Goal: Task Accomplishment & Management: Use online tool/utility

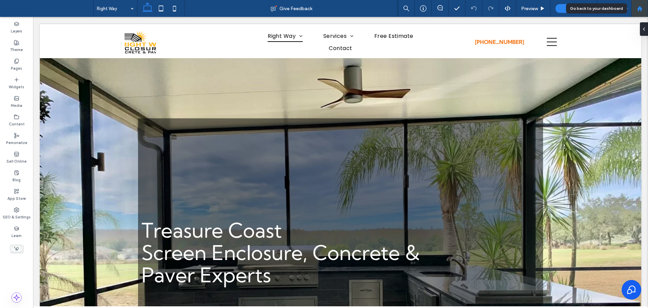
click at [639, 11] on icon at bounding box center [640, 9] width 6 height 6
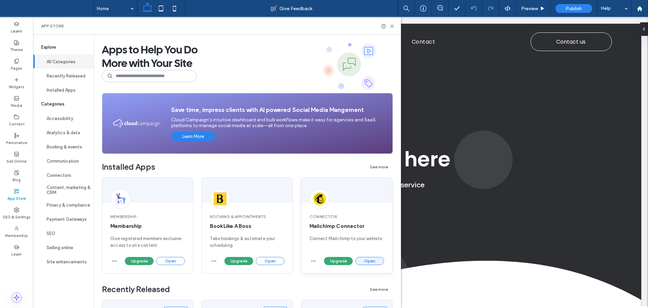
click at [370, 261] on button "Open" at bounding box center [369, 261] width 29 height 8
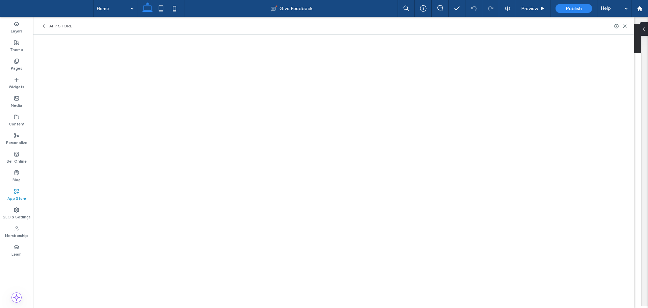
scroll to position [405, 0]
click at [20, 160] on label "Sell Online" at bounding box center [16, 160] width 20 height 7
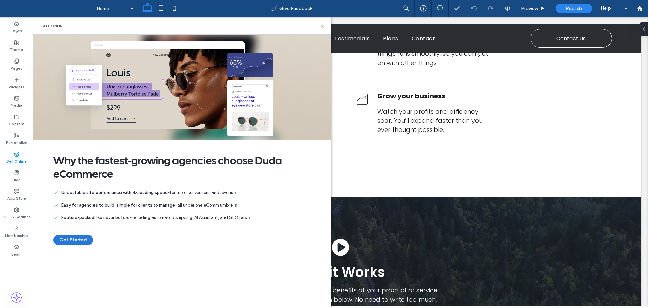
click at [66, 239] on button "Get Started" at bounding box center [73, 239] width 40 height 11
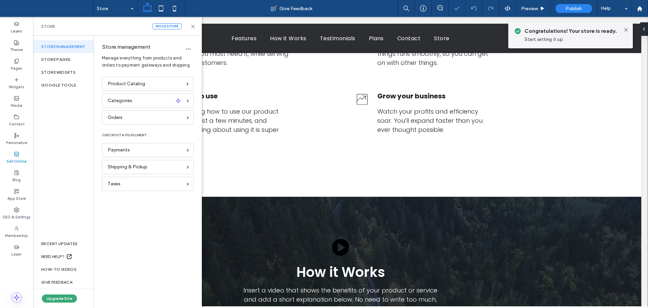
click at [143, 86] on div at bounding box center [324, 154] width 648 height 308
click at [140, 103] on div at bounding box center [324, 154] width 648 height 308
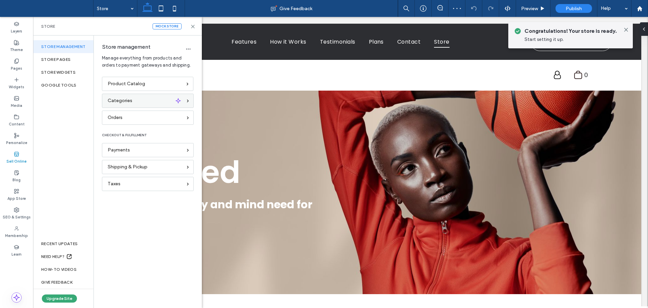
click at [135, 100] on div "Categories" at bounding box center [145, 100] width 75 height 7
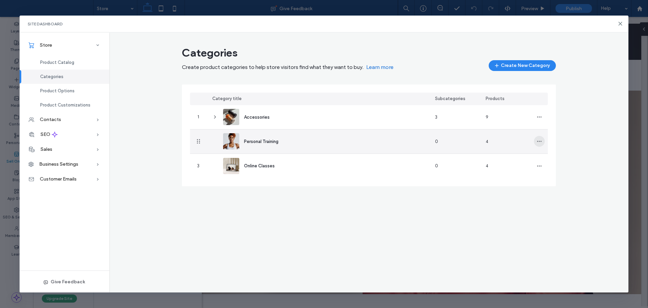
click at [538, 140] on icon "button" at bounding box center [539, 140] width 5 height 5
click at [563, 172] on span "Delete Category" at bounding box center [565, 171] width 34 height 7
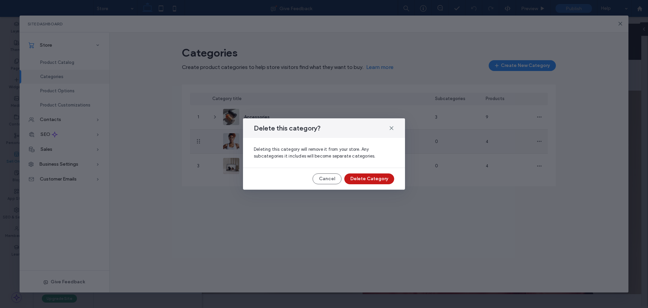
click at [373, 176] on button "Delete Category" at bounding box center [369, 178] width 50 height 11
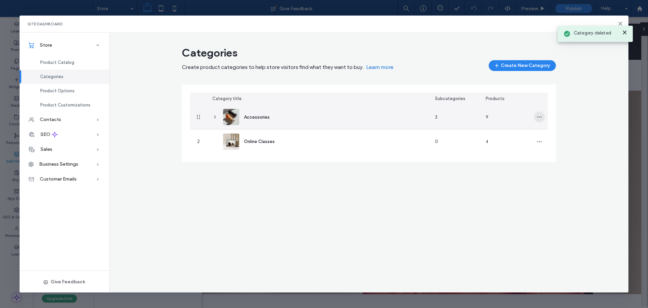
click at [540, 117] on icon "button" at bounding box center [539, 116] width 5 height 5
click at [554, 151] on div "Delete Category" at bounding box center [564, 147] width 60 height 13
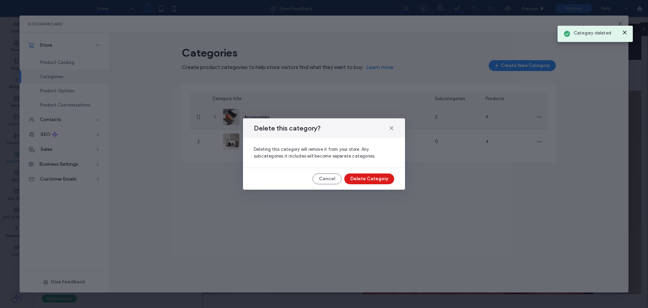
click at [384, 179] on button "Delete Category" at bounding box center [369, 178] width 50 height 11
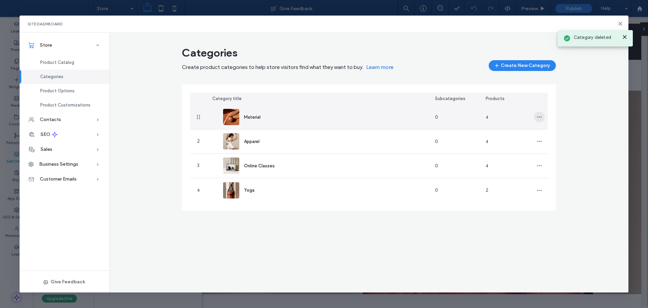
click at [540, 117] on use "button" at bounding box center [539, 116] width 4 height 1
click at [552, 145] on span "Delete Category" at bounding box center [565, 147] width 34 height 7
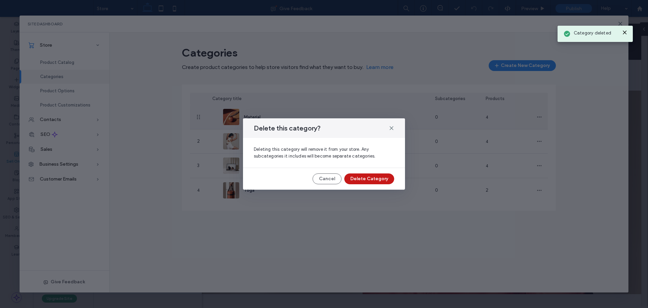
click at [385, 180] on button "Delete Category" at bounding box center [369, 178] width 50 height 11
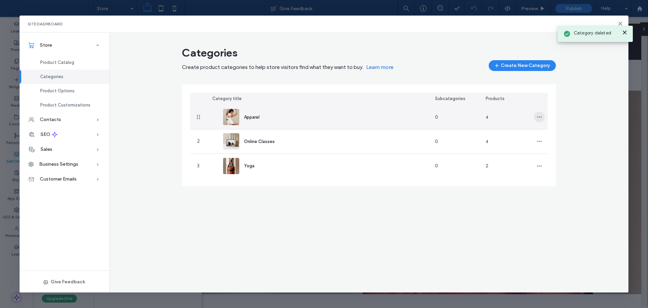
drag, startPoint x: 540, startPoint y: 115, endPoint x: 533, endPoint y: 133, distance: 18.5
click at [539, 115] on icon "button" at bounding box center [539, 116] width 5 height 5
click at [558, 148] on span "Delete Category" at bounding box center [565, 147] width 34 height 7
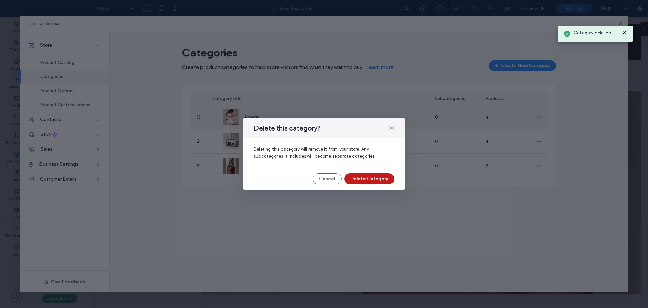
click at [379, 177] on button "Delete Category" at bounding box center [369, 178] width 50 height 11
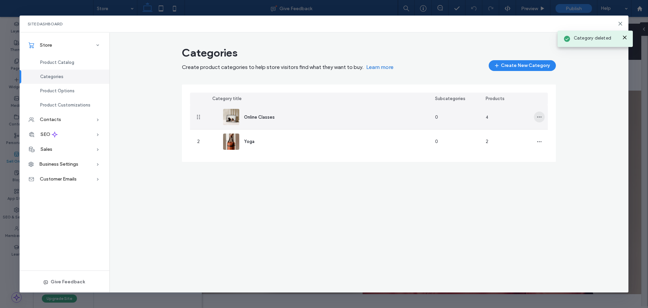
click at [540, 117] on use "button" at bounding box center [539, 116] width 4 height 1
click at [556, 148] on span "Delete Category" at bounding box center [565, 147] width 34 height 7
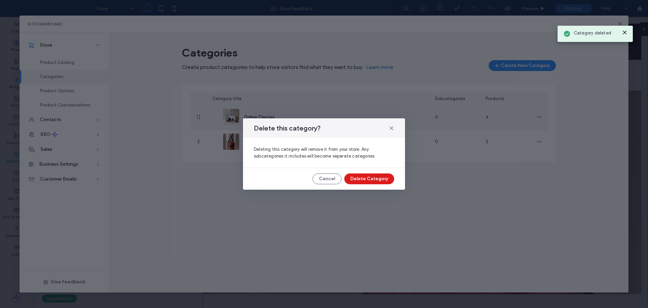
drag, startPoint x: 376, startPoint y: 179, endPoint x: 382, endPoint y: 177, distance: 6.6
click at [377, 178] on button "Delete Category" at bounding box center [369, 178] width 50 height 11
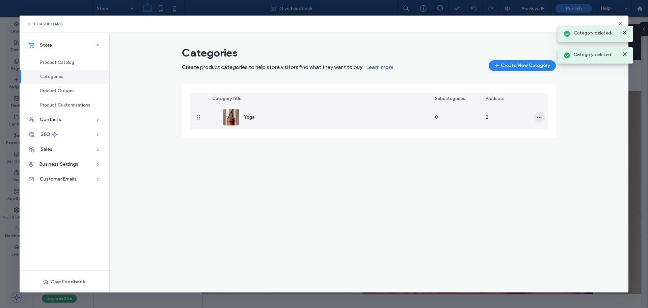
click at [541, 117] on use "button" at bounding box center [539, 116] width 4 height 1
click at [557, 152] on div "Delete Category" at bounding box center [564, 147] width 60 height 13
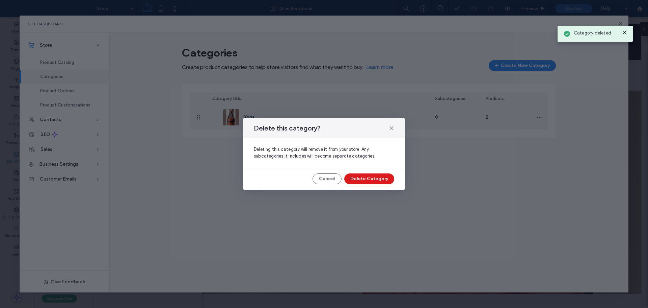
drag, startPoint x: 386, startPoint y: 180, endPoint x: 355, endPoint y: 178, distance: 30.1
click at [376, 181] on button "Delete Category" at bounding box center [369, 178] width 50 height 11
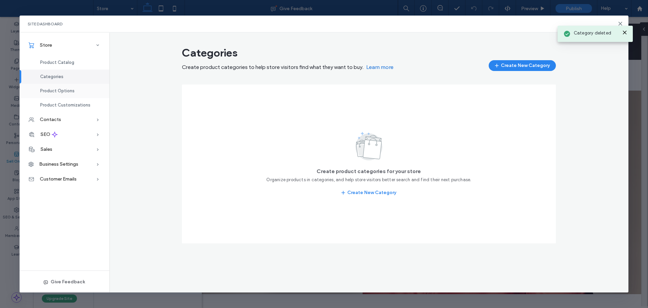
click at [69, 93] on span "Product Options" at bounding box center [57, 90] width 34 height 5
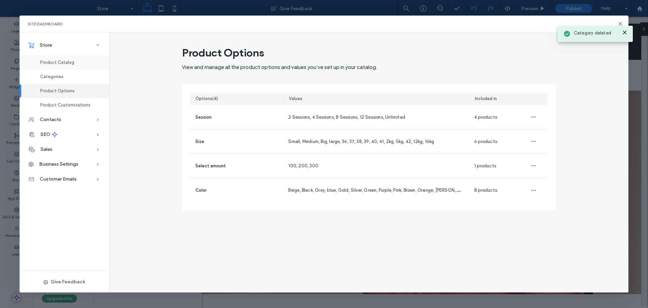
click at [59, 61] on span "Product Catalog" at bounding box center [57, 62] width 34 height 5
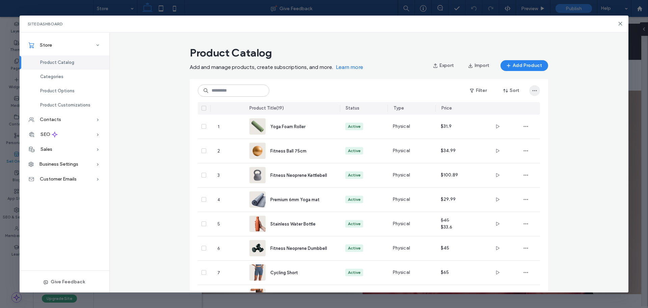
click at [532, 92] on icon "button" at bounding box center [534, 90] width 5 height 5
click at [521, 109] on div "Delete All Products" at bounding box center [500, 108] width 76 height 13
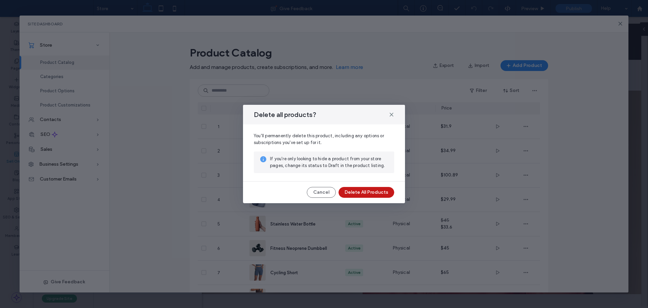
click at [378, 192] on button "Delete All Products" at bounding box center [367, 192] width 56 height 11
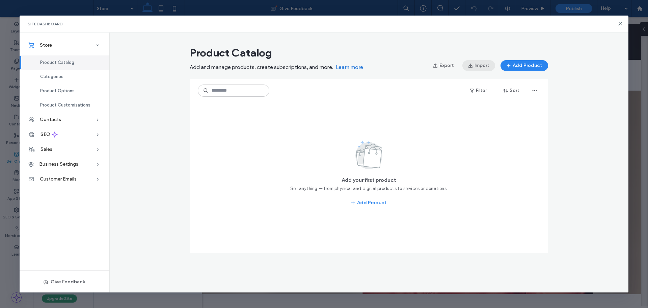
click at [483, 65] on button "Import" at bounding box center [479, 65] width 33 height 11
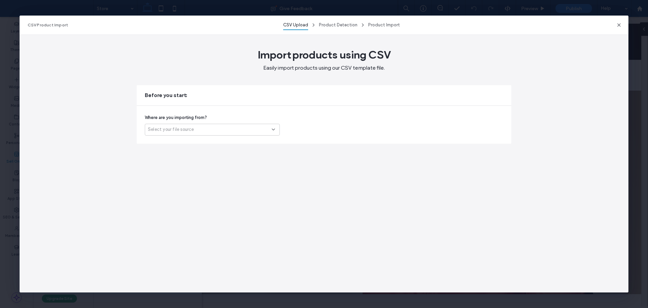
click at [234, 128] on div "Select your file source" at bounding box center [210, 129] width 124 height 7
drag, startPoint x: 508, startPoint y: 148, endPoint x: 556, endPoint y: 21, distance: 136.2
click at [510, 145] on div "Import products using CSV Easily import products using our CSV template file. B…" at bounding box center [324, 163] width 609 height 258
click at [214, 127] on div "Select your file source" at bounding box center [210, 129] width 124 height 7
click at [200, 140] on div "Another platform" at bounding box center [212, 141] width 134 height 12
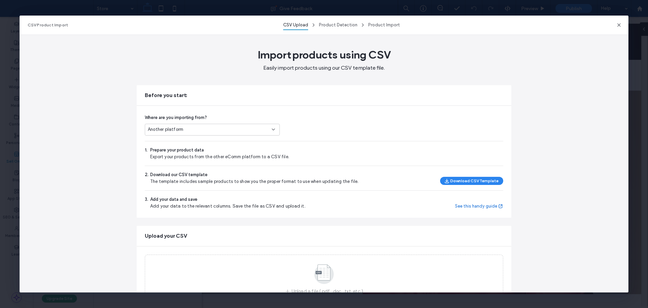
click at [214, 129] on div "Another platform" at bounding box center [210, 129] width 124 height 7
click at [205, 151] on div "Ecwid (third-party store)" at bounding box center [209, 153] width 134 height 12
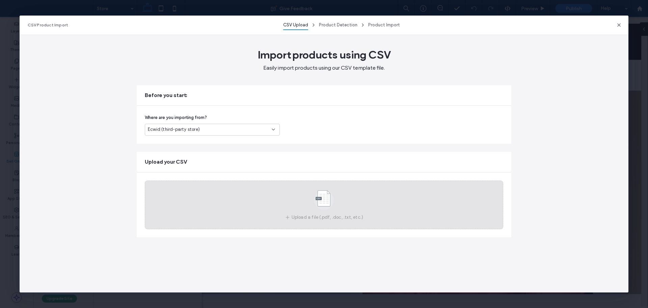
click at [328, 204] on use at bounding box center [324, 200] width 20 height 20
click at [330, 203] on use at bounding box center [324, 200] width 20 height 20
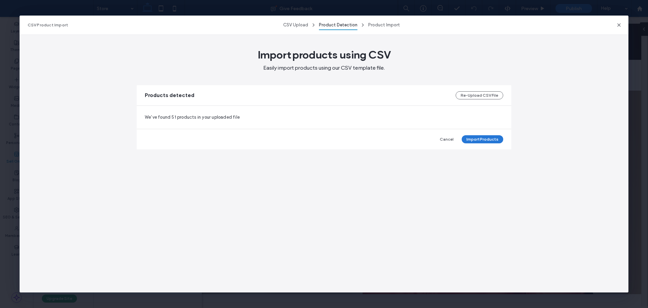
click at [488, 138] on button "Import Products" at bounding box center [483, 139] width 42 height 8
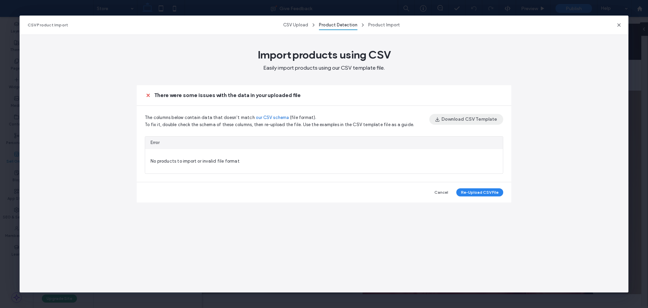
click at [457, 123] on button "Download CSV Template" at bounding box center [466, 119] width 74 height 11
drag, startPoint x: 143, startPoint y: 118, endPoint x: 202, endPoint y: 118, distance: 58.7
click at [202, 118] on div "The columns below contain data that doesn’t match our CSV schema (file format).…" at bounding box center [324, 144] width 375 height 76
click at [218, 121] on div "The columns below contain data that doesn’t match our CSV schema (file format).…" at bounding box center [279, 121] width 269 height 14
drag, startPoint x: 200, startPoint y: 115, endPoint x: 244, endPoint y: 117, distance: 44.9
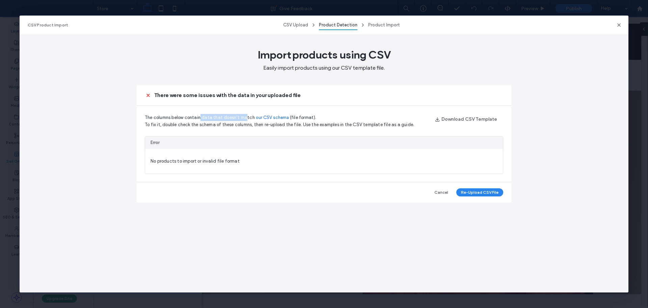
click at [244, 117] on span "The columns below contain data that doesn’t match" at bounding box center [200, 117] width 110 height 5
click at [244, 123] on span "To fix it, double check the schema of these columns, then re-upload the file. U…" at bounding box center [279, 124] width 269 height 5
click at [268, 117] on link "our CSV schema" at bounding box center [272, 117] width 33 height 7
click at [466, 192] on button "Re-Upload CSV File" at bounding box center [479, 192] width 47 height 8
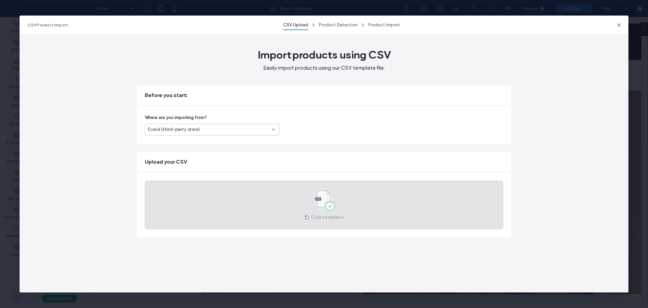
click at [329, 201] on use at bounding box center [324, 201] width 21 height 20
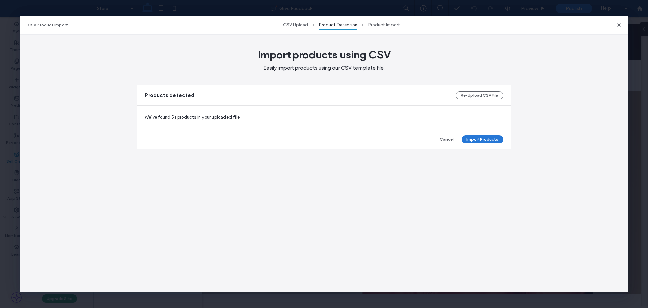
click at [484, 138] on button "Import Products" at bounding box center [483, 139] width 42 height 8
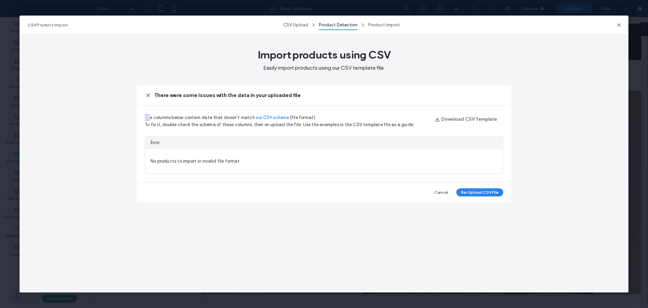
drag, startPoint x: 140, startPoint y: 116, endPoint x: 154, endPoint y: 105, distance: 18.0
click at [153, 108] on div "The columns below contain data that doesn’t match our CSV schema (file format).…" at bounding box center [324, 144] width 375 height 76
drag, startPoint x: 161, startPoint y: 91, endPoint x: 306, endPoint y: 90, distance: 145.2
click at [306, 90] on div "There were some issues with the data in your uploaded file" at bounding box center [324, 95] width 375 height 20
click at [191, 107] on div "The columns below contain data that doesn’t match our CSV schema (file format).…" at bounding box center [324, 144] width 375 height 76
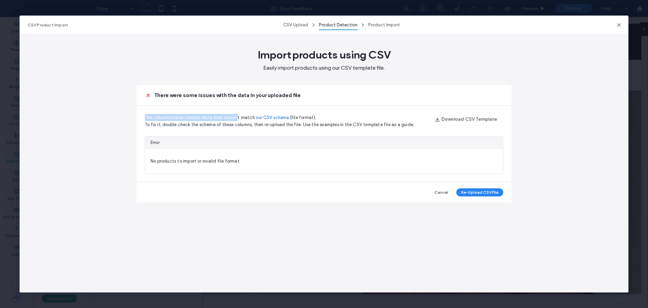
drag, startPoint x: 141, startPoint y: 116, endPoint x: 236, endPoint y: 118, distance: 94.5
click at [236, 118] on div "The columns below contain data that doesn’t match our CSV schema (file format).…" at bounding box center [324, 144] width 375 height 76
drag, startPoint x: 204, startPoint y: 125, endPoint x: 190, endPoint y: 125, distance: 13.5
click at [197, 125] on span "To fix it, double check the schema of these columns, then re-upload the file. U…" at bounding box center [279, 124] width 269 height 5
drag, startPoint x: 158, startPoint y: 124, endPoint x: 168, endPoint y: 124, distance: 10.1
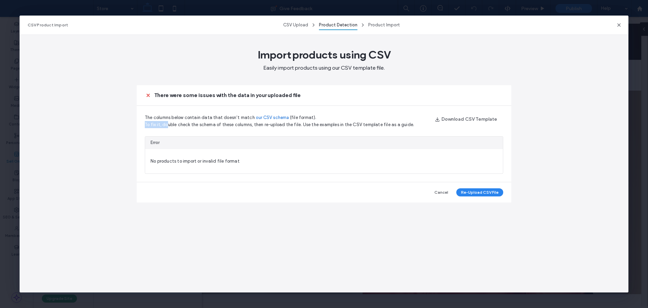
click at [168, 124] on div "The columns below contain data that doesn’t match our CSV schema (file format).…" at bounding box center [324, 144] width 375 height 76
drag, startPoint x: 182, startPoint y: 117, endPoint x: 209, endPoint y: 117, distance: 27.0
click at [209, 117] on span "The columns below contain data that doesn’t match" at bounding box center [200, 117] width 110 height 5
click at [176, 104] on div "There were some issues with the data in your uploaded file" at bounding box center [324, 95] width 375 height 20
click at [478, 193] on button "Re-Upload CSV File" at bounding box center [479, 192] width 47 height 8
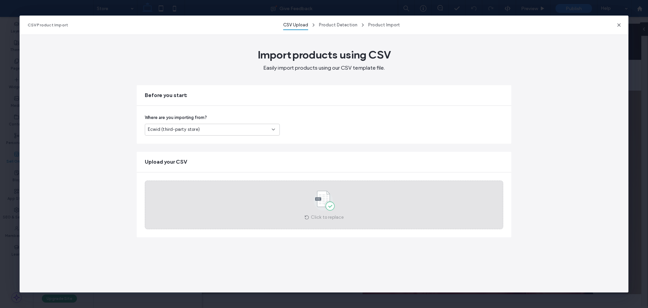
click at [321, 200] on use at bounding box center [324, 201] width 21 height 20
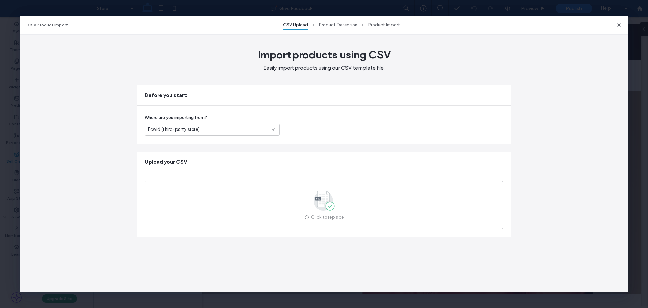
click at [191, 128] on span "Ecwid (third-party store)" at bounding box center [174, 129] width 52 height 7
click at [193, 139] on div "Another platform" at bounding box center [212, 141] width 134 height 12
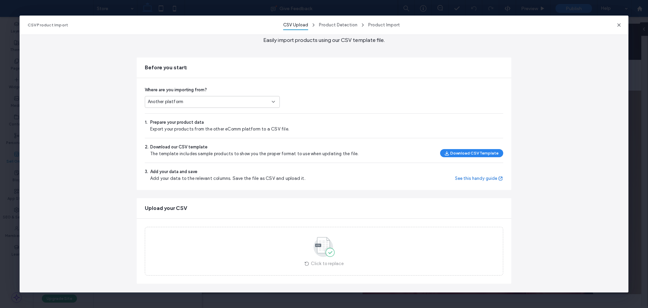
scroll to position [32, 0]
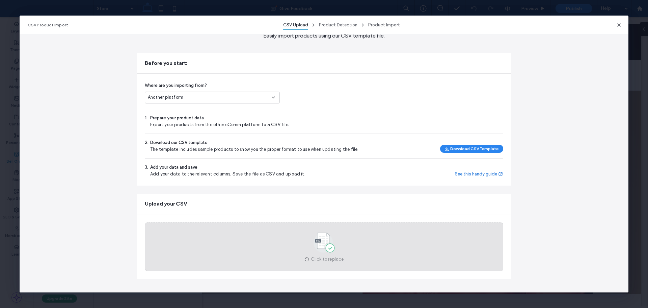
click at [320, 237] on use at bounding box center [324, 243] width 21 height 20
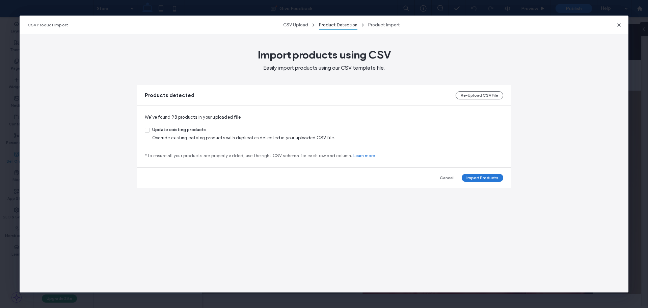
click at [489, 177] on button "Import Products" at bounding box center [483, 178] width 42 height 8
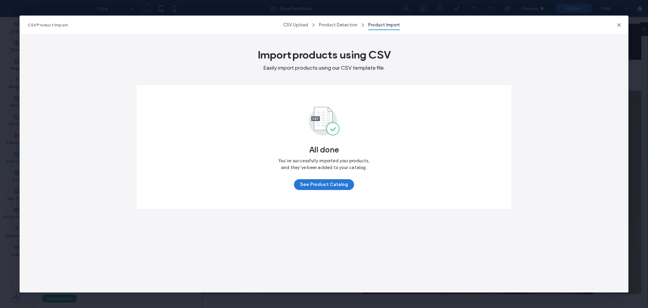
click at [326, 184] on button "See Product Catalog" at bounding box center [324, 184] width 60 height 11
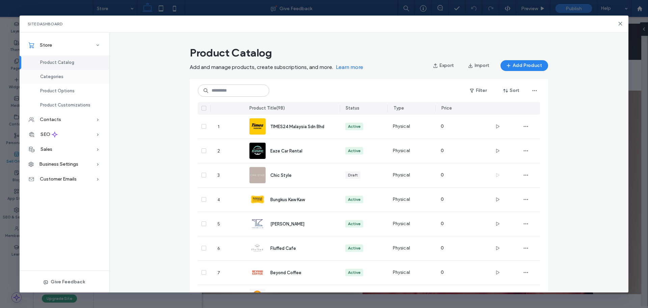
click at [60, 75] on span "Categories" at bounding box center [51, 76] width 23 height 5
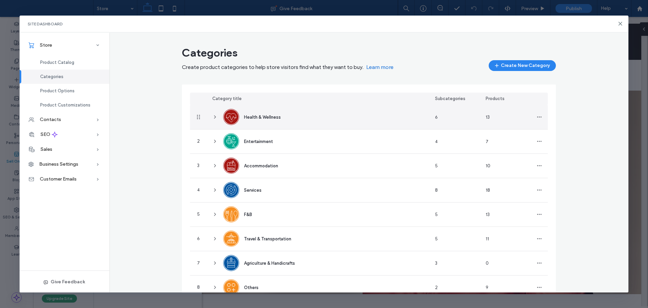
click at [212, 117] on icon at bounding box center [214, 116] width 5 height 5
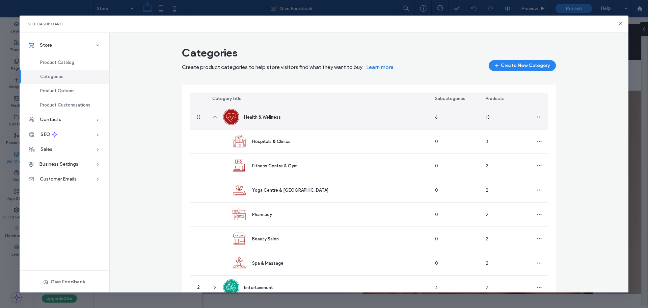
click at [213, 117] on icon at bounding box center [214, 116] width 5 height 5
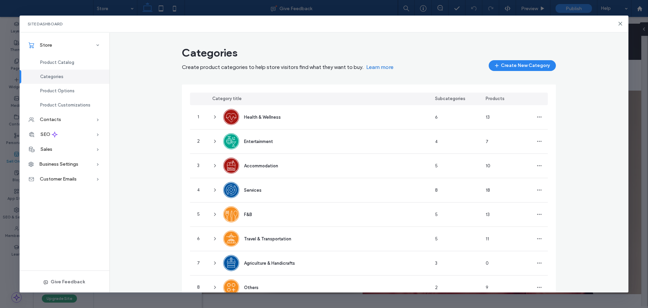
drag, startPoint x: 162, startPoint y: 155, endPoint x: 134, endPoint y: 182, distance: 38.4
click at [134, 182] on div "Categories Create product categories to help store visitors find what they want…" at bounding box center [369, 188] width 520 height 291
click at [144, 183] on div "Categories Create product categories to help store visitors find what they want…" at bounding box center [369, 188] width 520 height 291
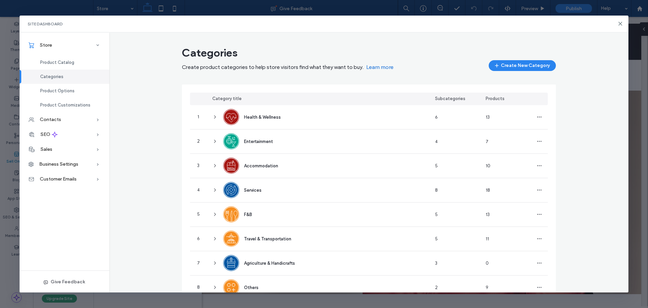
click at [144, 183] on div "Categories Create product categories to help store visitors find what they want…" at bounding box center [369, 188] width 520 height 291
click at [144, 180] on div "Categories Create product categories to help store visitors find what they want…" at bounding box center [369, 188] width 520 height 291
click at [143, 177] on div "Categories Create product categories to help store visitors find what they want…" at bounding box center [369, 188] width 520 height 291
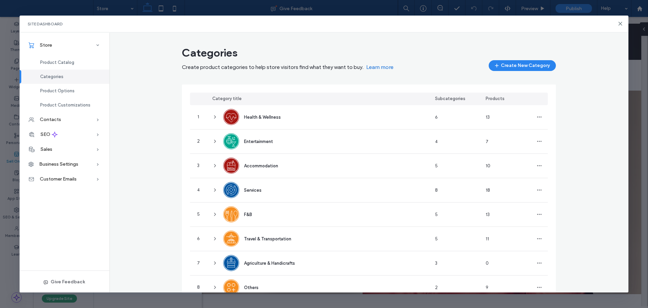
click at [147, 175] on div "Categories Create product categories to help store visitors find what they want…" at bounding box center [369, 188] width 520 height 291
click at [147, 172] on div "Categories Create product categories to help store visitors find what they want…" at bounding box center [369, 188] width 520 height 291
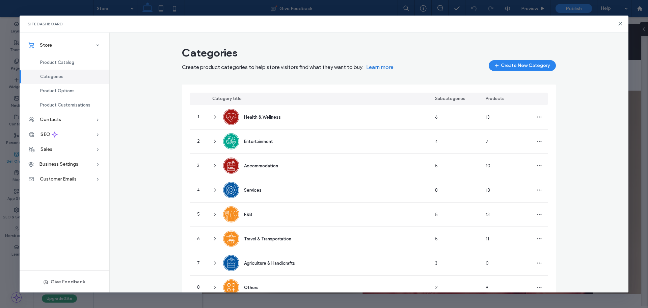
click at [147, 172] on div "Categories Create product categories to help store visitors find what they want…" at bounding box center [369, 188] width 520 height 291
click at [71, 65] on span "Product Catalog" at bounding box center [57, 62] width 34 height 5
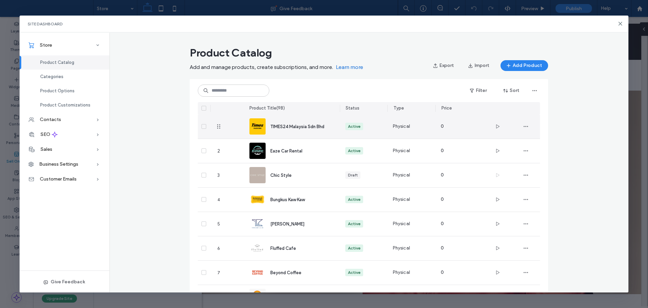
click at [303, 133] on div "TIMES24 Malaysia Sdn Bhd" at bounding box center [291, 126] width 85 height 24
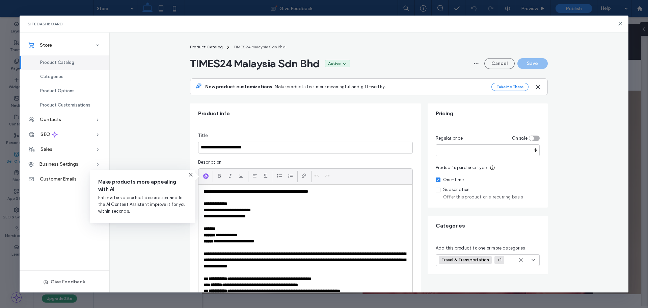
click at [68, 75] on div "Categories" at bounding box center [65, 77] width 90 height 14
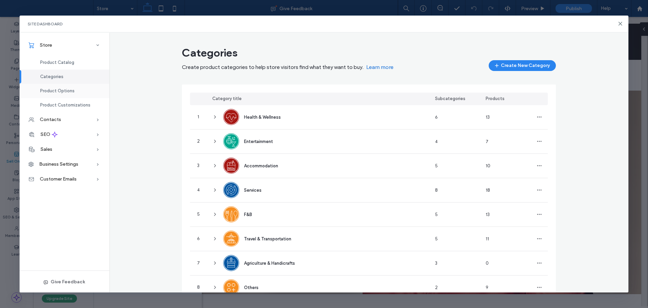
click at [78, 92] on div "Product Options" at bounding box center [65, 91] width 90 height 14
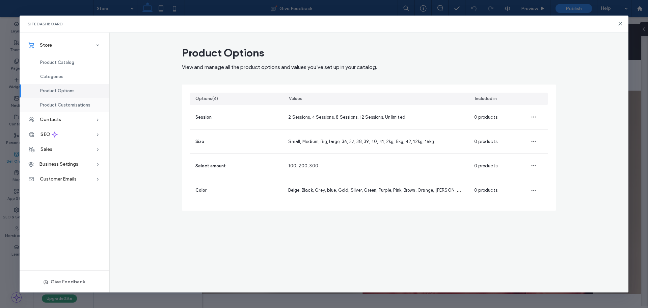
click at [75, 106] on span "Product Customizations" at bounding box center [65, 104] width 50 height 5
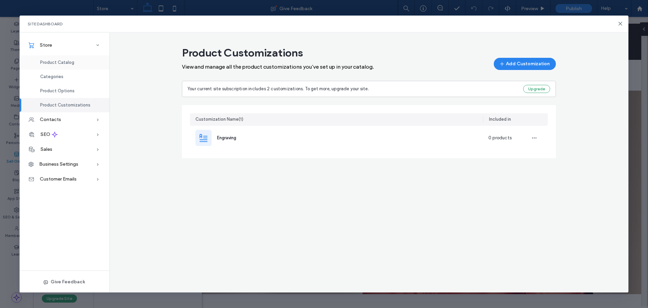
click at [74, 63] on div "Product Catalog" at bounding box center [65, 62] width 90 height 14
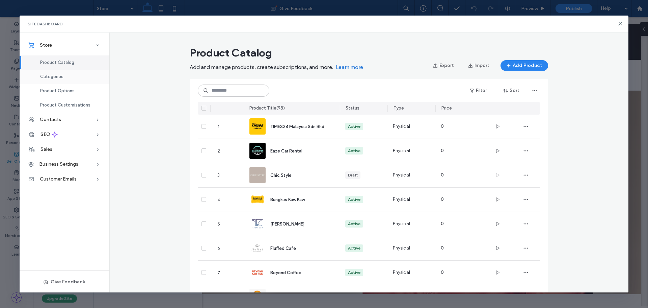
click at [62, 77] on span "Categories" at bounding box center [51, 76] width 23 height 5
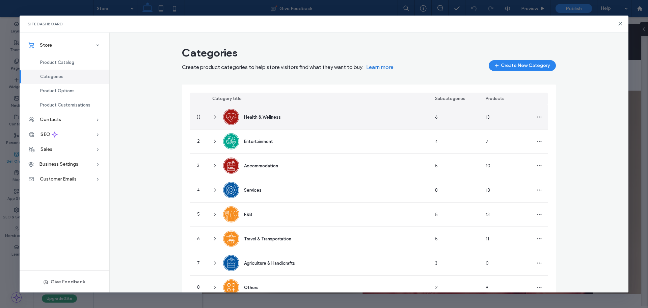
click at [212, 116] on icon at bounding box center [214, 116] width 5 height 5
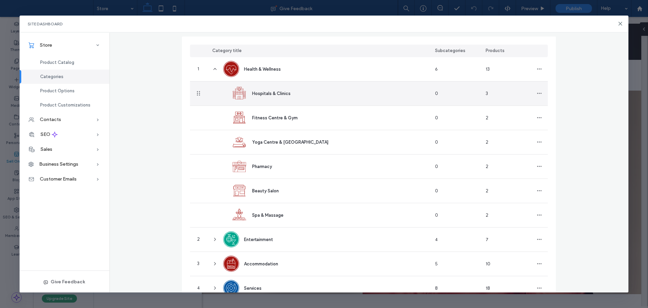
scroll to position [68, 0]
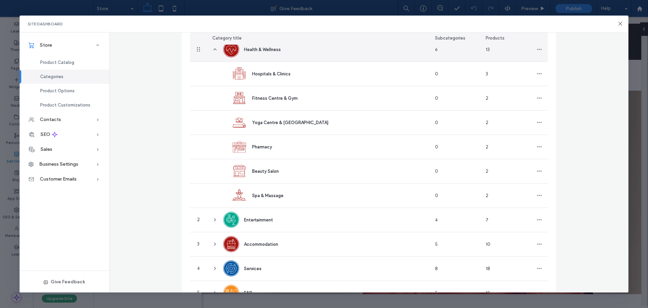
click at [214, 49] on use at bounding box center [215, 49] width 3 height 1
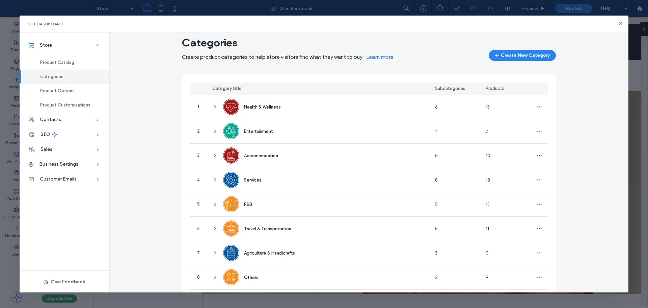
scroll to position [0, 0]
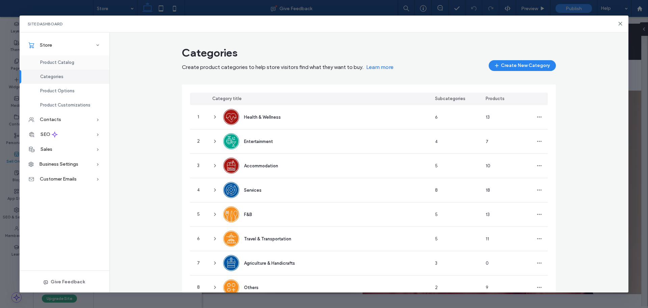
click at [57, 60] on span "Product Catalog" at bounding box center [57, 62] width 34 height 5
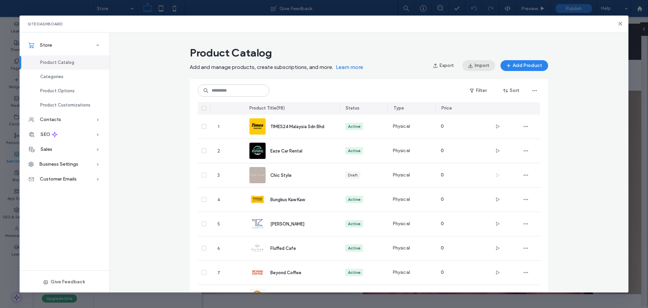
click at [477, 65] on button "Import" at bounding box center [479, 65] width 33 height 11
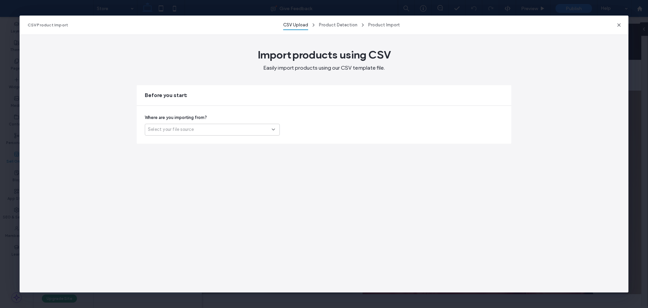
click at [242, 130] on div "Select your file source" at bounding box center [210, 129] width 124 height 7
click at [200, 140] on div "Another platform" at bounding box center [212, 141] width 134 height 12
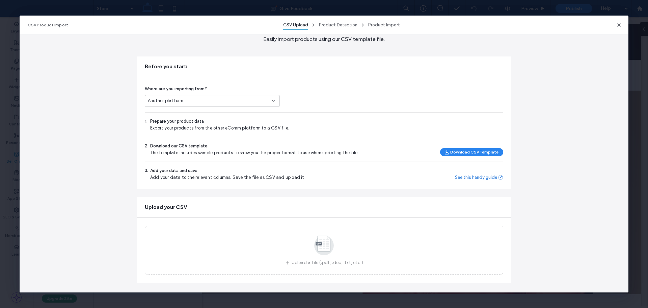
scroll to position [32, 0]
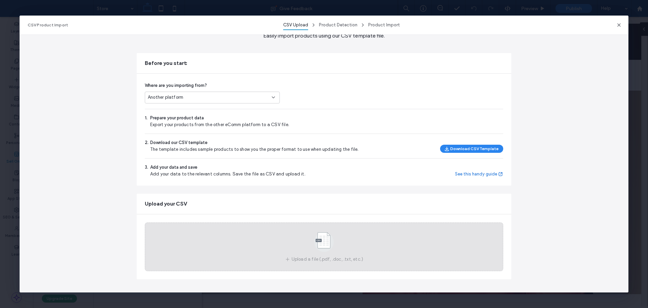
click at [314, 241] on use at bounding box center [324, 242] width 20 height 20
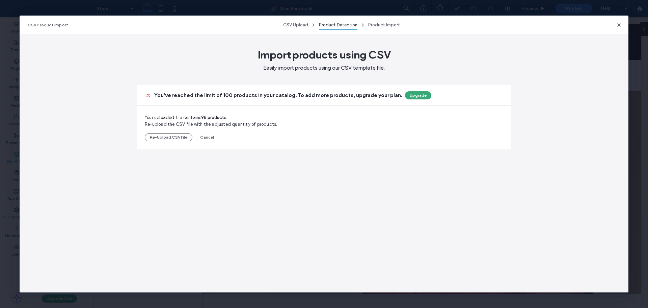
scroll to position [0, 0]
click at [619, 25] on use "button" at bounding box center [619, 24] width 3 height 3
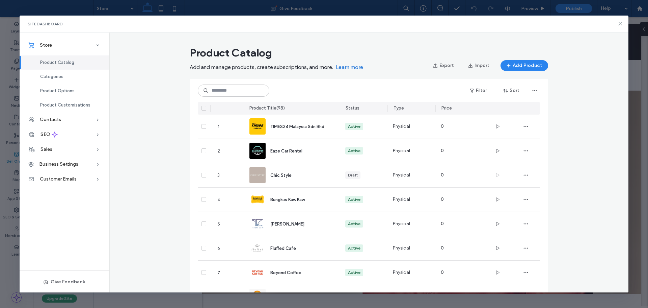
click at [621, 23] on icon at bounding box center [620, 23] width 5 height 5
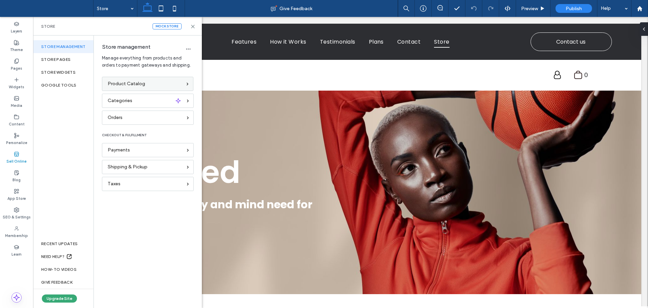
click at [151, 83] on div "Product Catalog" at bounding box center [145, 83] width 74 height 7
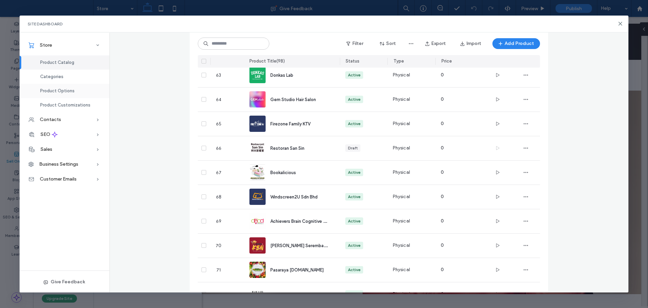
scroll to position [1511, 0]
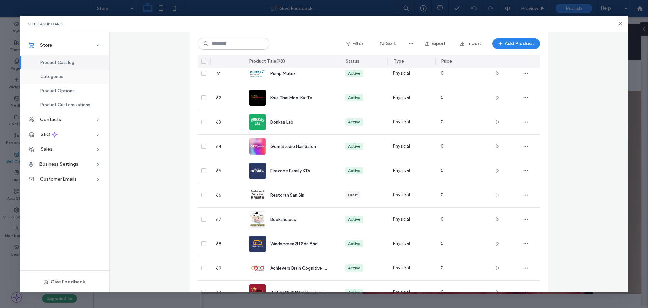
click at [62, 79] on span "Categories" at bounding box center [51, 76] width 23 height 5
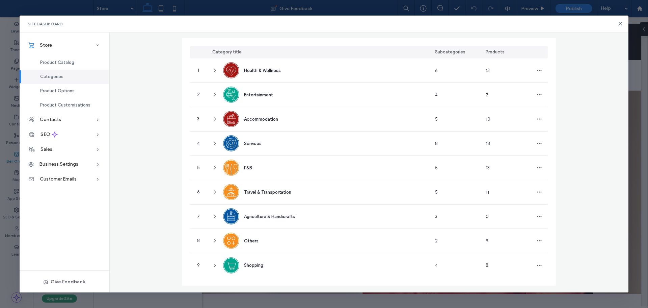
scroll to position [48, 0]
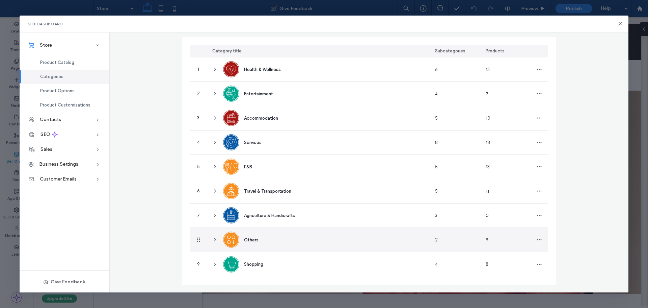
click at [214, 240] on use at bounding box center [214, 239] width 1 height 3
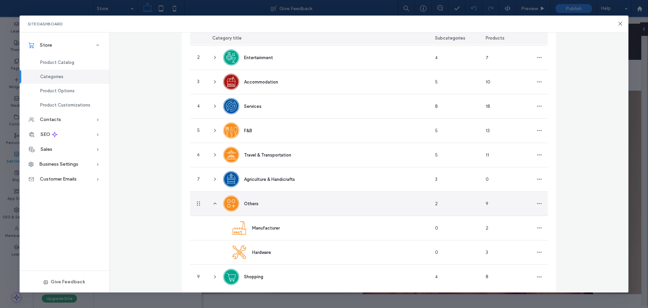
scroll to position [96, 0]
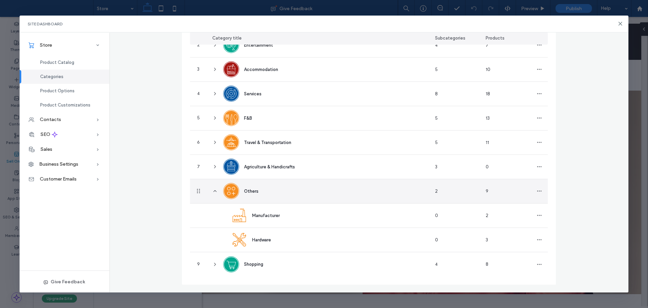
click at [213, 189] on icon at bounding box center [214, 190] width 5 height 5
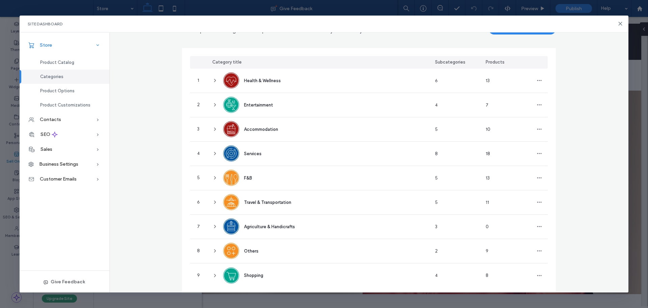
scroll to position [0, 0]
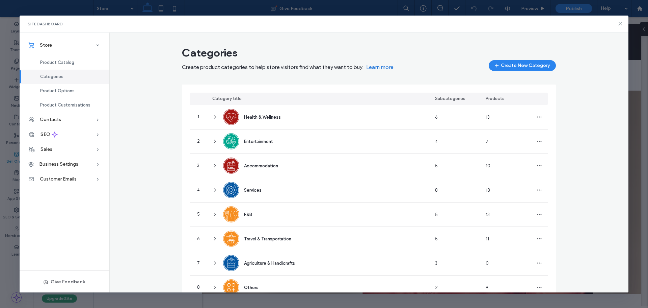
click at [621, 23] on icon at bounding box center [620, 23] width 5 height 5
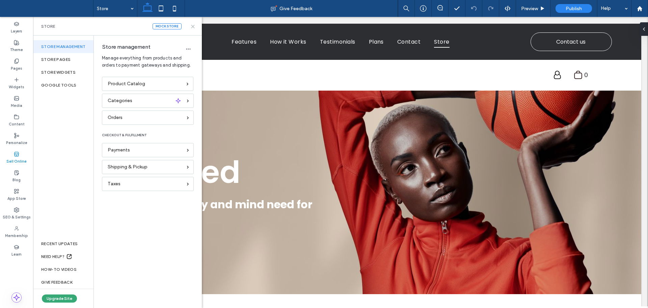
click at [192, 28] on icon at bounding box center [192, 26] width 5 height 5
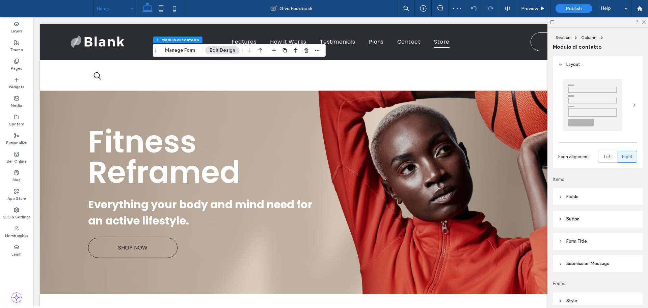
type input "*"
type input "***"
type input "*"
type input "***"
click at [185, 50] on button "Manage Form" at bounding box center [180, 50] width 39 height 8
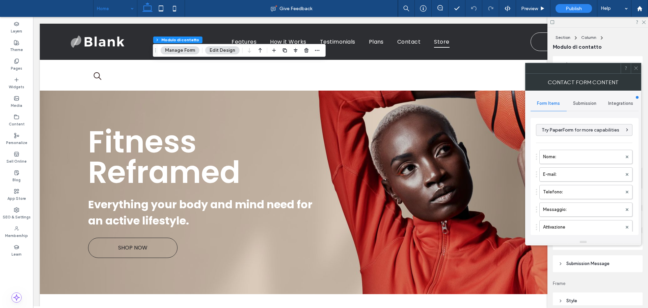
click at [622, 104] on span "Integrations" at bounding box center [620, 103] width 25 height 5
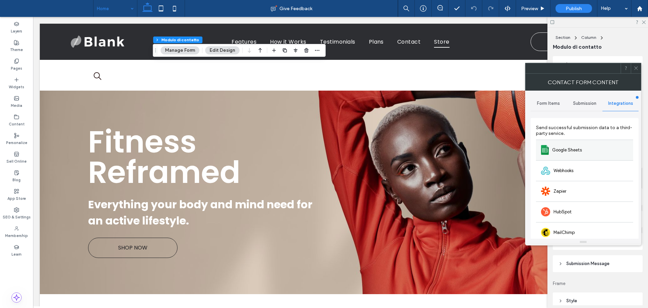
click at [579, 151] on span "Google Sheets" at bounding box center [567, 150] width 30 height 7
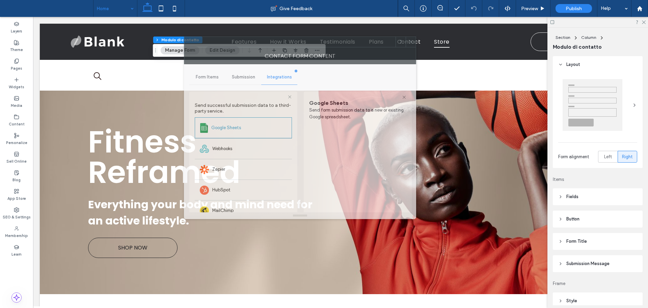
drag, startPoint x: 396, startPoint y: 56, endPoint x: 328, endPoint y: 44, distance: 69.3
click at [328, 44] on div at bounding box center [289, 42] width 211 height 10
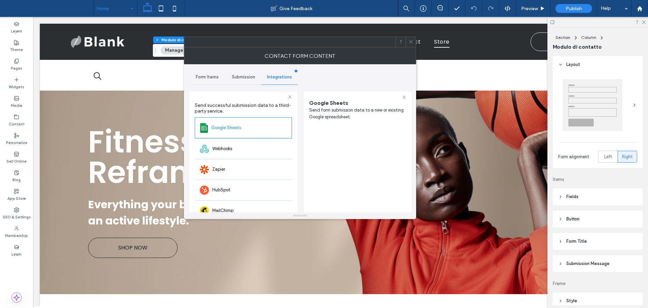
drag, startPoint x: 410, startPoint y: 41, endPoint x: 389, endPoint y: 54, distance: 24.4
click at [410, 41] on icon at bounding box center [410, 41] width 5 height 5
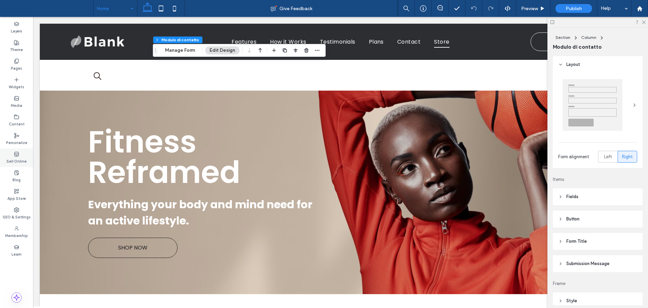
click at [21, 162] on label "Sell Online" at bounding box center [16, 160] width 20 height 7
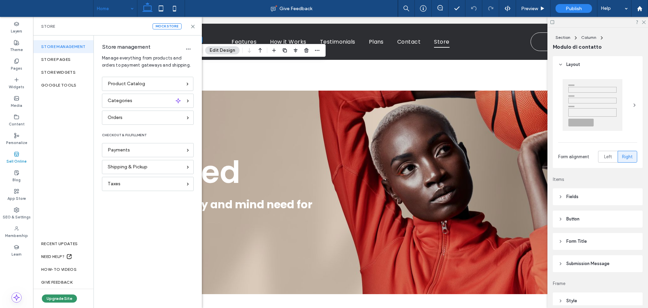
drag, startPoint x: 61, startPoint y: 297, endPoint x: 65, endPoint y: 296, distance: 4.4
click at [62, 297] on button "Upgrade Site" at bounding box center [59, 298] width 35 height 8
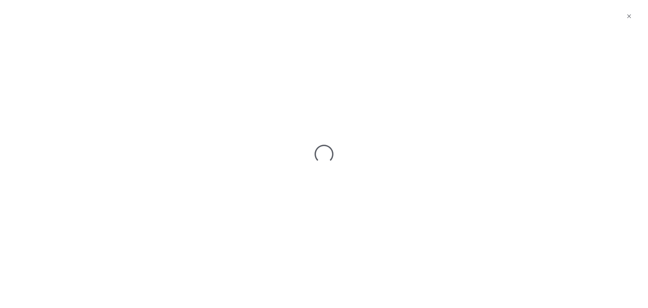
click at [139, 86] on div at bounding box center [324, 154] width 648 height 308
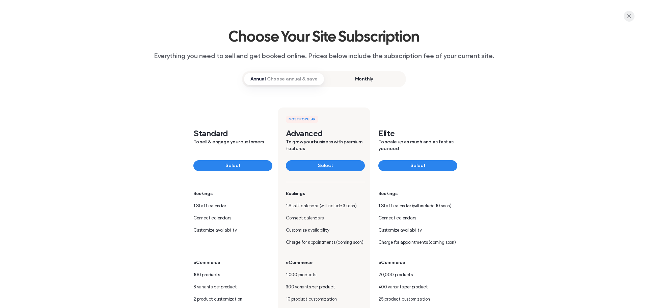
click at [632, 18] on span "button" at bounding box center [629, 16] width 11 height 11
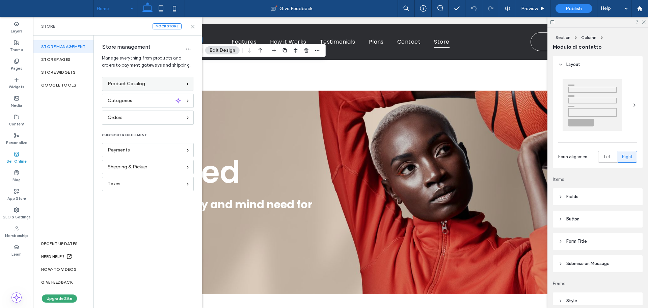
click at [160, 85] on div "Product Catalog" at bounding box center [145, 83] width 74 height 7
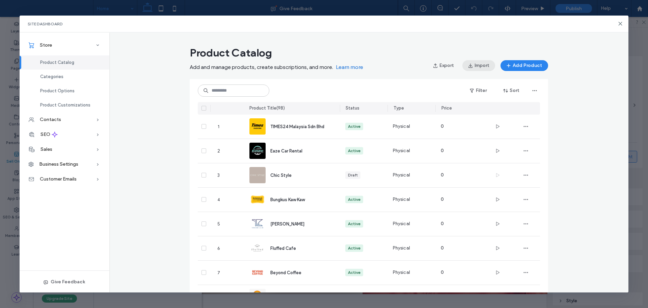
click at [480, 67] on button "Import" at bounding box center [479, 65] width 33 height 11
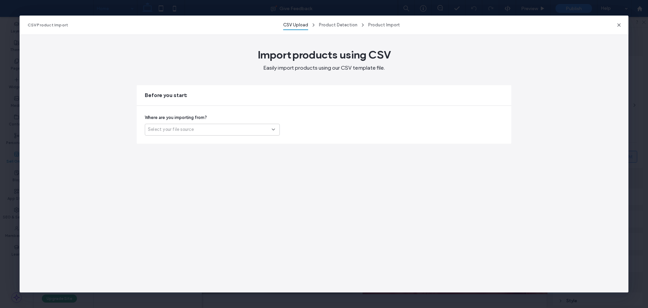
click at [225, 129] on div "Select your file source" at bounding box center [210, 129] width 124 height 7
click at [211, 142] on div "Another platform" at bounding box center [212, 141] width 134 height 12
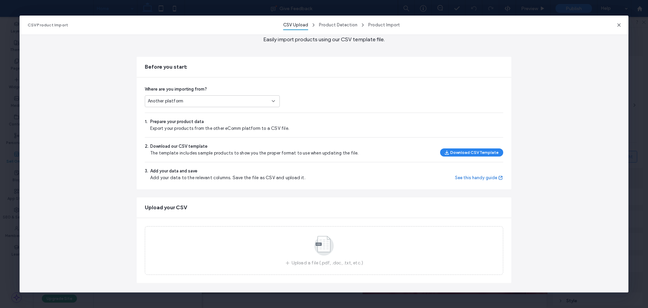
scroll to position [32, 0]
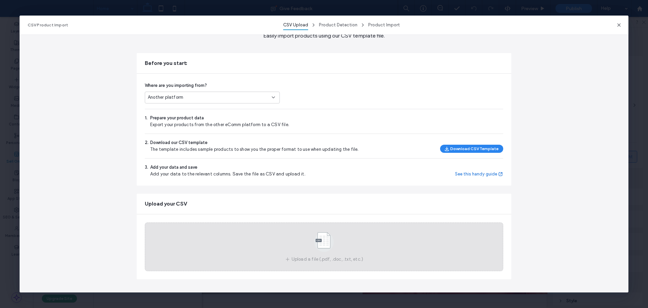
click at [291, 237] on div "Upload a file (.pdf, .doc, .txt, etc.)" at bounding box center [324, 246] width 359 height 49
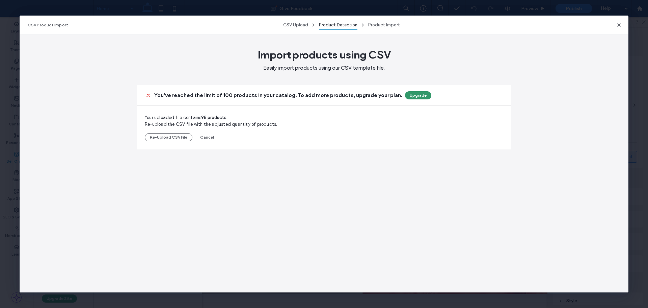
click at [414, 96] on button "Upgrade" at bounding box center [418, 95] width 26 height 8
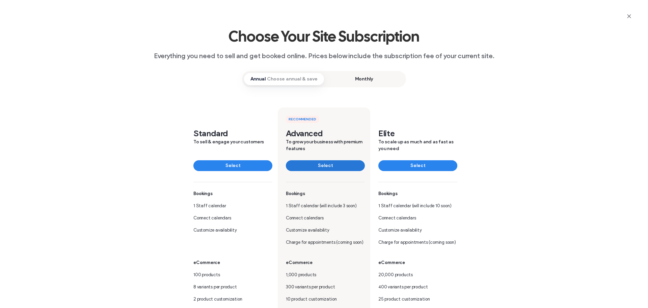
click at [319, 163] on button "Select" at bounding box center [325, 165] width 79 height 11
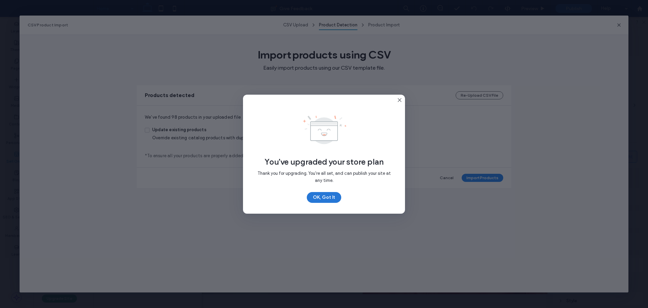
click at [332, 197] on button "OK, Got It" at bounding box center [324, 197] width 34 height 11
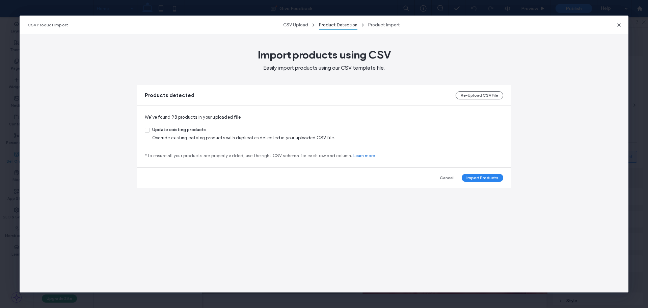
click at [147, 130] on icon at bounding box center [147, 130] width 2 height 2
click at [491, 179] on button "Import Products" at bounding box center [483, 178] width 42 height 8
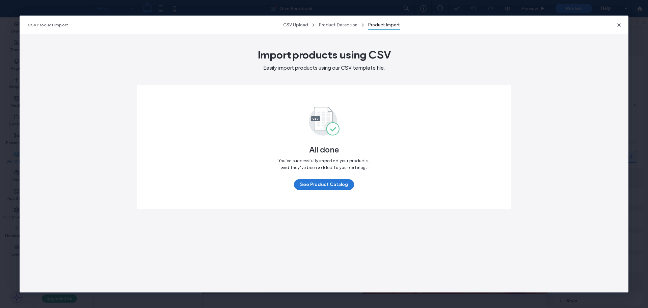
click at [331, 185] on button "See Product Catalog" at bounding box center [324, 184] width 60 height 11
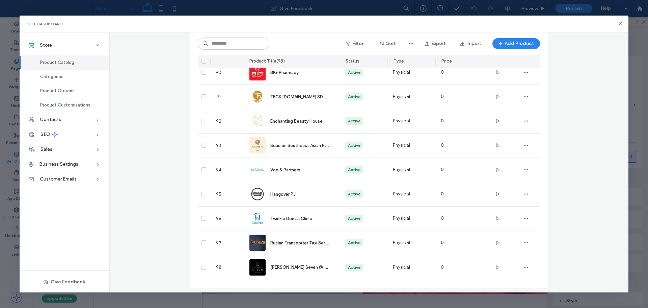
scroll to position [2220, 0]
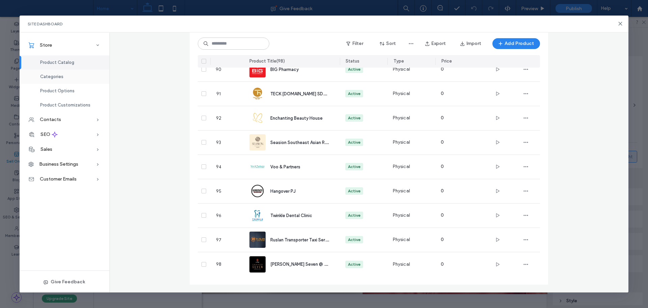
click at [61, 80] on div "Categories" at bounding box center [65, 77] width 90 height 14
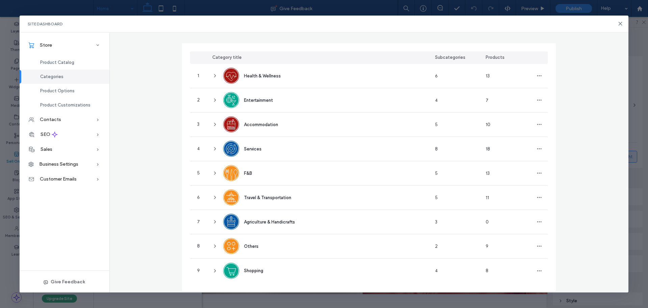
scroll to position [48, 0]
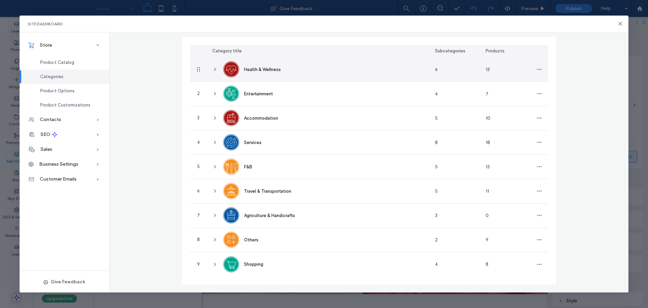
click at [212, 70] on icon at bounding box center [214, 69] width 5 height 5
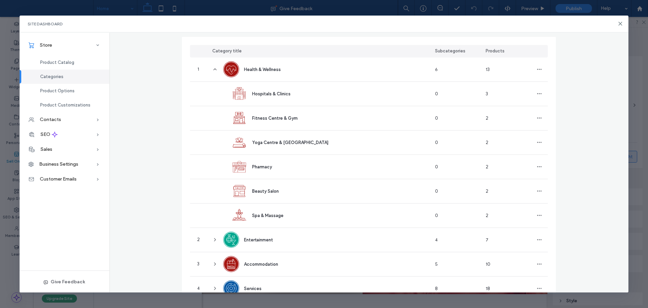
drag, startPoint x: 174, startPoint y: 137, endPoint x: 145, endPoint y: 110, distance: 39.9
click at [145, 110] on div "Categories Create product categories to help store visitors find what they want…" at bounding box center [369, 214] width 520 height 437
click at [145, 109] on div "Categories Create product categories to help store visitors find what they want…" at bounding box center [369, 214] width 520 height 437
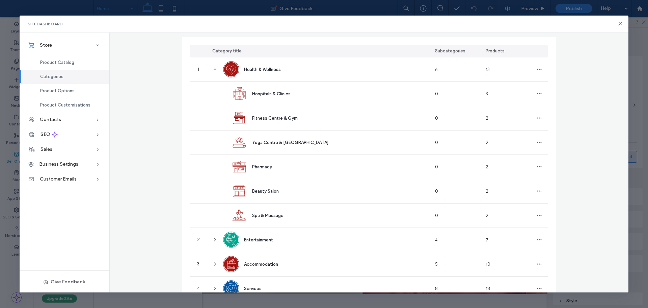
click at [144, 108] on div "Categories Create product categories to help store visitors find what they want…" at bounding box center [369, 214] width 520 height 437
click at [143, 105] on div "Categories Create product categories to help store visitors find what they want…" at bounding box center [369, 214] width 520 height 437
click at [149, 99] on div "Categories Create product categories to help store visitors find what they want…" at bounding box center [369, 214] width 520 height 437
click at [150, 99] on div "Categories Create product categories to help store visitors find what they want…" at bounding box center [369, 214] width 520 height 437
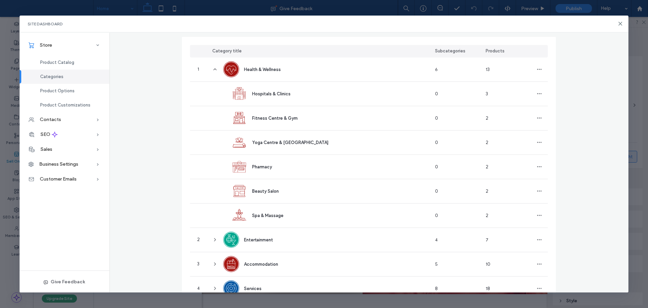
click at [150, 99] on div "Categories Create product categories to help store visitors find what they want…" at bounding box center [369, 214] width 520 height 437
click at [150, 98] on div "Categories Create product categories to help store visitors find what they want…" at bounding box center [369, 214] width 520 height 437
click at [151, 92] on div "Categories Create product categories to help store visitors find what they want…" at bounding box center [369, 214] width 520 height 437
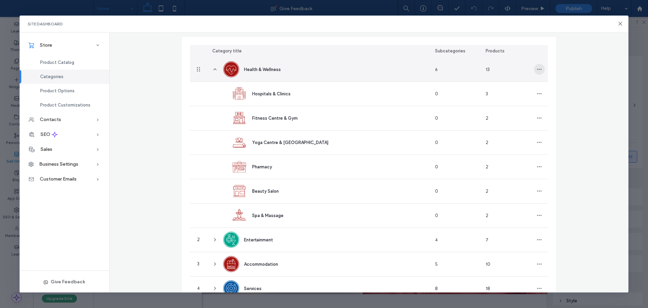
click at [537, 67] on icon "button" at bounding box center [539, 69] width 5 height 5
click at [551, 100] on span "Delete Category" at bounding box center [562, 99] width 34 height 7
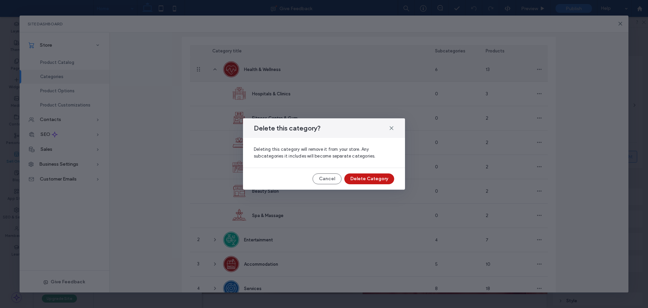
click at [381, 177] on button "Delete Category" at bounding box center [369, 178] width 50 height 11
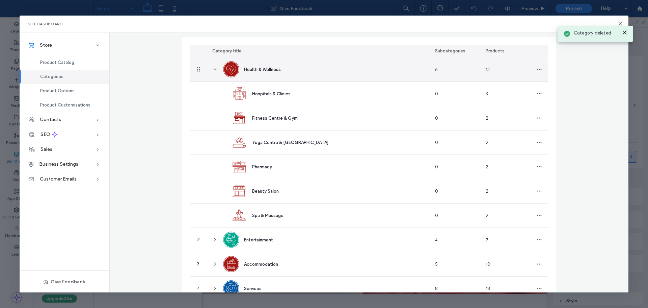
scroll to position [23, 0]
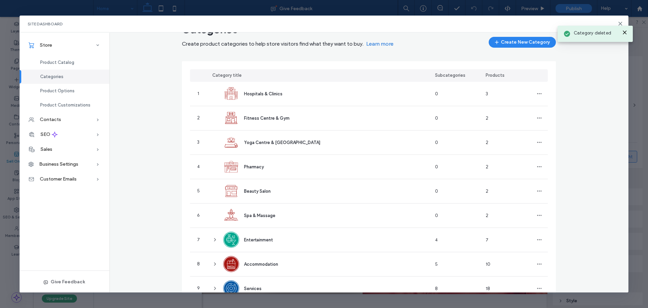
click at [625, 30] on icon at bounding box center [624, 32] width 5 height 5
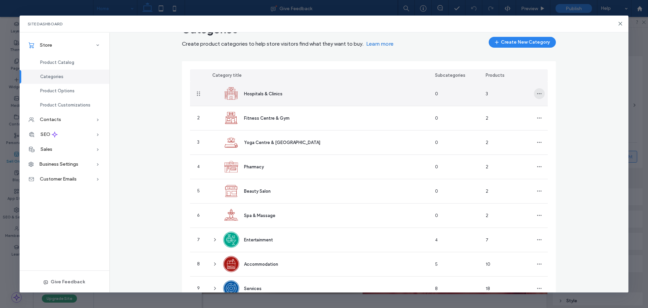
click at [540, 92] on span "button" at bounding box center [539, 93] width 11 height 11
click at [554, 125] on span "Delete Category" at bounding box center [562, 124] width 34 height 7
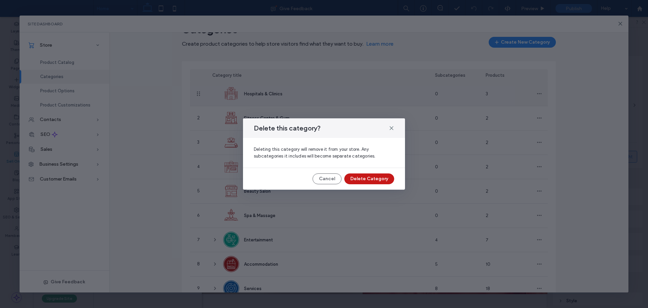
click at [381, 179] on button "Delete Category" at bounding box center [369, 178] width 50 height 11
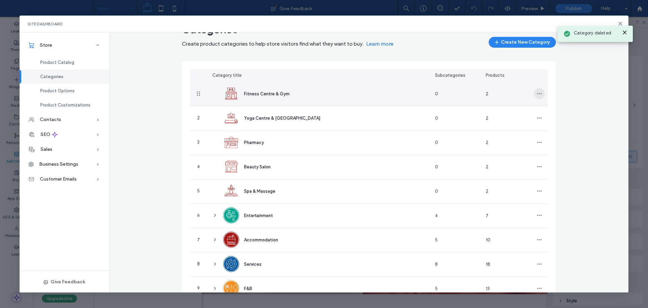
click at [538, 91] on icon "button" at bounding box center [539, 93] width 5 height 5
click at [549, 125] on span "Delete Category" at bounding box center [562, 124] width 34 height 7
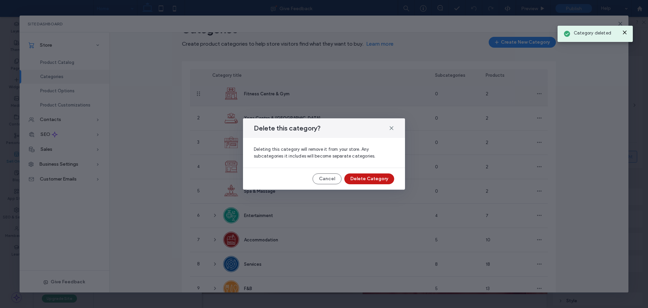
click at [378, 181] on button "Delete Category" at bounding box center [369, 178] width 50 height 11
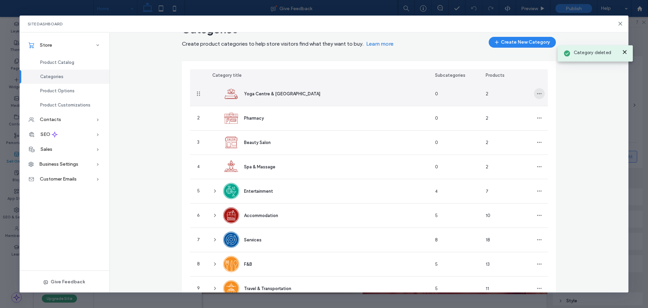
click at [538, 91] on icon "button" at bounding box center [539, 93] width 5 height 5
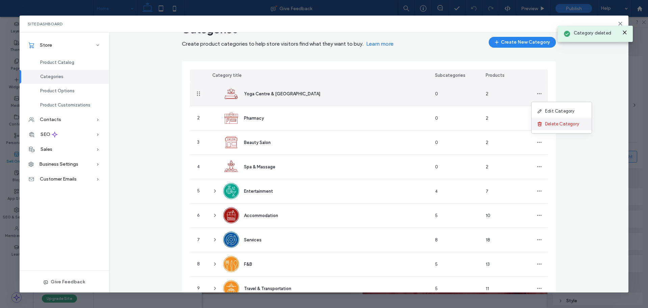
click at [552, 125] on span "Delete Category" at bounding box center [562, 124] width 34 height 7
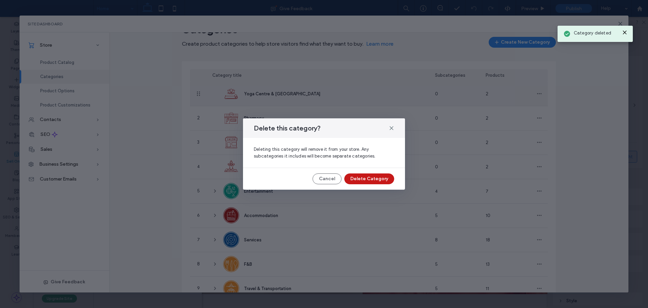
click at [383, 175] on button "Delete Category" at bounding box center [369, 178] width 50 height 11
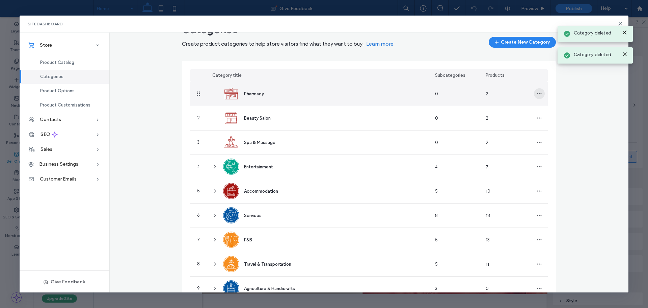
click at [537, 93] on icon "button" at bounding box center [539, 93] width 5 height 5
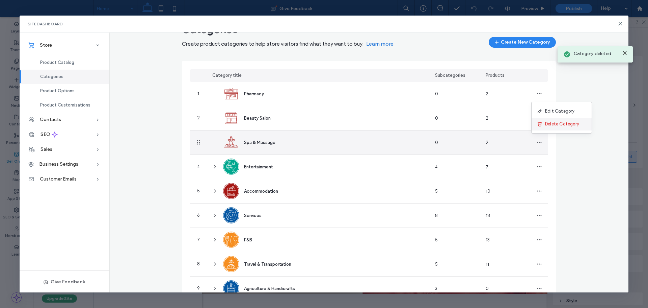
click at [547, 126] on span "Delete Category" at bounding box center [562, 124] width 34 height 7
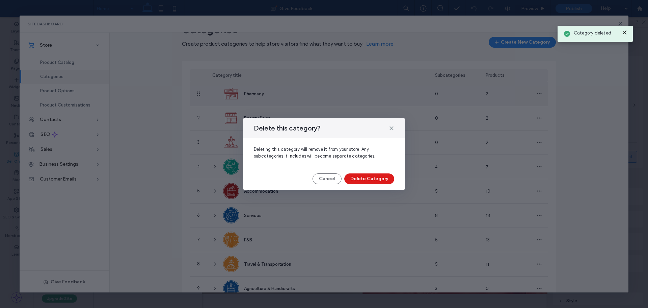
drag, startPoint x: 368, startPoint y: 183, endPoint x: 388, endPoint y: 176, distance: 21.8
click at [369, 182] on button "Delete Category" at bounding box center [369, 178] width 50 height 11
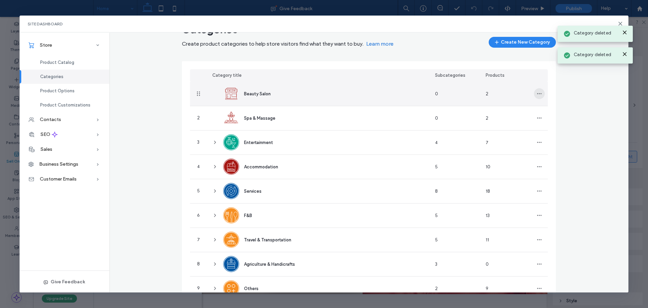
click at [537, 93] on icon "button" at bounding box center [539, 93] width 5 height 5
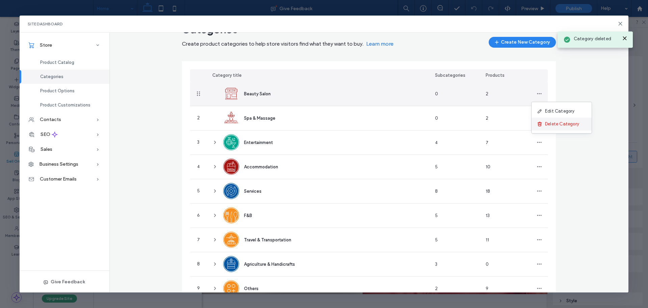
click at [551, 125] on span "Delete Category" at bounding box center [562, 124] width 34 height 7
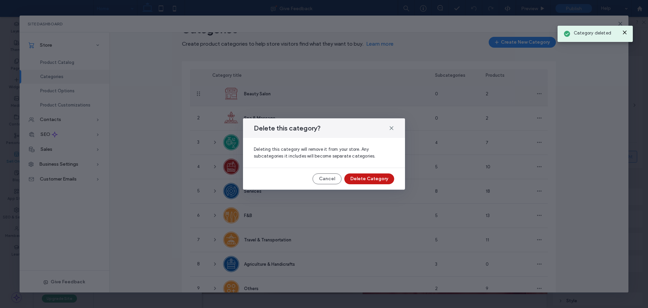
drag, startPoint x: 386, startPoint y: 173, endPoint x: 381, endPoint y: 177, distance: 6.1
click at [382, 176] on div "Delete this category? Deleting this category will remove it from your store. An…" at bounding box center [324, 153] width 162 height 71
click at [393, 176] on button "Delete Category" at bounding box center [369, 178] width 50 height 11
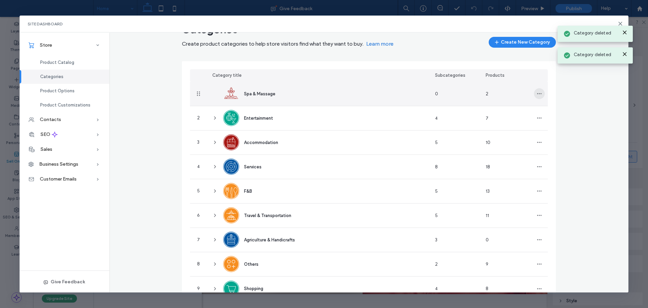
click at [537, 92] on icon "button" at bounding box center [539, 93] width 5 height 5
click at [550, 126] on span "Delete Category" at bounding box center [562, 124] width 34 height 7
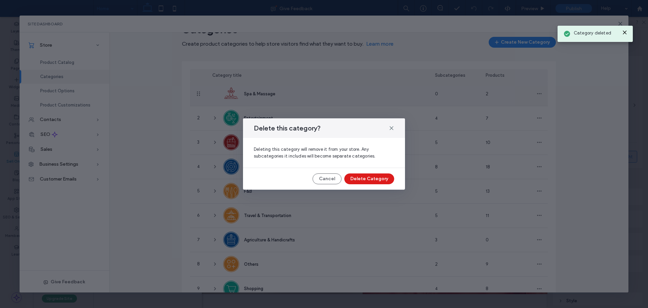
click at [367, 178] on button "Delete Category" at bounding box center [369, 178] width 50 height 11
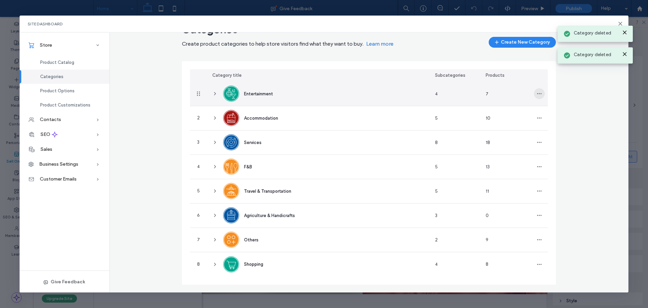
click at [537, 95] on icon "button" at bounding box center [539, 93] width 5 height 5
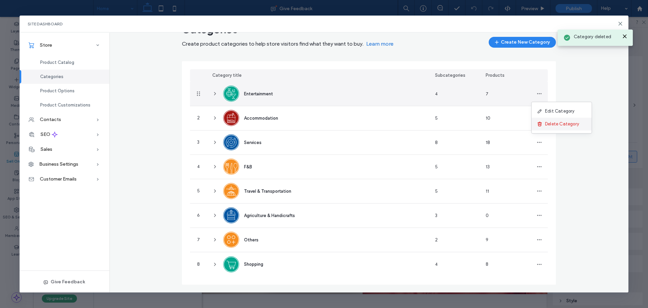
click at [548, 127] on span "Delete Category" at bounding box center [562, 124] width 34 height 7
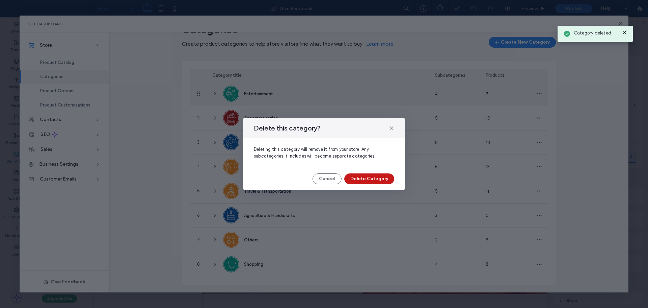
click at [372, 178] on button "Delete Category" at bounding box center [369, 178] width 50 height 11
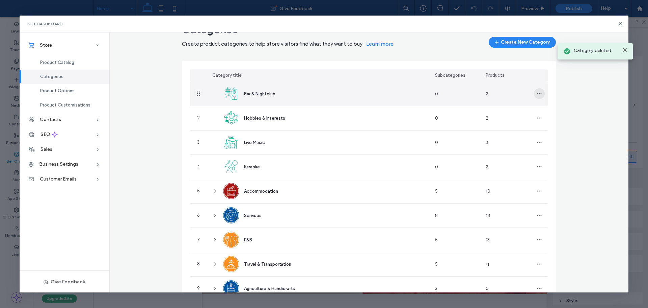
click at [540, 93] on span "button" at bounding box center [539, 93] width 11 height 11
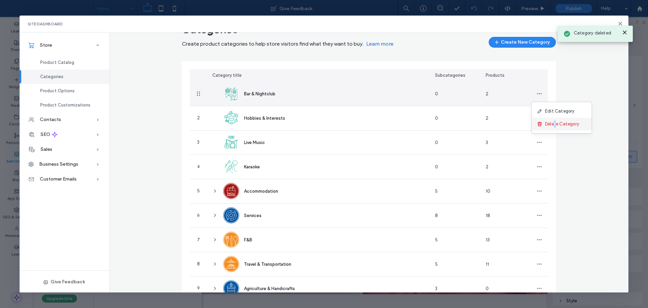
click at [556, 124] on span "Delete Category" at bounding box center [562, 124] width 34 height 7
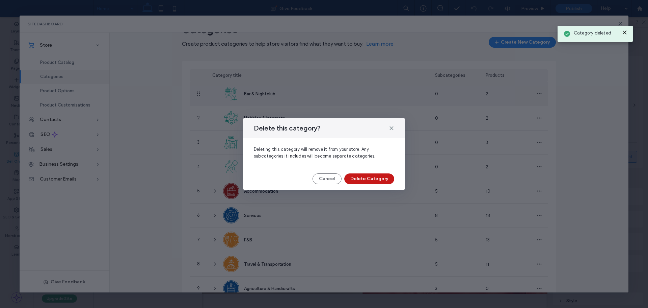
click at [381, 177] on button "Delete Category" at bounding box center [369, 178] width 50 height 11
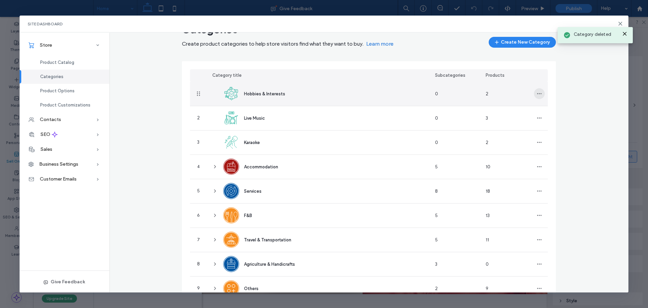
click at [539, 94] on use "button" at bounding box center [539, 93] width 4 height 1
click at [546, 126] on div "Delete Category" at bounding box center [562, 123] width 60 height 13
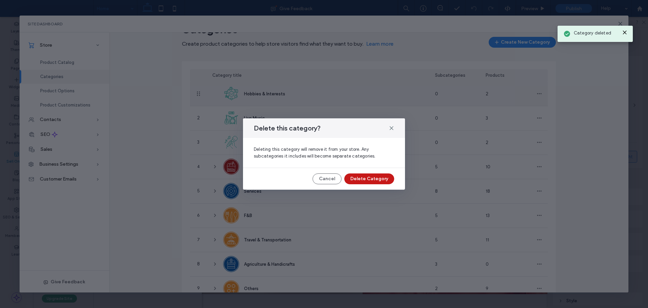
click at [365, 174] on button "Delete Category" at bounding box center [369, 178] width 50 height 11
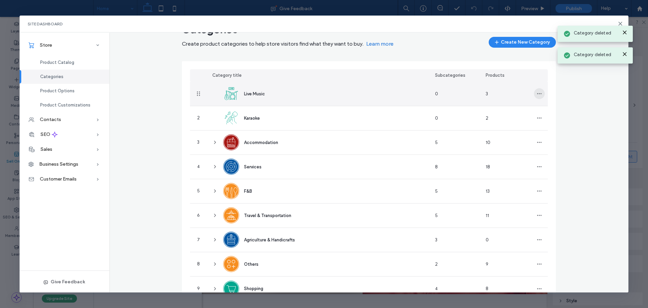
click at [537, 93] on icon "button" at bounding box center [539, 93] width 5 height 5
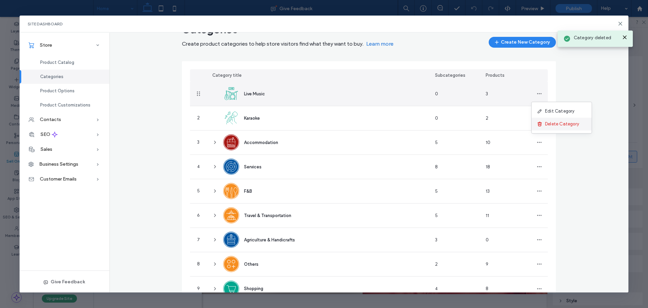
click at [555, 125] on span "Delete Category" at bounding box center [562, 124] width 34 height 7
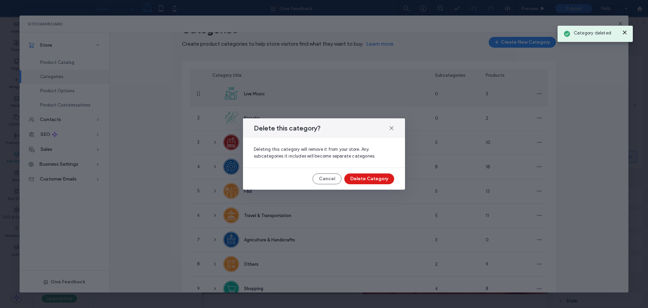
click at [364, 179] on button "Delete Category" at bounding box center [369, 178] width 50 height 11
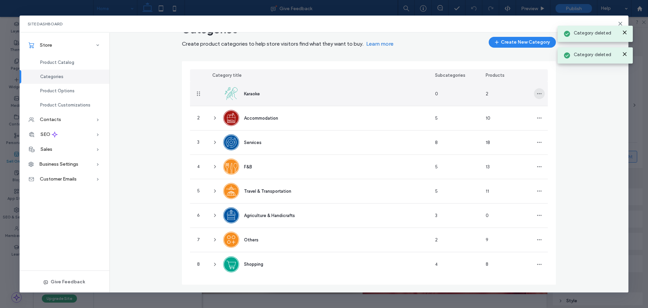
click at [538, 93] on icon "button" at bounding box center [539, 93] width 5 height 5
click at [548, 125] on span "Delete Category" at bounding box center [562, 124] width 34 height 7
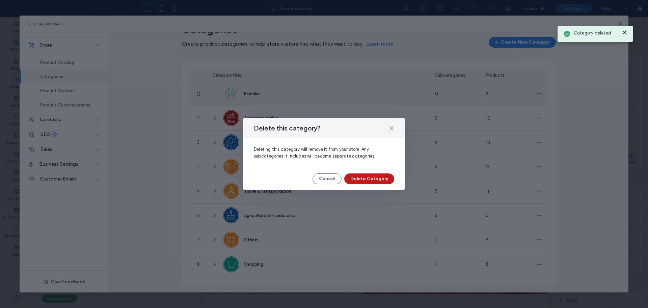
click at [365, 181] on button "Delete Category" at bounding box center [369, 178] width 50 height 11
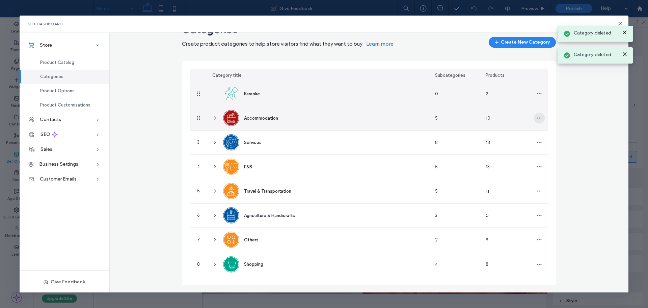
scroll to position [0, 0]
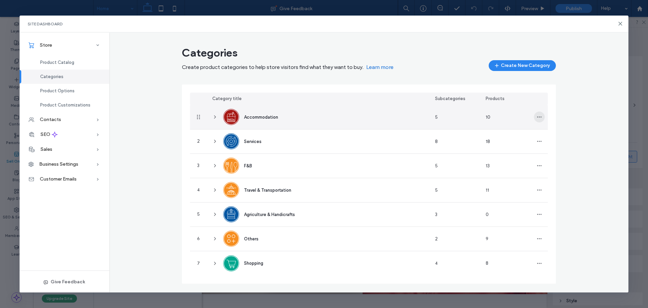
click at [543, 115] on span "button" at bounding box center [539, 116] width 11 height 11
click at [561, 147] on span "Delete Category" at bounding box center [565, 147] width 34 height 7
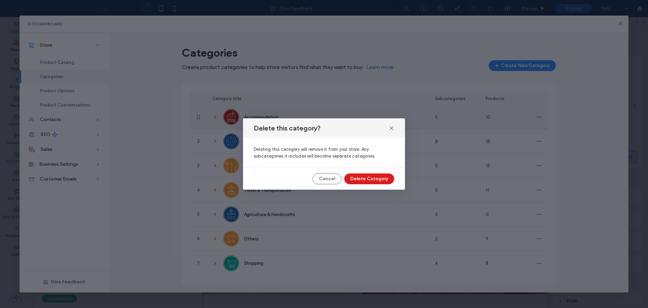
click at [380, 180] on button "Delete Category" at bounding box center [369, 178] width 50 height 11
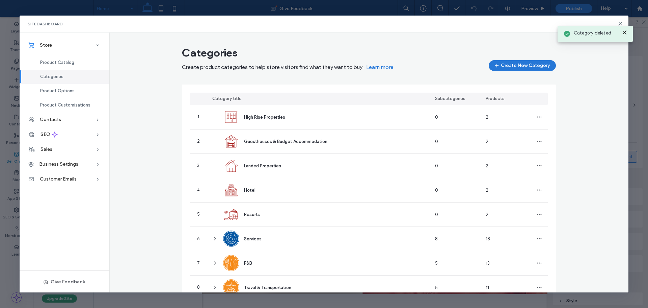
click at [520, 62] on button "Create New Category" at bounding box center [522, 65] width 67 height 11
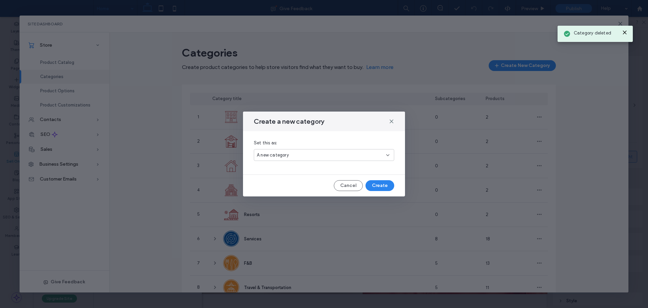
click at [341, 157] on div "A new category" at bounding box center [321, 155] width 129 height 7
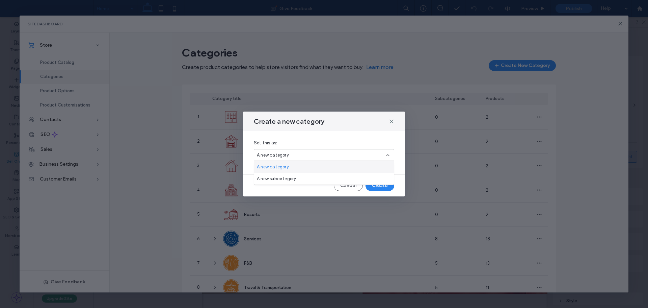
click at [304, 167] on div "A new category" at bounding box center [324, 167] width 140 height 12
drag, startPoint x: 332, startPoint y: 136, endPoint x: 363, endPoint y: 176, distance: 50.9
click at [332, 136] on div "Set this as: A new category" at bounding box center [324, 152] width 162 height 43
click at [384, 187] on button "Create" at bounding box center [380, 185] width 29 height 11
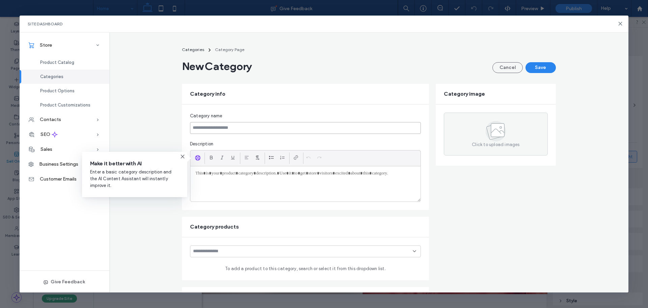
click at [265, 127] on input at bounding box center [305, 128] width 231 height 12
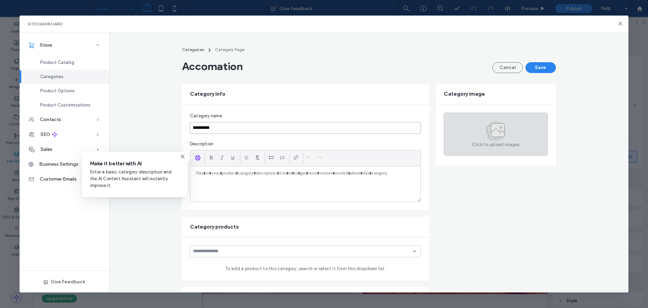
type input "**********"
click at [462, 127] on div "Click to upload images" at bounding box center [496, 133] width 104 height 43
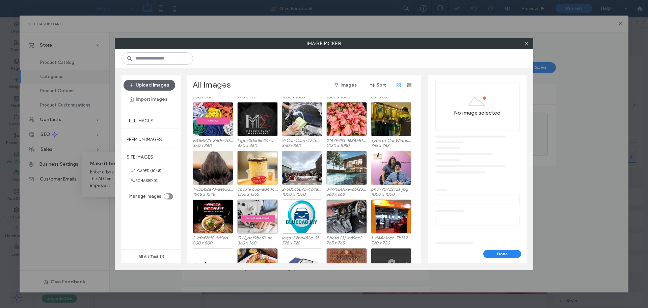
scroll to position [285, 0]
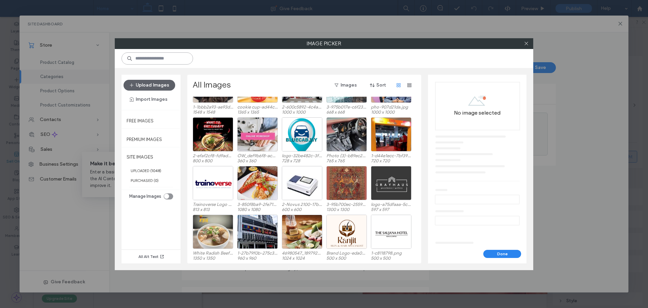
click at [165, 52] on input at bounding box center [158, 58] width 72 height 12
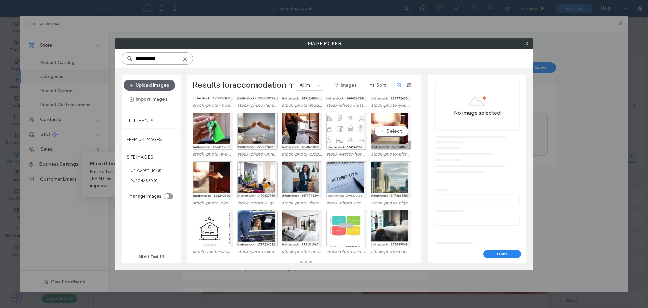
scroll to position [120, 0]
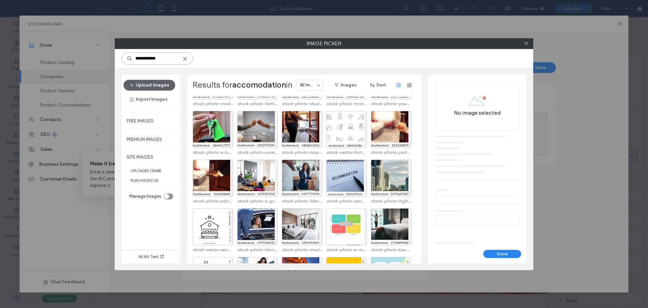
type input "**********"
click at [527, 43] on icon at bounding box center [526, 43] width 5 height 5
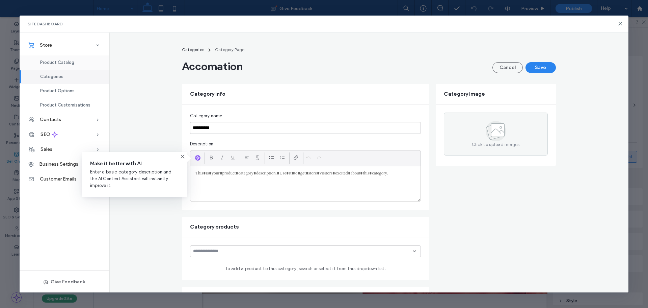
click at [76, 65] on div "Product Catalog" at bounding box center [65, 62] width 90 height 14
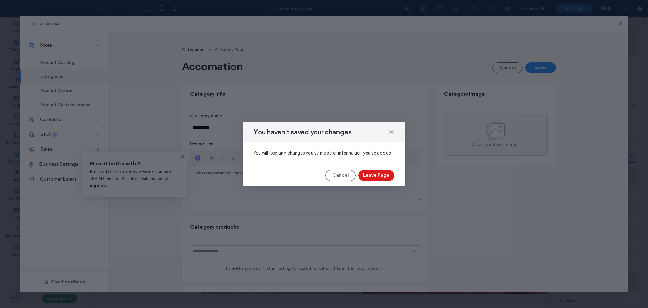
drag, startPoint x: 392, startPoint y: 128, endPoint x: 492, endPoint y: 172, distance: 109.3
click at [392, 129] on span at bounding box center [391, 131] width 5 height 9
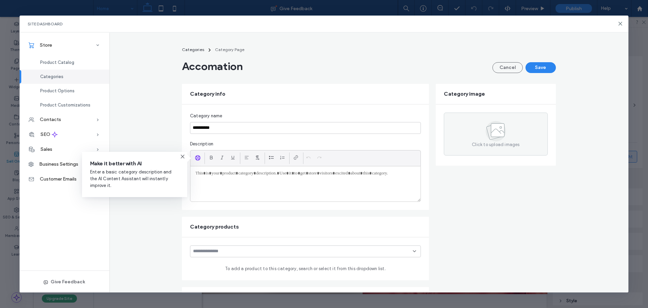
click at [60, 77] on span "Categories" at bounding box center [51, 76] width 23 height 5
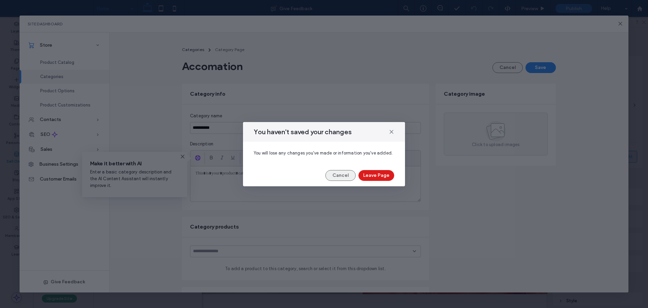
click at [336, 176] on button "Cancel" at bounding box center [340, 175] width 30 height 11
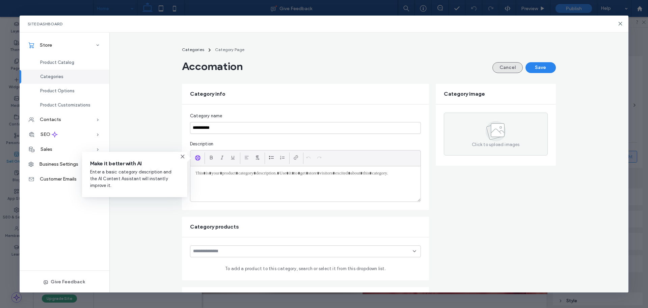
click at [507, 72] on button "Cancel" at bounding box center [508, 67] width 30 height 11
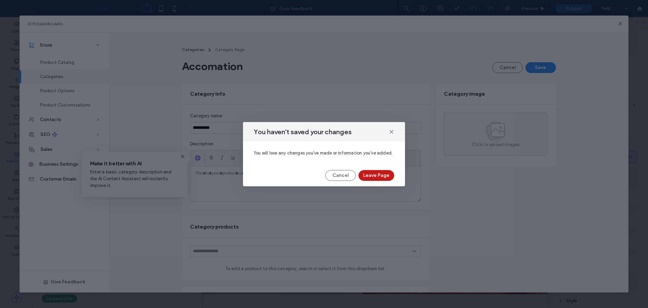
click at [379, 173] on button "Leave Page" at bounding box center [377, 175] width 36 height 11
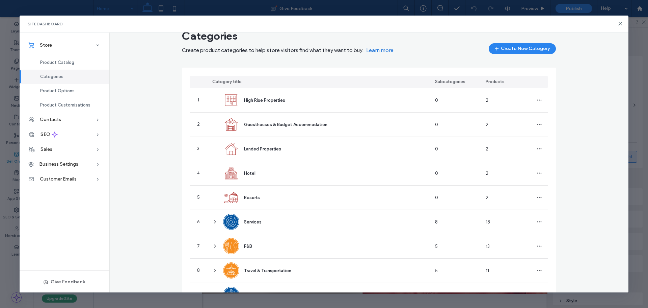
scroll to position [0, 0]
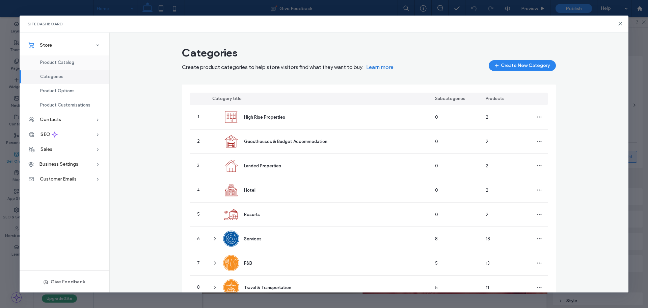
click at [77, 64] on div "Product Catalog" at bounding box center [65, 62] width 90 height 14
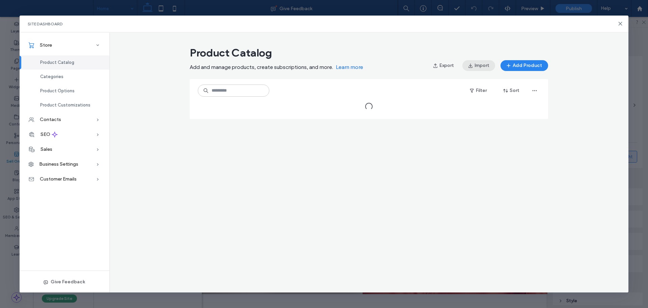
click at [478, 67] on button "Import" at bounding box center [479, 65] width 33 height 11
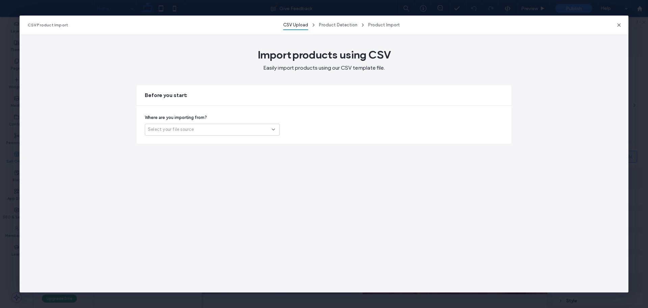
click at [231, 129] on div "Select your file source" at bounding box center [210, 129] width 124 height 7
click at [217, 142] on div "Another platform" at bounding box center [212, 141] width 134 height 12
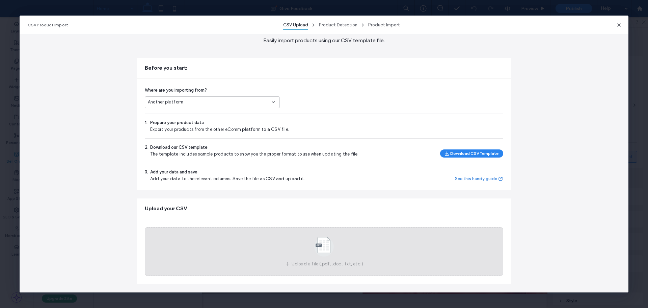
scroll to position [32, 0]
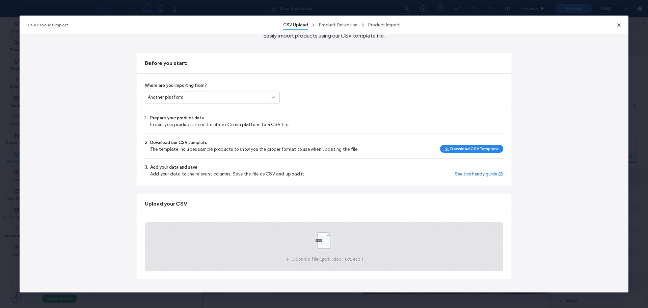
click at [331, 226] on div "Upload a file (.pdf, .doc, .txt, etc.)" at bounding box center [324, 246] width 359 height 49
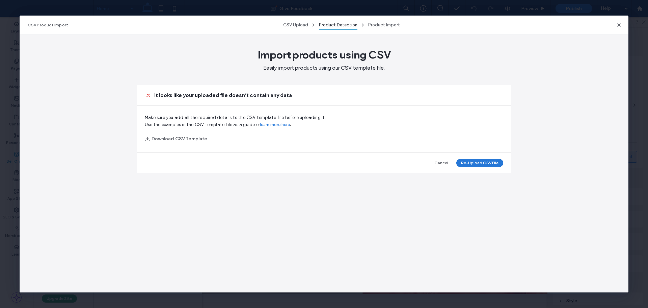
click at [488, 164] on button "Re-Upload CSV File" at bounding box center [479, 163] width 47 height 8
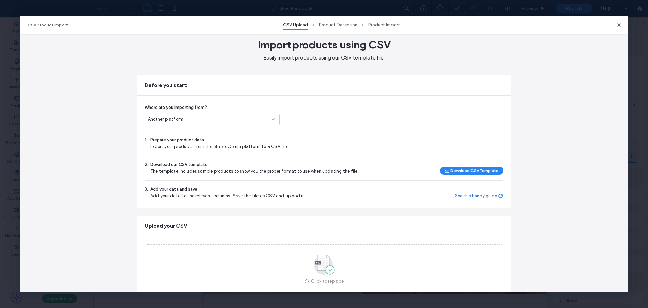
scroll to position [32, 0]
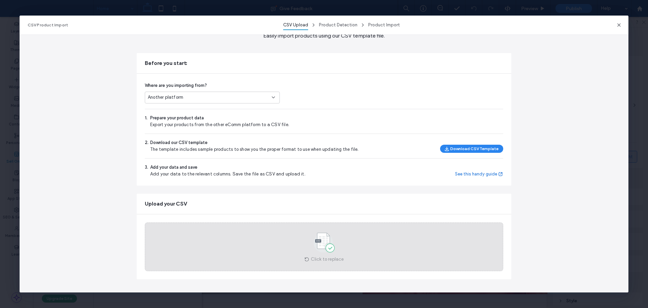
click at [327, 246] on use at bounding box center [324, 243] width 21 height 20
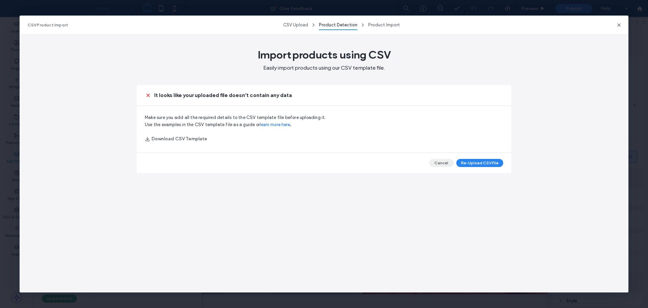
click at [438, 161] on button "Cancel" at bounding box center [441, 163] width 24 height 8
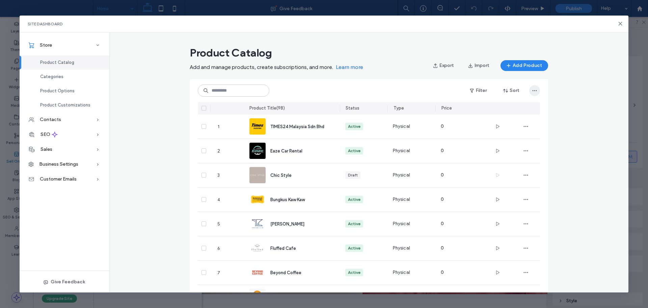
click at [532, 91] on icon "button" at bounding box center [534, 90] width 5 height 5
click at [515, 107] on span "Delete All Products" at bounding box center [510, 108] width 39 height 7
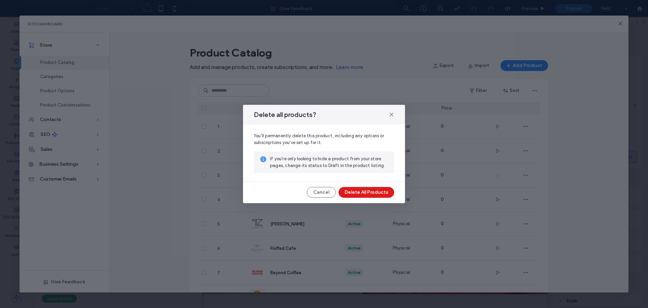
click at [378, 191] on button "Delete All Products" at bounding box center [367, 192] width 56 height 11
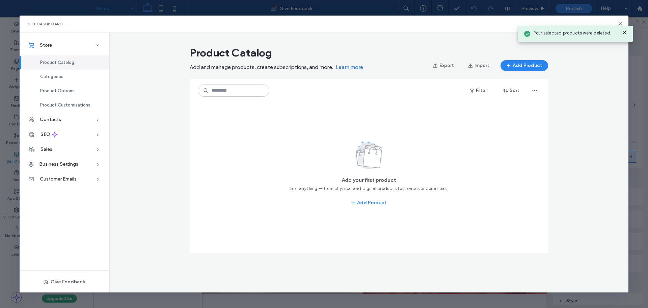
drag, startPoint x: 155, startPoint y: 120, endPoint x: 119, endPoint y: 113, distance: 36.4
click at [154, 120] on div "Product Catalog Add and manage products, create subscriptions, and more. Learn …" at bounding box center [369, 151] width 520 height 217
click at [73, 78] on div "Categories" at bounding box center [65, 77] width 90 height 14
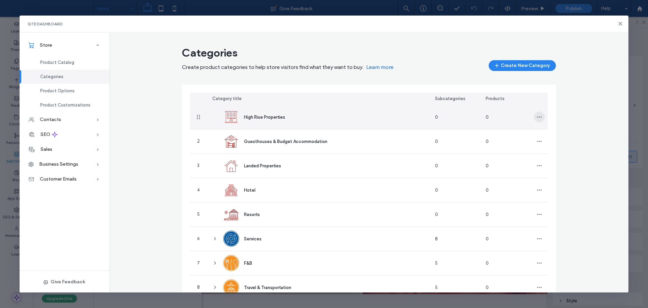
click at [538, 119] on icon "button" at bounding box center [539, 116] width 5 height 5
click at [562, 148] on span "Delete Category" at bounding box center [562, 147] width 34 height 7
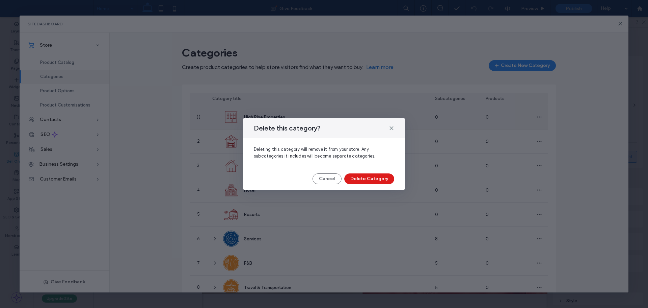
drag, startPoint x: 377, startPoint y: 176, endPoint x: 485, endPoint y: 159, distance: 109.0
click at [377, 176] on button "Delete Category" at bounding box center [369, 178] width 50 height 11
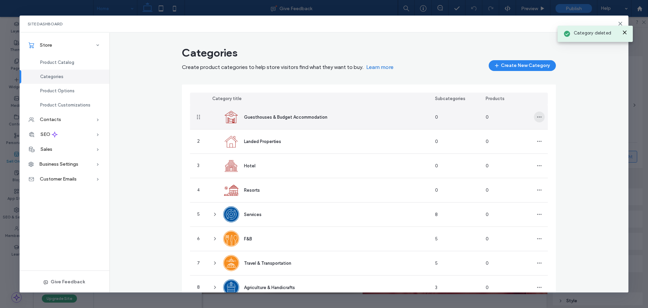
click at [539, 117] on use "button" at bounding box center [539, 116] width 4 height 1
click at [553, 148] on span "Delete Category" at bounding box center [562, 147] width 34 height 7
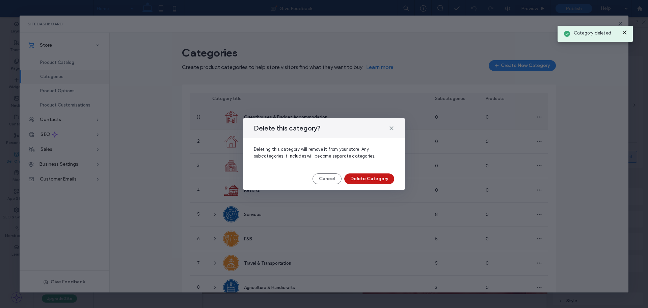
click at [382, 183] on button "Delete Category" at bounding box center [369, 178] width 50 height 11
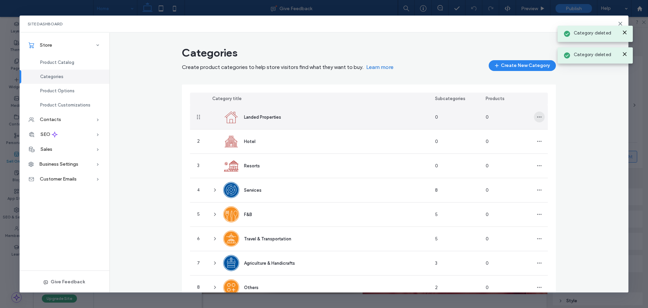
click at [537, 115] on icon "button" at bounding box center [539, 116] width 5 height 5
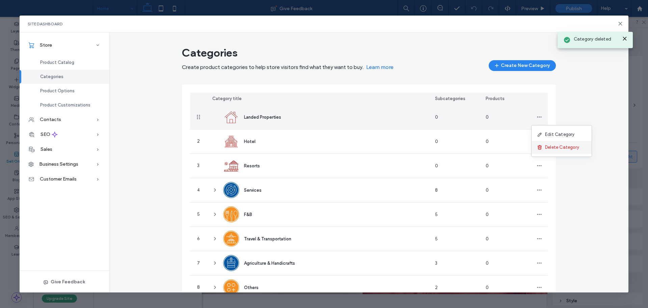
click at [554, 148] on span "Delete Category" at bounding box center [562, 147] width 34 height 7
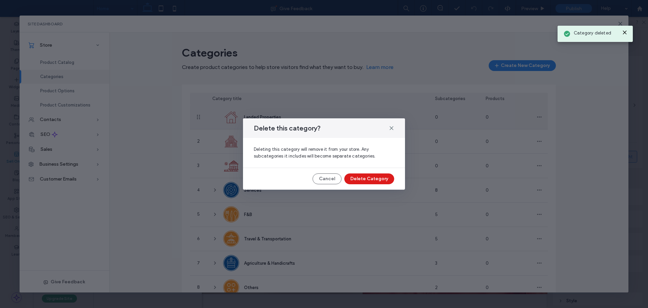
click at [379, 179] on button "Delete Category" at bounding box center [369, 178] width 50 height 11
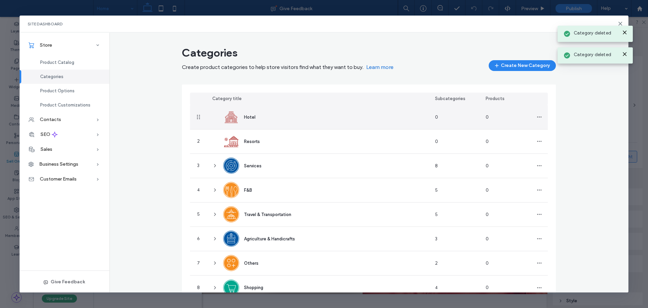
drag, startPoint x: 537, startPoint y: 116, endPoint x: 538, endPoint y: 125, distance: 8.1
click at [538, 117] on icon "button" at bounding box center [539, 116] width 5 height 5
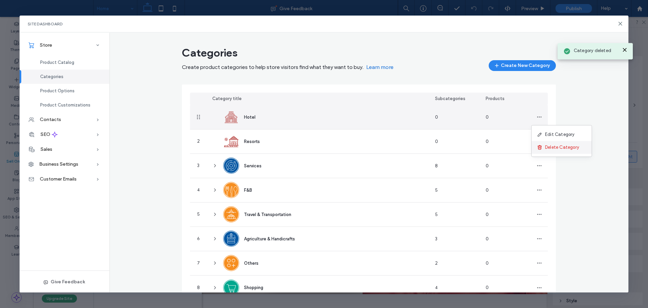
click at [550, 148] on span "Delete Category" at bounding box center [562, 147] width 34 height 7
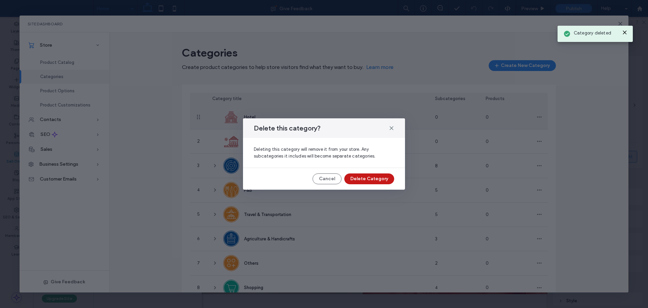
click at [387, 175] on button "Delete Category" at bounding box center [369, 178] width 50 height 11
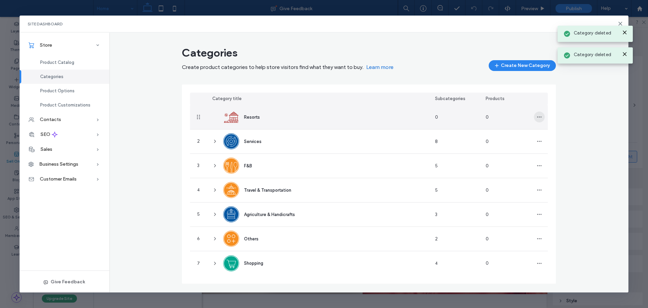
click at [538, 116] on icon "button" at bounding box center [539, 116] width 5 height 5
click at [558, 148] on span "Delete Category" at bounding box center [565, 147] width 34 height 7
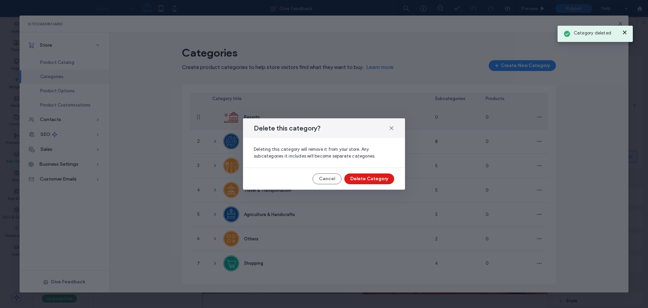
drag, startPoint x: 376, startPoint y: 175, endPoint x: 387, endPoint y: 174, distance: 11.2
click at [376, 176] on button "Delete Category" at bounding box center [369, 178] width 50 height 11
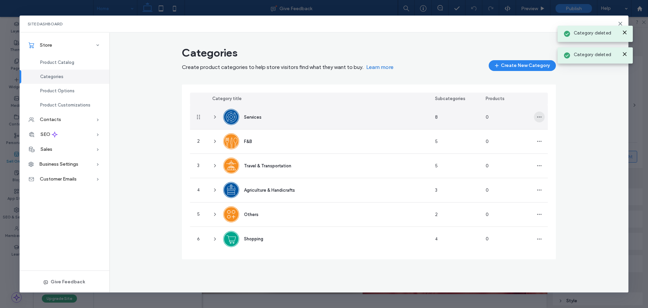
click at [541, 116] on icon "button" at bounding box center [539, 116] width 5 height 5
click at [555, 155] on div "Edit Category Delete Category" at bounding box center [564, 141] width 61 height 32
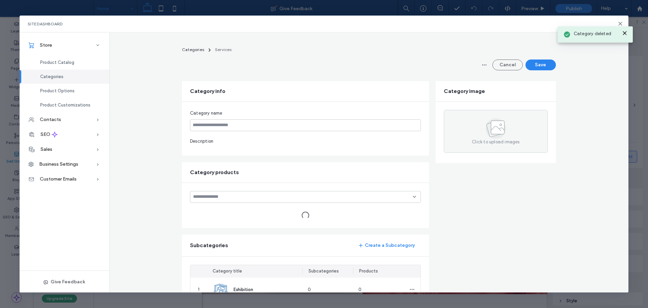
type input "********"
drag, startPoint x: 553, startPoint y: 151, endPoint x: 546, endPoint y: 151, distance: 6.8
click at [553, 151] on div "Click to upload images" at bounding box center [496, 132] width 120 height 61
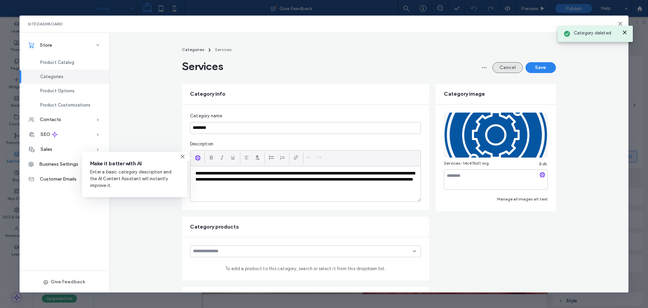
click at [501, 66] on button "Cancel" at bounding box center [508, 67] width 30 height 11
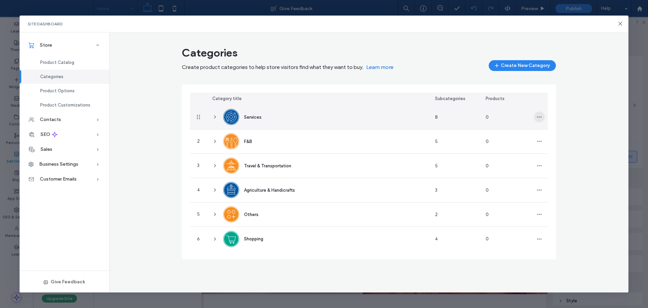
click at [542, 117] on use "button" at bounding box center [539, 116] width 4 height 1
click at [554, 147] on span "Delete Category" at bounding box center [565, 147] width 34 height 7
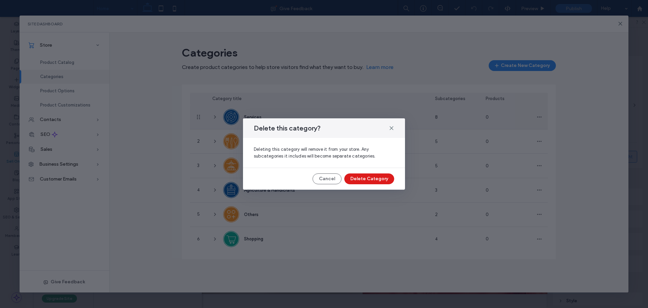
click at [378, 178] on button "Delete Category" at bounding box center [369, 178] width 50 height 11
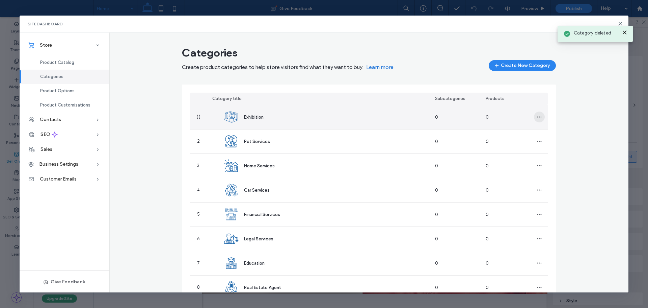
click at [540, 117] on span "button" at bounding box center [539, 116] width 11 height 11
click at [557, 149] on span "Delete Category" at bounding box center [562, 147] width 34 height 7
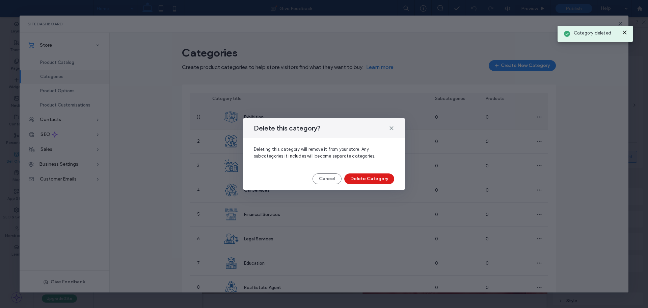
drag, startPoint x: 378, startPoint y: 178, endPoint x: 402, endPoint y: 170, distance: 24.6
click at [380, 177] on button "Delete Category" at bounding box center [369, 178] width 50 height 11
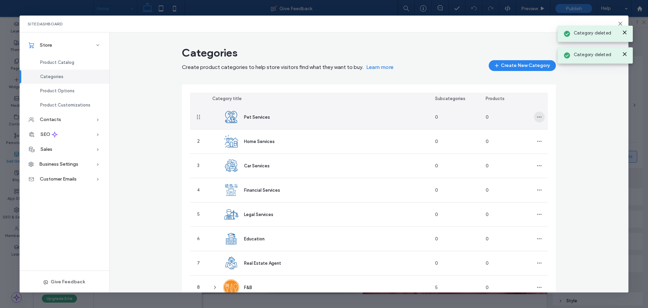
click at [537, 117] on use "button" at bounding box center [539, 116] width 4 height 1
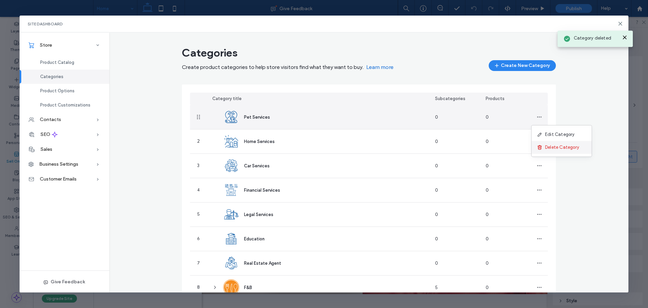
click at [552, 149] on span "Delete Category" at bounding box center [562, 147] width 34 height 7
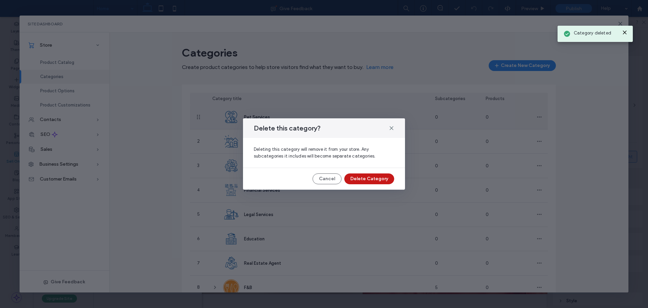
click at [379, 174] on button "Delete Category" at bounding box center [369, 178] width 50 height 11
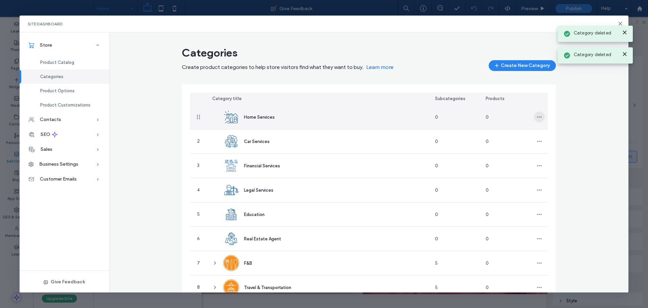
click at [537, 119] on icon "button" at bounding box center [539, 116] width 5 height 5
click at [548, 149] on span "Delete Category" at bounding box center [562, 147] width 34 height 7
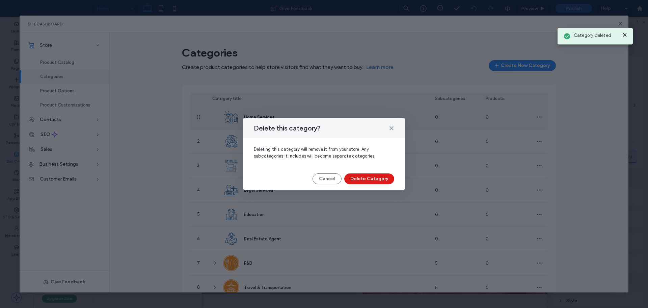
drag, startPoint x: 373, startPoint y: 176, endPoint x: 386, endPoint y: 172, distance: 13.6
click at [371, 178] on button "Delete Category" at bounding box center [369, 178] width 50 height 11
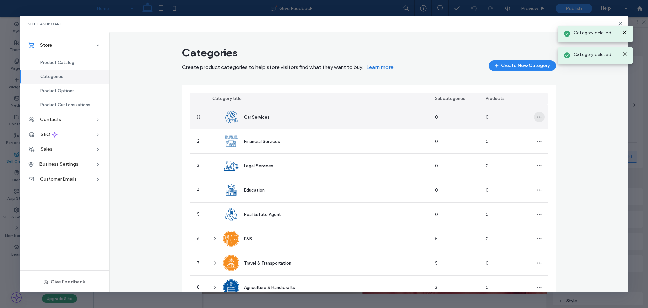
click at [537, 117] on icon "button" at bounding box center [539, 116] width 5 height 5
click at [553, 149] on span "Delete Category" at bounding box center [562, 147] width 34 height 7
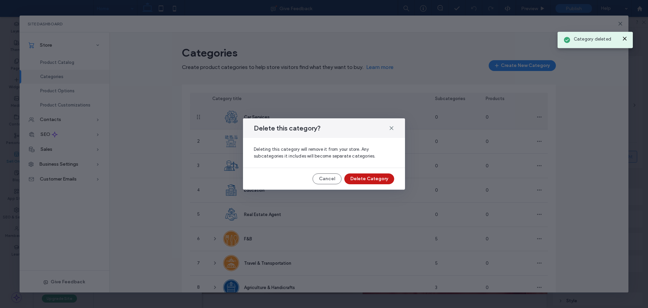
drag, startPoint x: 374, startPoint y: 181, endPoint x: 474, endPoint y: 148, distance: 105.8
click at [374, 181] on button "Delete Category" at bounding box center [369, 178] width 50 height 11
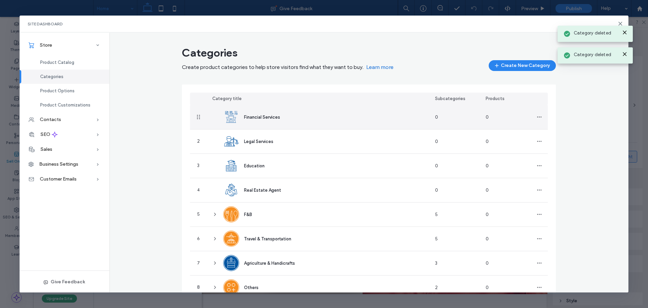
drag, startPoint x: 537, startPoint y: 117, endPoint x: 545, endPoint y: 123, distance: 9.3
click at [538, 117] on icon "button" at bounding box center [539, 116] width 5 height 5
click at [554, 149] on span "Delete Category" at bounding box center [562, 147] width 34 height 7
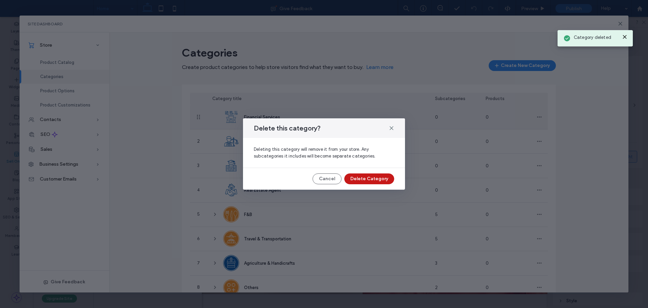
drag, startPoint x: 365, startPoint y: 174, endPoint x: 388, endPoint y: 174, distance: 23.6
click at [365, 174] on div "Delete this category? Deleting this category will remove it from your store. An…" at bounding box center [324, 153] width 162 height 71
click at [376, 174] on button "Delete Category" at bounding box center [369, 178] width 50 height 11
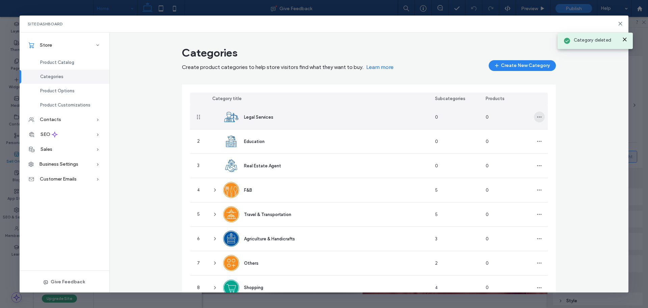
click at [538, 117] on use "button" at bounding box center [539, 116] width 4 height 1
click at [559, 152] on div "Delete Category" at bounding box center [562, 147] width 60 height 13
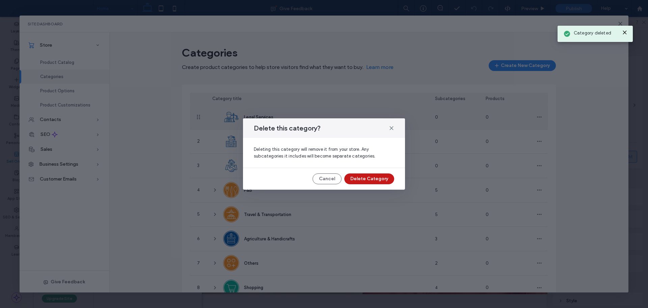
click at [374, 177] on button "Delete Category" at bounding box center [369, 178] width 50 height 11
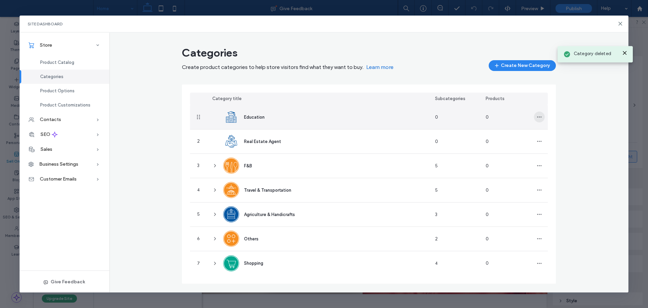
click at [540, 116] on icon "button" at bounding box center [539, 116] width 5 height 5
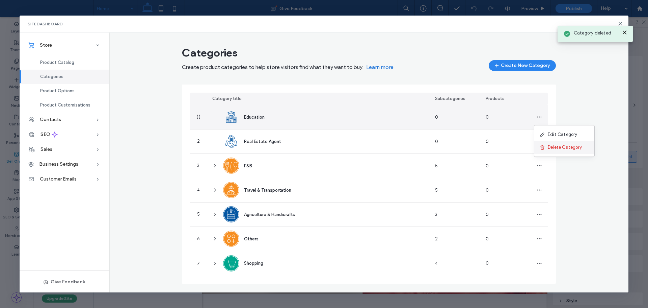
click at [553, 151] on div "Delete Category" at bounding box center [564, 147] width 60 height 13
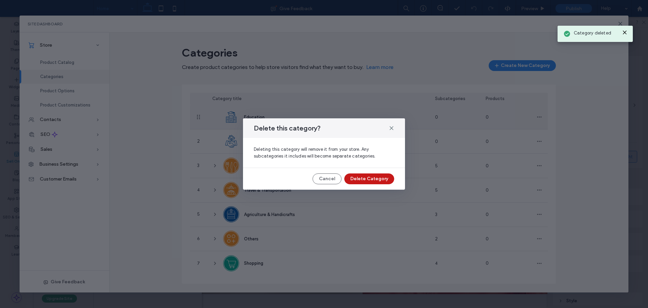
click at [377, 176] on button "Delete Category" at bounding box center [369, 178] width 50 height 11
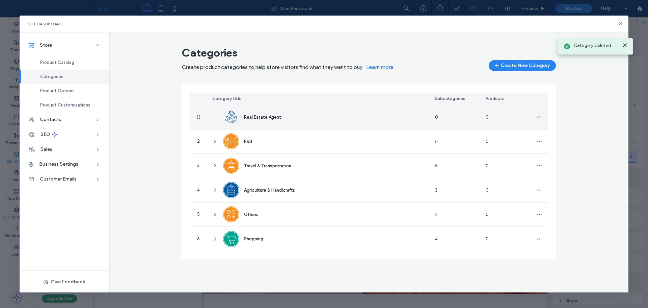
drag, startPoint x: 539, startPoint y: 118, endPoint x: 546, endPoint y: 124, distance: 8.4
click at [540, 118] on icon "button" at bounding box center [539, 116] width 5 height 5
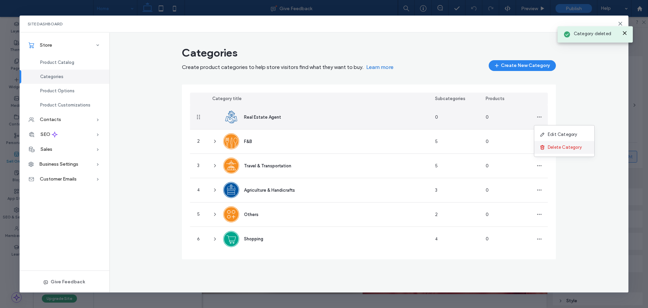
click at [550, 148] on span "Delete Category" at bounding box center [565, 147] width 34 height 7
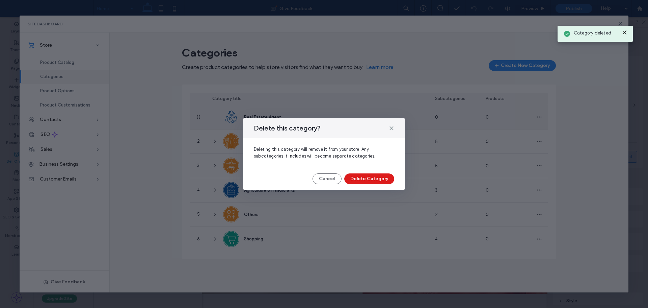
drag, startPoint x: 378, startPoint y: 180, endPoint x: 355, endPoint y: 179, distance: 22.7
click at [374, 180] on button "Delete Category" at bounding box center [369, 178] width 50 height 11
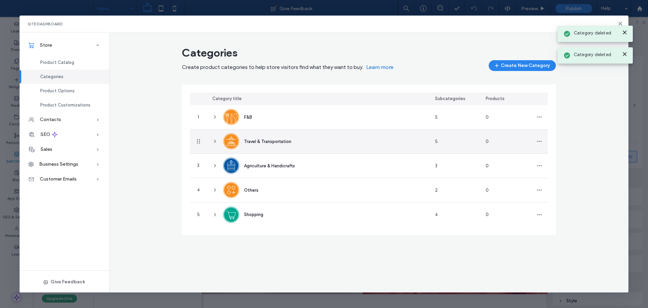
click at [215, 139] on icon at bounding box center [214, 140] width 5 height 5
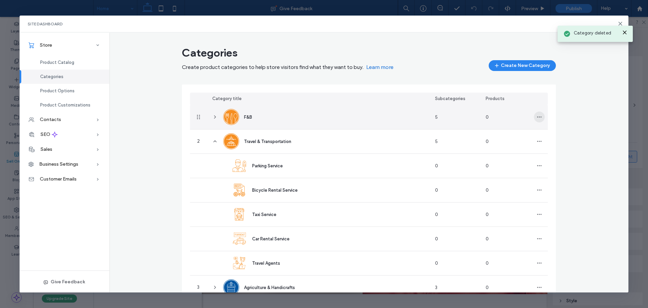
click at [537, 115] on icon "button" at bounding box center [539, 116] width 5 height 5
click at [551, 149] on span "Delete Category" at bounding box center [562, 147] width 34 height 7
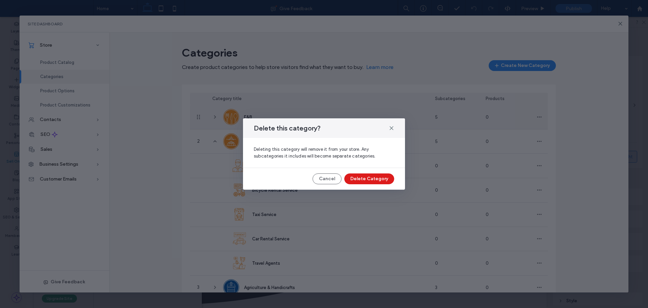
scroll to position [1715, 0]
drag, startPoint x: 335, startPoint y: 177, endPoint x: 311, endPoint y: 172, distance: 23.7
click at [323, 176] on button "Cancel" at bounding box center [327, 178] width 29 height 11
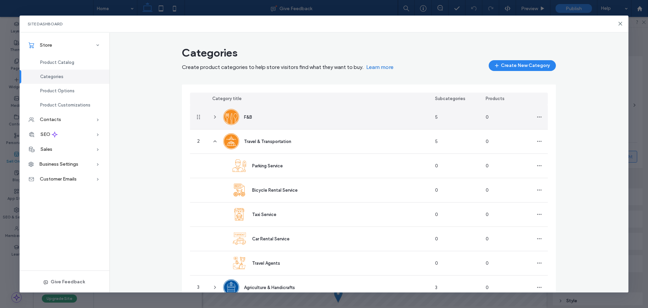
click at [212, 116] on icon at bounding box center [214, 116] width 5 height 5
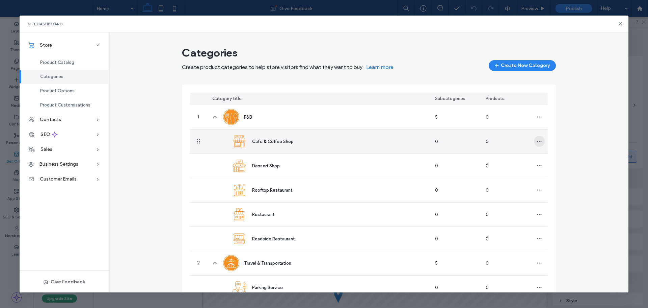
click at [534, 138] on span "button" at bounding box center [539, 141] width 11 height 11
click at [561, 170] on span "Delete Category" at bounding box center [562, 171] width 34 height 7
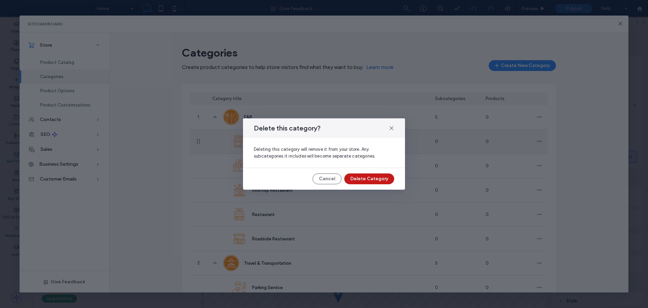
click at [392, 174] on div "Cancel Delete Category" at bounding box center [324, 178] width 140 height 11
click at [388, 177] on button "Delete Category" at bounding box center [369, 178] width 50 height 11
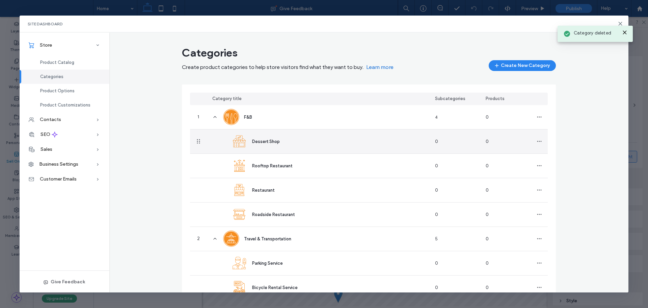
drag, startPoint x: 538, startPoint y: 141, endPoint x: 544, endPoint y: 148, distance: 9.6
click at [538, 142] on icon "button" at bounding box center [539, 140] width 5 height 5
click at [551, 175] on span "Delete Category" at bounding box center [562, 171] width 34 height 7
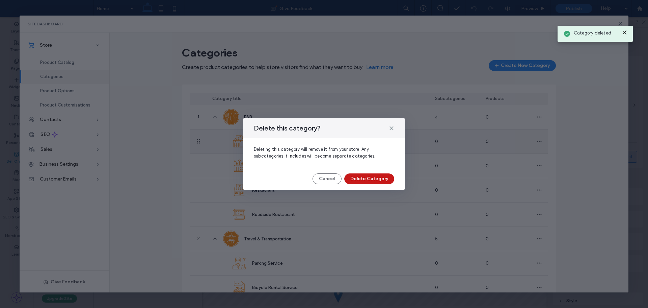
click at [385, 176] on button "Delete Category" at bounding box center [369, 178] width 50 height 11
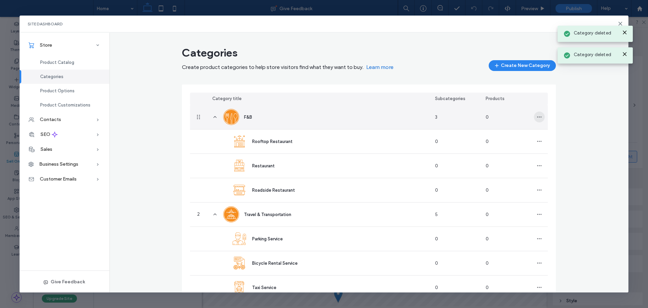
click at [537, 118] on icon "button" at bounding box center [539, 116] width 5 height 5
click at [548, 144] on div "Delete Category" at bounding box center [562, 147] width 60 height 13
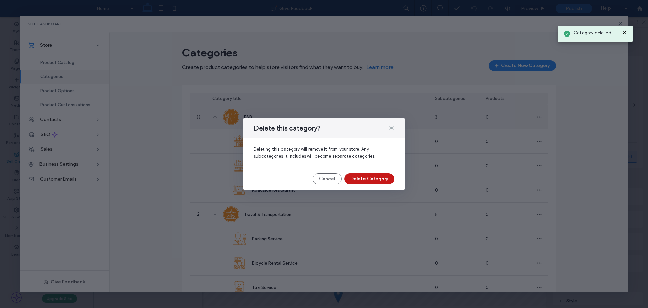
click at [366, 176] on div "Delete this category? Deleting this category will remove it from your store. An…" at bounding box center [324, 153] width 162 height 71
click at [366, 176] on button "Delete Category" at bounding box center [369, 178] width 50 height 11
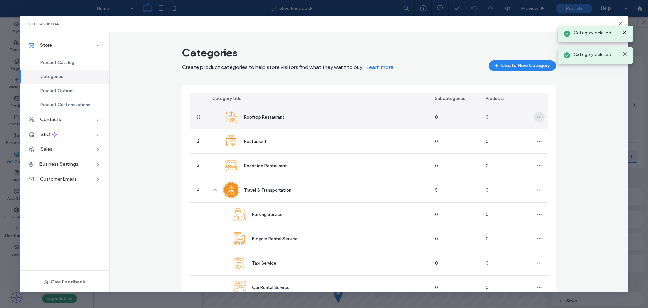
click at [540, 117] on span "button" at bounding box center [539, 116] width 11 height 11
click at [552, 149] on span "Delete Category" at bounding box center [562, 147] width 34 height 7
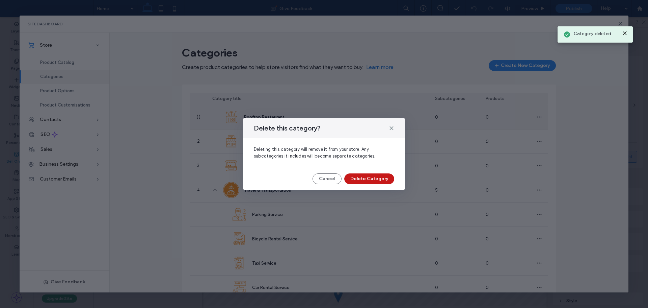
click at [381, 176] on button "Delete Category" at bounding box center [369, 178] width 50 height 11
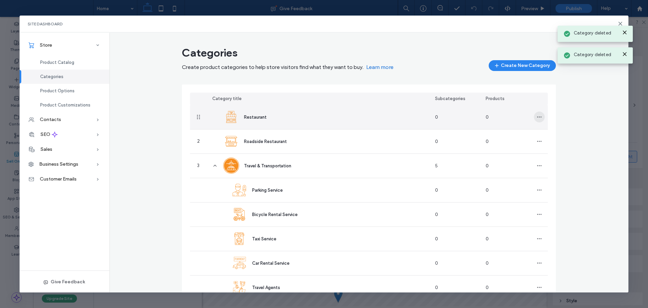
click at [538, 118] on icon "button" at bounding box center [539, 116] width 5 height 5
click at [550, 148] on span "Delete Category" at bounding box center [562, 147] width 34 height 7
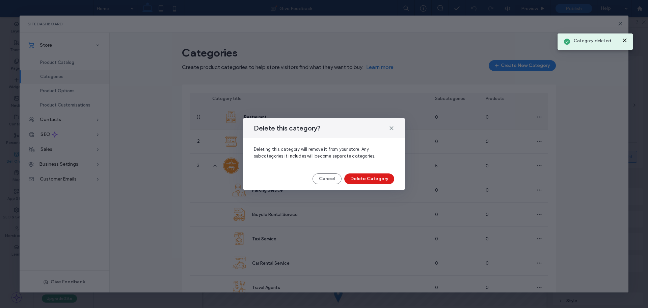
drag, startPoint x: 370, startPoint y: 177, endPoint x: 415, endPoint y: 168, distance: 45.0
click at [370, 177] on button "Delete Category" at bounding box center [369, 178] width 50 height 11
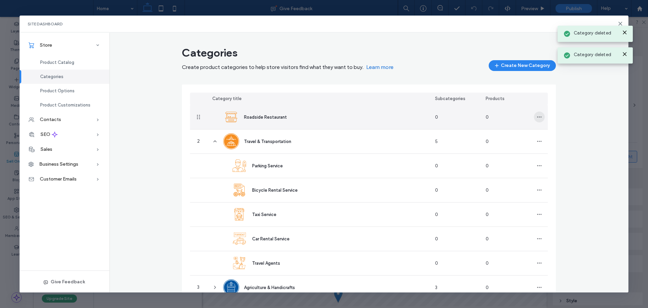
click at [539, 118] on icon "button" at bounding box center [539, 116] width 5 height 5
click at [545, 151] on div "Delete Category" at bounding box center [562, 147] width 60 height 13
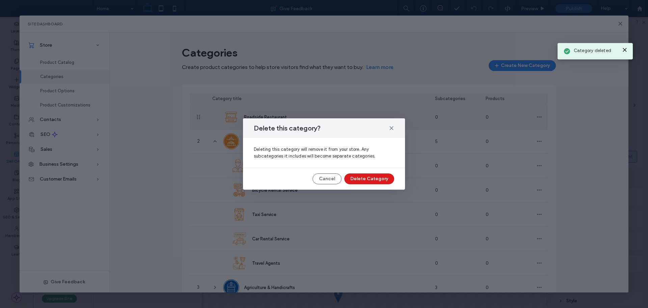
drag, startPoint x: 373, startPoint y: 174, endPoint x: 388, endPoint y: 172, distance: 14.3
click at [373, 174] on button "Delete Category" at bounding box center [369, 178] width 50 height 11
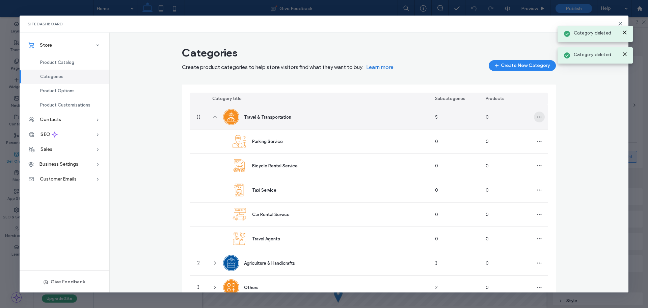
drag, startPoint x: 537, startPoint y: 117, endPoint x: 540, endPoint y: 121, distance: 5.5
click at [539, 119] on icon "button" at bounding box center [539, 116] width 5 height 5
click at [553, 149] on span "Delete Category" at bounding box center [562, 147] width 34 height 7
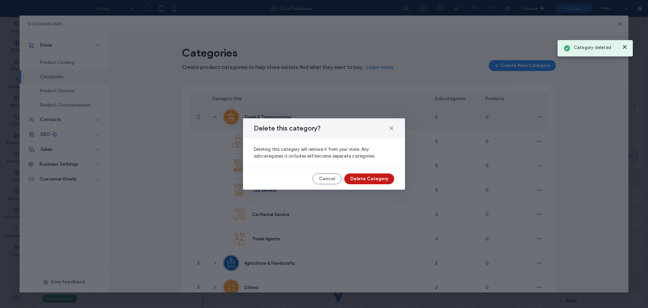
click at [372, 178] on button "Delete Category" at bounding box center [369, 178] width 50 height 11
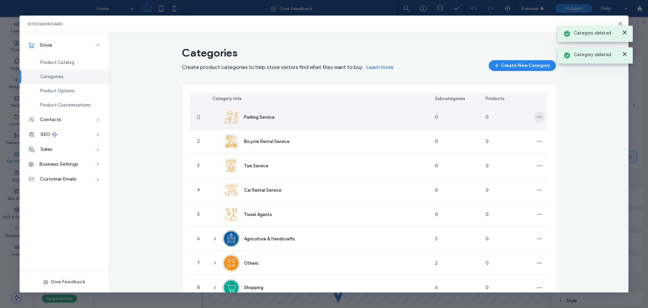
drag, startPoint x: 539, startPoint y: 116, endPoint x: 542, endPoint y: 119, distance: 3.6
click at [540, 117] on span "button" at bounding box center [539, 116] width 11 height 11
drag, startPoint x: 551, startPoint y: 150, endPoint x: 547, endPoint y: 151, distance: 4.3
click at [547, 151] on div "Delete Category" at bounding box center [562, 147] width 60 height 13
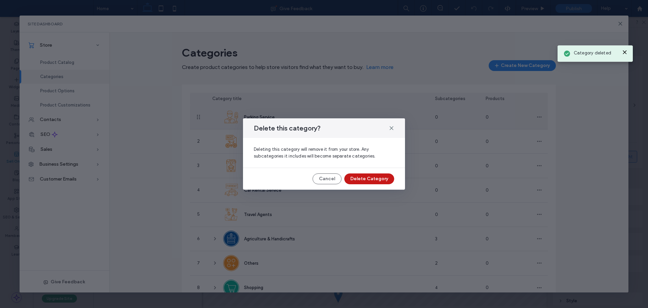
click at [376, 177] on button "Delete Category" at bounding box center [369, 178] width 50 height 11
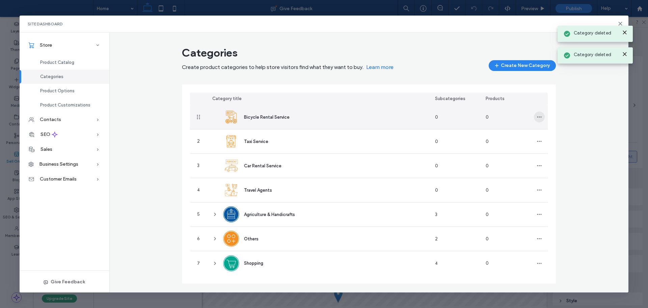
click at [540, 116] on icon "button" at bounding box center [539, 116] width 5 height 5
click at [553, 147] on span "Delete Category" at bounding box center [565, 147] width 34 height 7
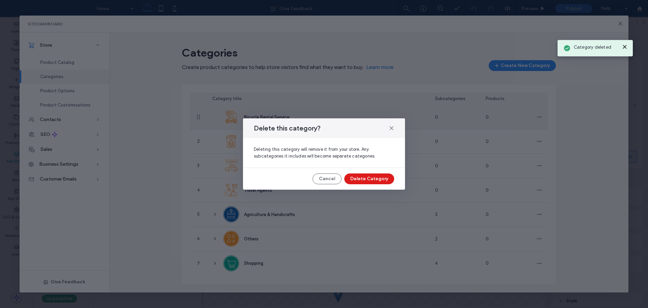
drag, startPoint x: 381, startPoint y: 177, endPoint x: 421, endPoint y: 167, distance: 40.5
click at [381, 177] on button "Delete Category" at bounding box center [369, 178] width 50 height 11
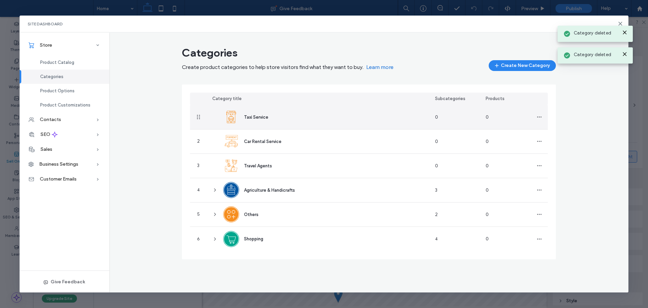
drag, startPoint x: 539, startPoint y: 115, endPoint x: 547, endPoint y: 121, distance: 9.7
click at [542, 115] on icon "button" at bounding box center [539, 116] width 5 height 5
drag, startPoint x: 563, startPoint y: 147, endPoint x: 560, endPoint y: 149, distance: 3.8
click at [560, 149] on span "Delete Category" at bounding box center [565, 147] width 34 height 7
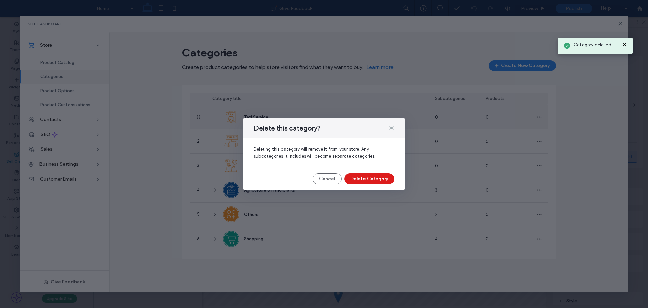
drag, startPoint x: 379, startPoint y: 173, endPoint x: 389, endPoint y: 172, distance: 10.3
click at [379, 174] on div "Delete this category? Deleting this category will remove it from your store. An…" at bounding box center [324, 153] width 162 height 71
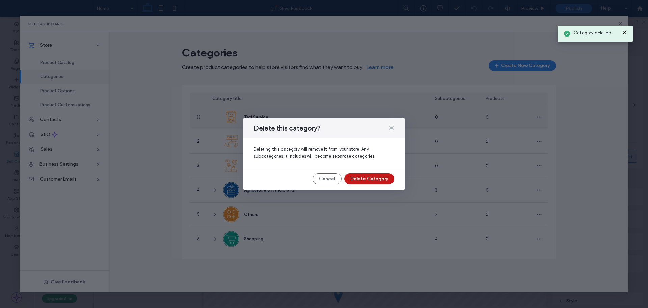
click at [390, 175] on div "Cancel Delete Category" at bounding box center [324, 178] width 140 height 11
click at [372, 177] on button "Delete Category" at bounding box center [369, 178] width 50 height 11
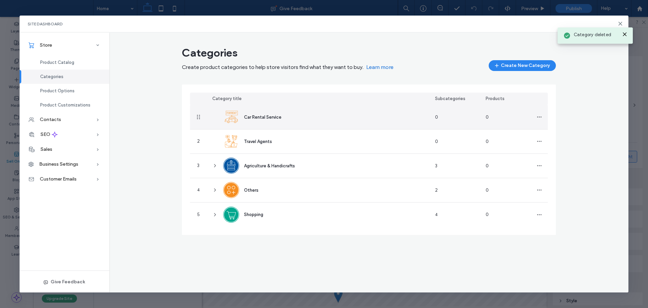
drag, startPoint x: 542, startPoint y: 115, endPoint x: 547, endPoint y: 125, distance: 10.9
click at [543, 117] on span "button" at bounding box center [539, 116] width 11 height 11
drag, startPoint x: 564, startPoint y: 147, endPoint x: 557, endPoint y: 151, distance: 7.5
click at [557, 151] on div "Delete Category" at bounding box center [564, 147] width 60 height 13
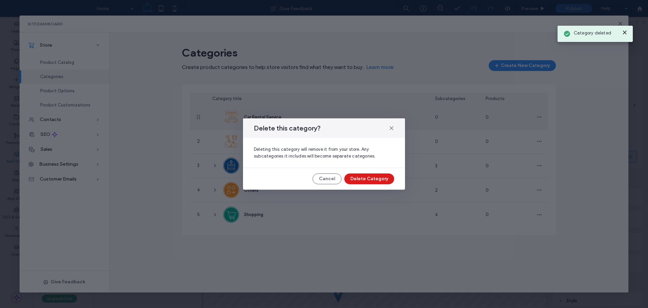
click at [364, 177] on button "Delete Category" at bounding box center [369, 178] width 50 height 11
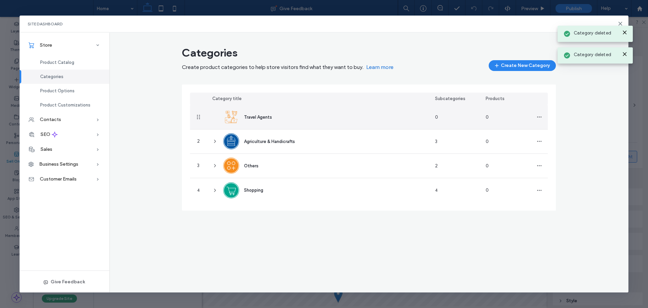
drag, startPoint x: 540, startPoint y: 118, endPoint x: 546, endPoint y: 125, distance: 8.6
click at [542, 119] on icon "button" at bounding box center [539, 116] width 5 height 5
click at [551, 147] on span "Delete Category" at bounding box center [565, 147] width 34 height 7
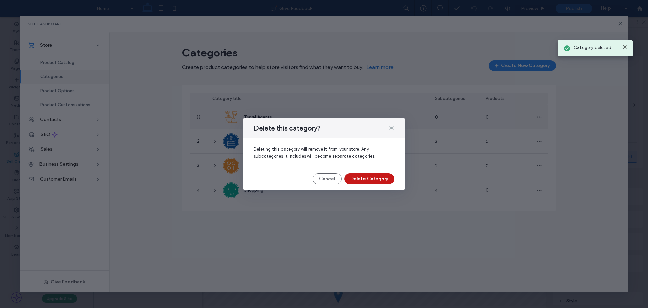
click at [360, 178] on button "Delete Category" at bounding box center [369, 178] width 50 height 11
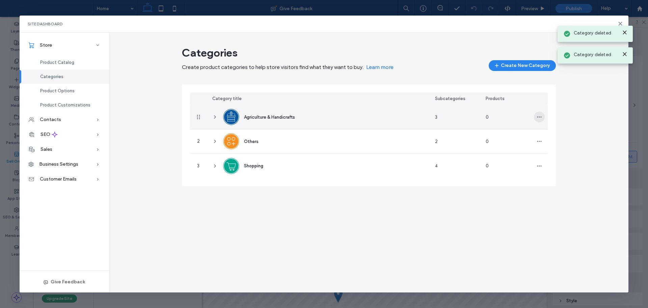
click at [542, 117] on icon "button" at bounding box center [539, 116] width 5 height 5
click at [558, 148] on span "Delete Category" at bounding box center [565, 147] width 34 height 7
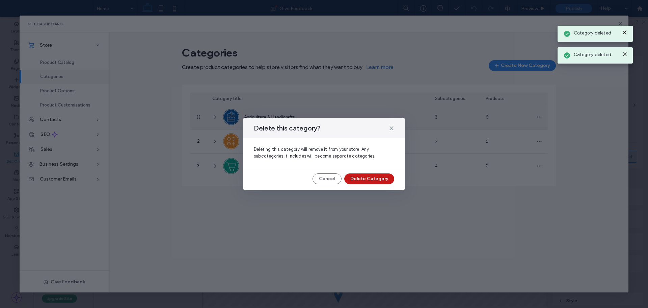
drag, startPoint x: 369, startPoint y: 179, endPoint x: 397, endPoint y: 171, distance: 28.8
click at [369, 179] on button "Delete Category" at bounding box center [369, 178] width 50 height 11
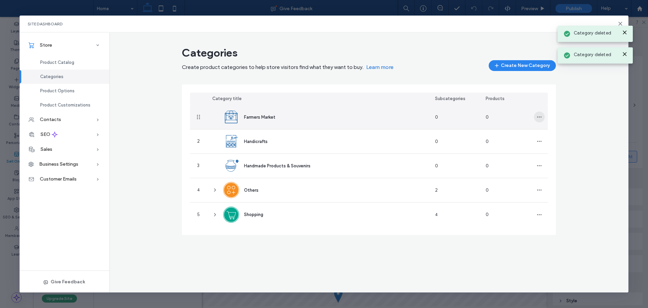
click at [539, 118] on icon "button" at bounding box center [539, 116] width 5 height 5
click at [555, 151] on div "Delete Category" at bounding box center [564, 147] width 60 height 13
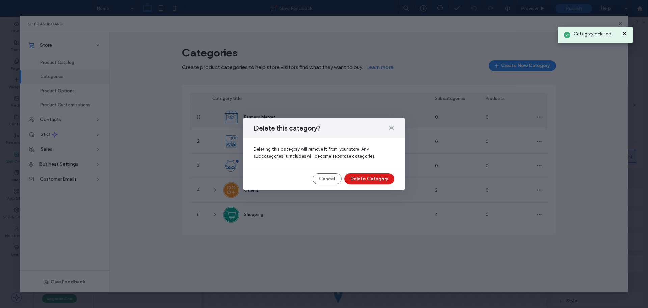
drag, startPoint x: 365, startPoint y: 179, endPoint x: 371, endPoint y: 178, distance: 6.8
click at [368, 178] on button "Delete Category" at bounding box center [369, 178] width 50 height 11
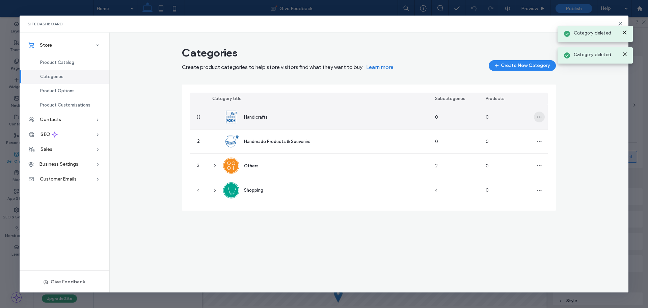
click at [541, 118] on icon "button" at bounding box center [539, 116] width 5 height 5
click at [554, 142] on div "Delete Category" at bounding box center [564, 147] width 60 height 13
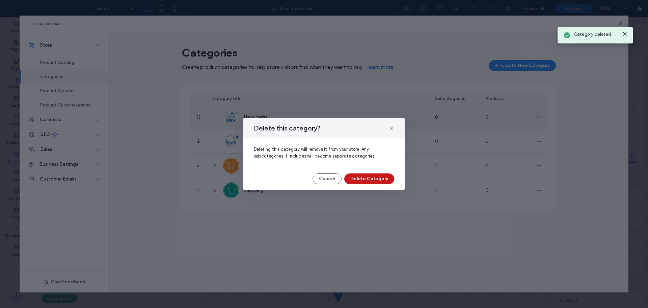
click at [372, 174] on div "Delete this category? Deleting this category will remove it from your store. An…" at bounding box center [324, 153] width 162 height 71
drag, startPoint x: 372, startPoint y: 174, endPoint x: 438, endPoint y: 165, distance: 65.7
click at [373, 174] on button "Delete Category" at bounding box center [369, 178] width 50 height 11
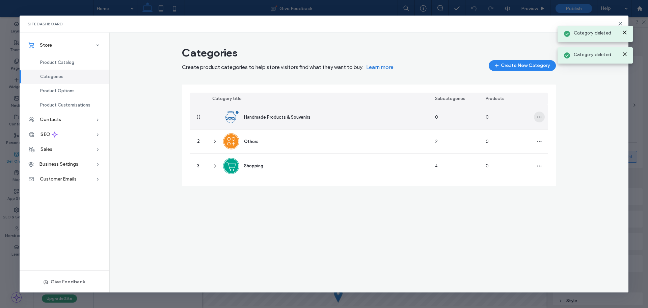
click at [539, 119] on icon "button" at bounding box center [539, 116] width 5 height 5
click at [558, 144] on div "Delete Category" at bounding box center [564, 147] width 60 height 13
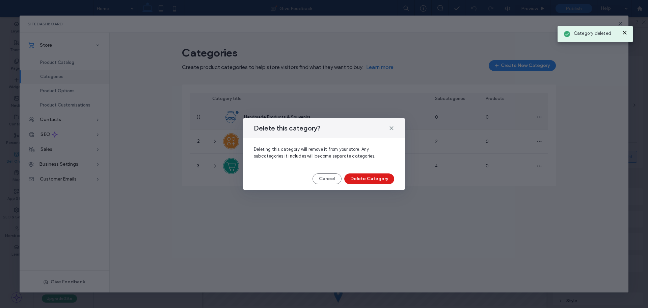
drag, startPoint x: 381, startPoint y: 183, endPoint x: 394, endPoint y: 180, distance: 13.2
click at [381, 183] on button "Delete Category" at bounding box center [369, 178] width 50 height 11
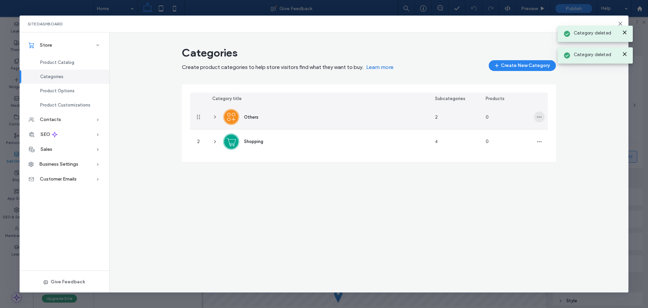
click at [537, 115] on icon "button" at bounding box center [539, 116] width 5 height 5
click at [553, 138] on div "Edit Category" at bounding box center [564, 134] width 60 height 13
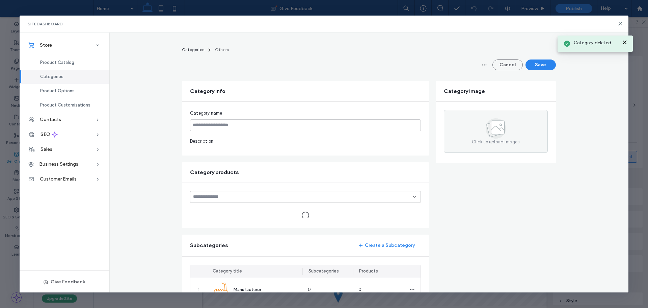
type input "******"
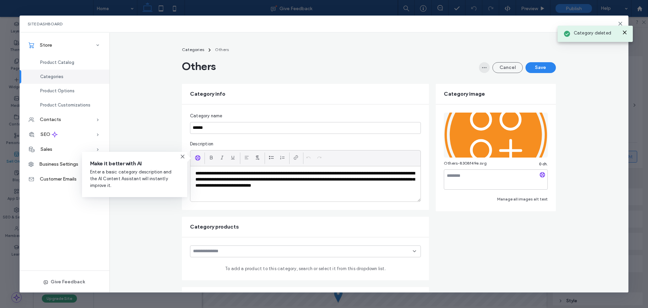
click at [482, 65] on icon "button" at bounding box center [484, 67] width 5 height 5
click at [466, 85] on span "Delete Category" at bounding box center [457, 85] width 34 height 7
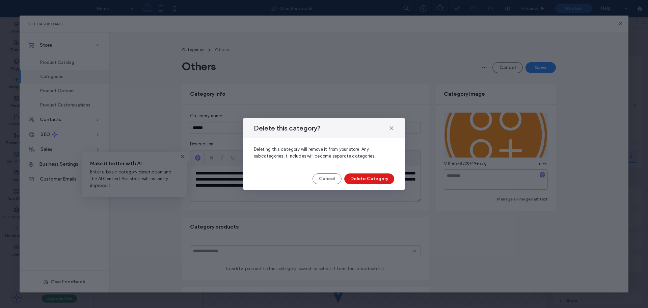
click at [366, 176] on button "Delete Category" at bounding box center [369, 178] width 50 height 11
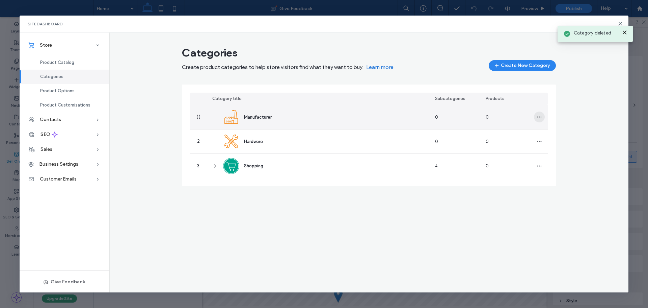
click at [539, 118] on icon "button" at bounding box center [539, 116] width 5 height 5
click at [561, 150] on span "Delete Category" at bounding box center [565, 147] width 34 height 7
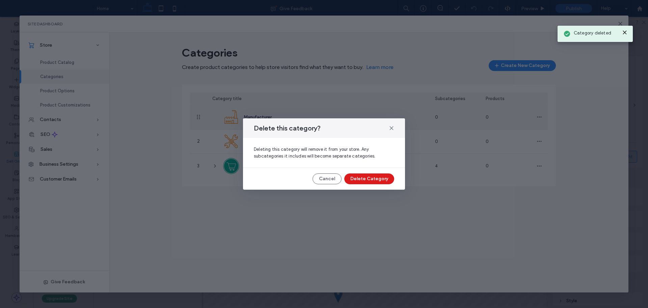
drag, startPoint x: 366, startPoint y: 182, endPoint x: 376, endPoint y: 178, distance: 11.2
click at [369, 180] on button "Delete Category" at bounding box center [369, 178] width 50 height 11
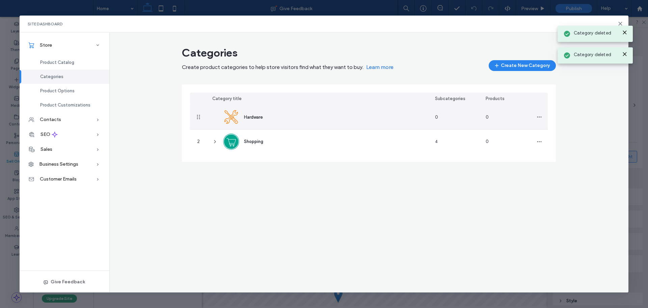
drag, startPoint x: 543, startPoint y: 116, endPoint x: 550, endPoint y: 124, distance: 10.1
click at [544, 116] on span "button" at bounding box center [539, 116] width 11 height 11
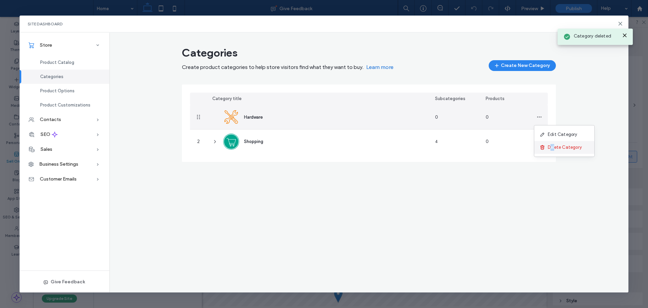
drag, startPoint x: 554, startPoint y: 146, endPoint x: 550, endPoint y: 147, distance: 4.4
click at [550, 147] on span "Delete Category" at bounding box center [565, 147] width 34 height 7
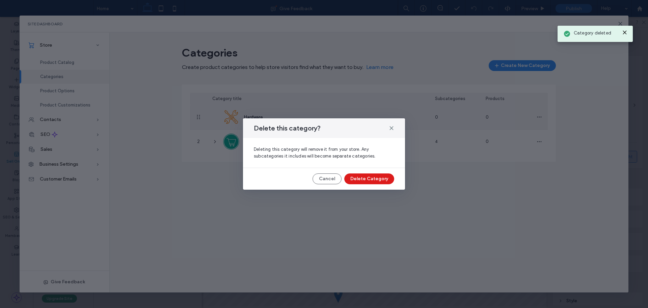
click at [372, 178] on button "Delete Category" at bounding box center [369, 178] width 50 height 11
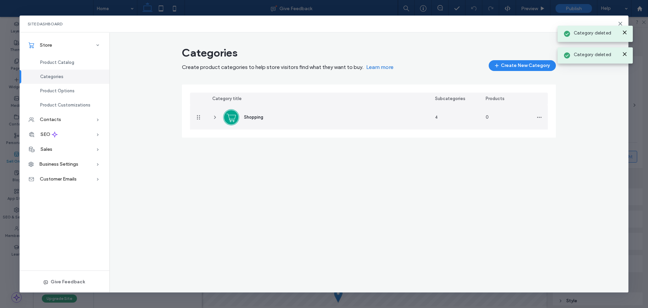
drag, startPoint x: 542, startPoint y: 116, endPoint x: 547, endPoint y: 119, distance: 5.2
click at [543, 116] on span "button" at bounding box center [539, 117] width 11 height 11
drag, startPoint x: 553, startPoint y: 148, endPoint x: 549, endPoint y: 151, distance: 5.3
click at [549, 151] on span "Delete Category" at bounding box center [565, 147] width 34 height 7
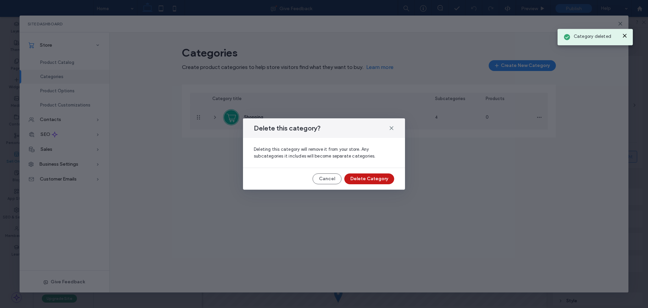
click at [383, 180] on button "Delete Category" at bounding box center [369, 178] width 50 height 11
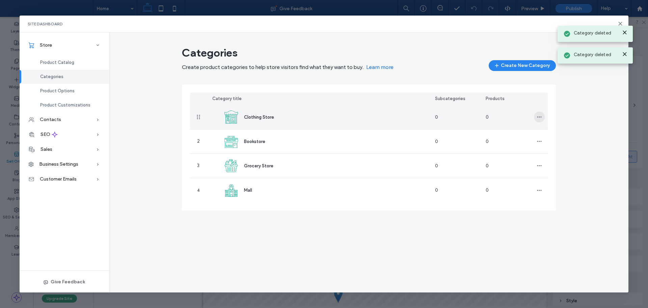
drag, startPoint x: 539, startPoint y: 118, endPoint x: 545, endPoint y: 124, distance: 8.4
click at [539, 118] on icon "button" at bounding box center [539, 116] width 5 height 5
click at [546, 149] on div "Delete Category" at bounding box center [564, 147] width 60 height 13
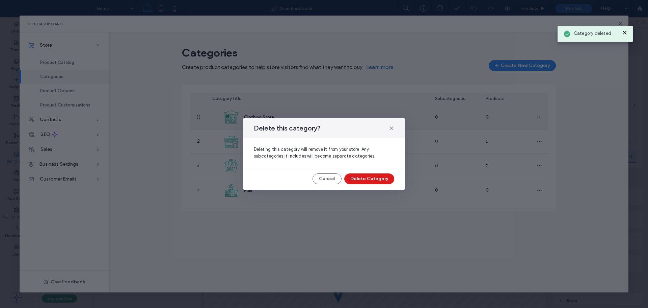
drag, startPoint x: 373, startPoint y: 179, endPoint x: 474, endPoint y: 156, distance: 103.8
click at [373, 179] on button "Delete Category" at bounding box center [369, 178] width 50 height 11
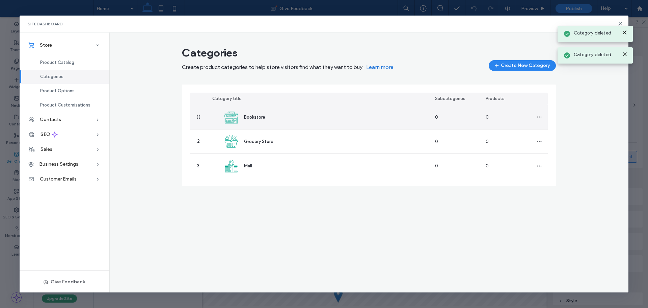
drag, startPoint x: 541, startPoint y: 117, endPoint x: 553, endPoint y: 124, distance: 13.8
click at [543, 117] on span "button" at bounding box center [539, 116] width 11 height 11
click at [553, 147] on span "Delete Category" at bounding box center [565, 147] width 34 height 7
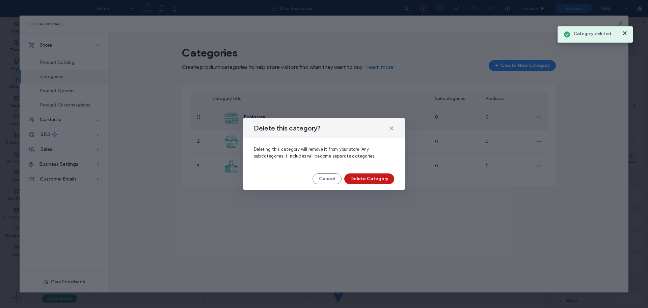
drag, startPoint x: 374, startPoint y: 177, endPoint x: 444, endPoint y: 159, distance: 72.1
click at [375, 177] on button "Delete Category" at bounding box center [369, 178] width 50 height 11
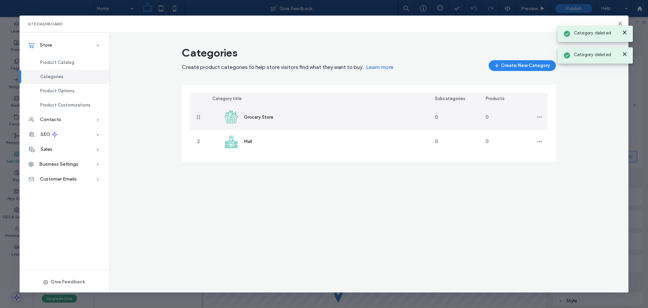
drag, startPoint x: 542, startPoint y: 118, endPoint x: 546, endPoint y: 120, distance: 4.7
click at [544, 118] on span "button" at bounding box center [539, 116] width 11 height 11
click at [557, 148] on span "Delete Category" at bounding box center [565, 147] width 34 height 7
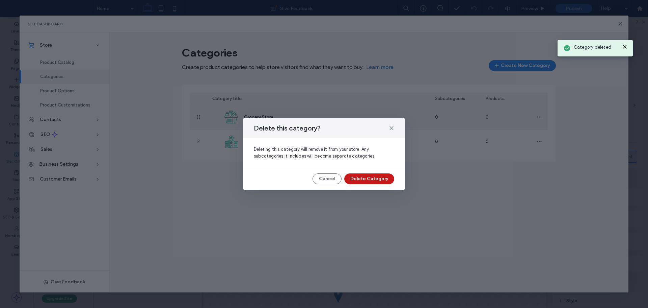
click at [375, 177] on button "Delete Category" at bounding box center [369, 178] width 50 height 11
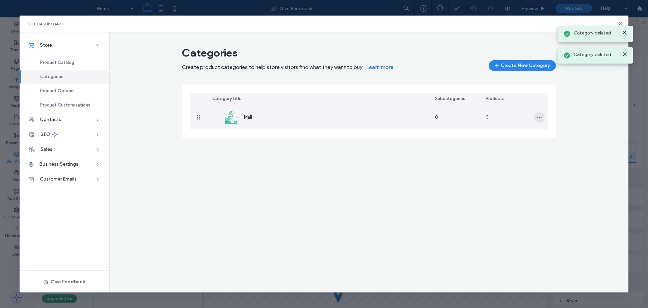
click at [540, 120] on icon "button" at bounding box center [539, 116] width 5 height 5
drag, startPoint x: 557, startPoint y: 146, endPoint x: 551, endPoint y: 149, distance: 6.8
click at [551, 149] on span "Delete Category" at bounding box center [565, 147] width 34 height 7
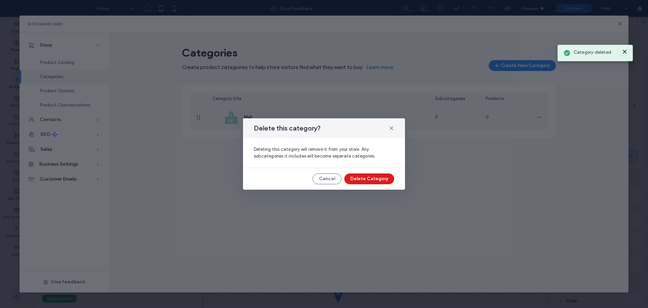
click at [365, 180] on button "Delete Category" at bounding box center [369, 178] width 50 height 11
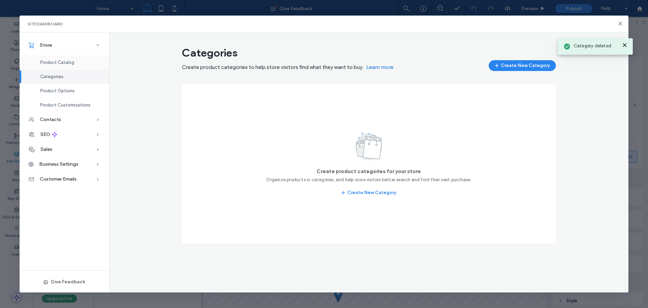
click at [75, 63] on div "Product Catalog" at bounding box center [65, 62] width 90 height 14
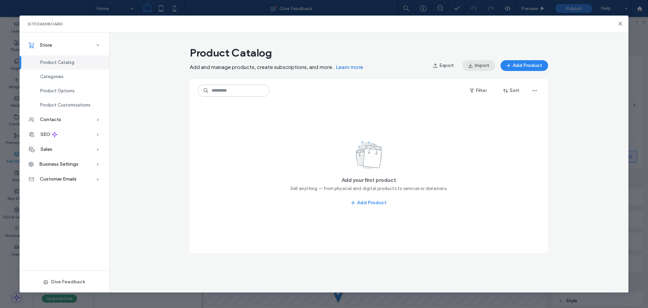
click at [485, 69] on button "Import" at bounding box center [479, 65] width 33 height 11
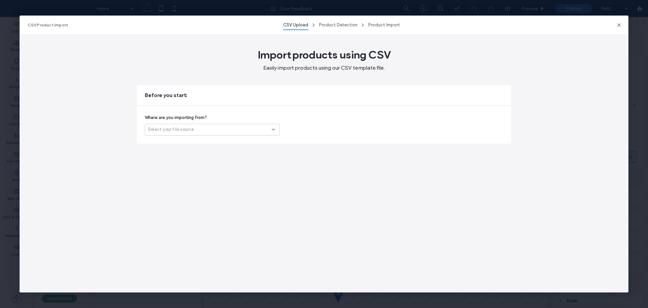
click at [250, 130] on div "Select your file source" at bounding box center [210, 129] width 124 height 7
click at [210, 142] on div "Another platform" at bounding box center [212, 141] width 134 height 12
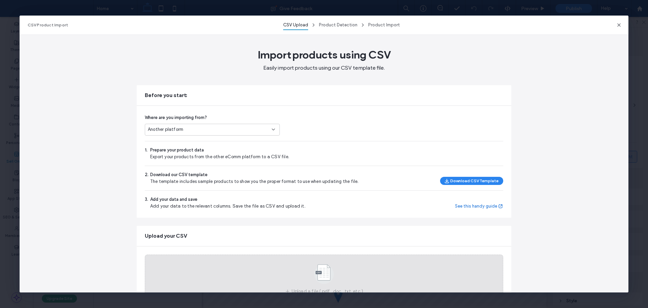
click at [313, 262] on div "Upload a file (.pdf, .doc, .txt, etc.)" at bounding box center [324, 278] width 359 height 49
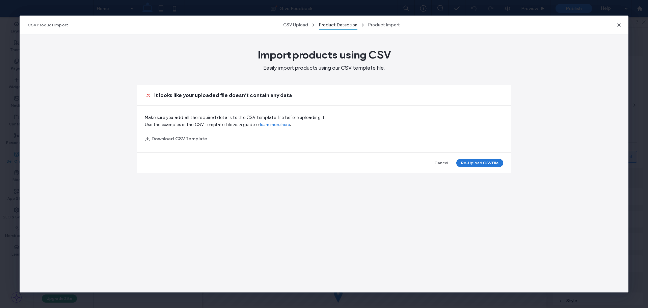
click at [470, 163] on button "Re-Upload CSV File" at bounding box center [479, 163] width 47 height 8
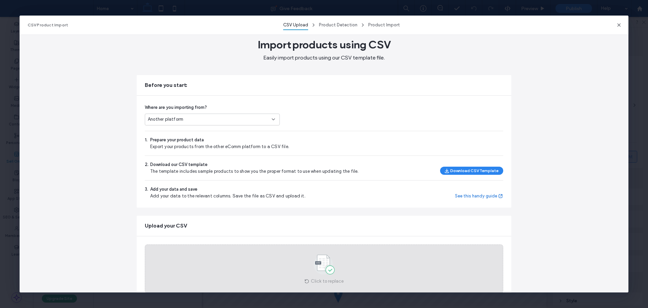
scroll to position [32, 0]
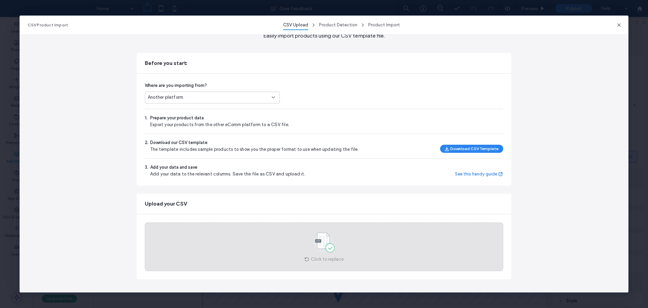
click at [334, 236] on icon at bounding box center [324, 242] width 34 height 22
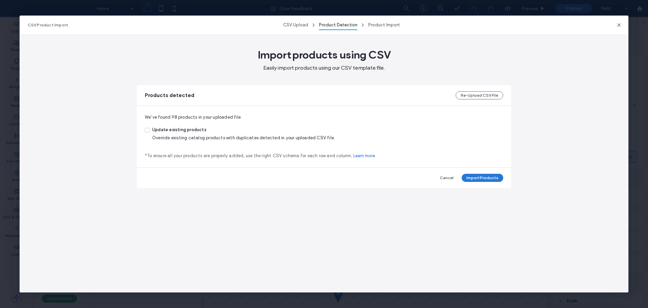
click at [490, 176] on button "Import Products" at bounding box center [483, 178] width 42 height 8
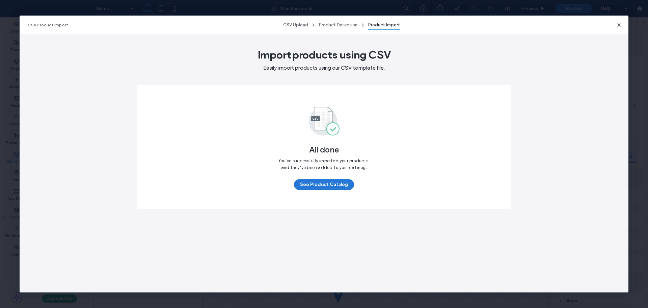
click at [315, 185] on button "See Product Catalog" at bounding box center [324, 184] width 60 height 11
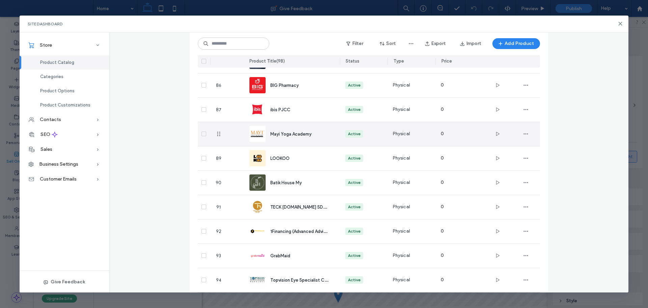
scroll to position [2220, 0]
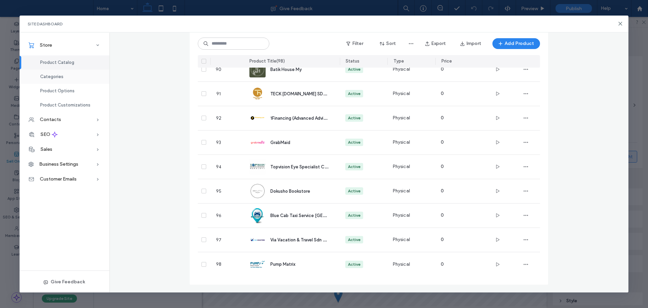
click at [62, 79] on span "Categories" at bounding box center [51, 76] width 23 height 5
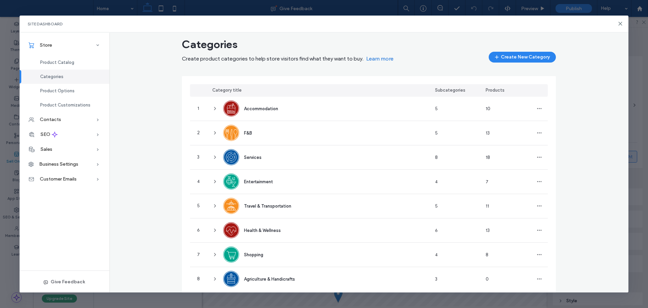
scroll to position [0, 0]
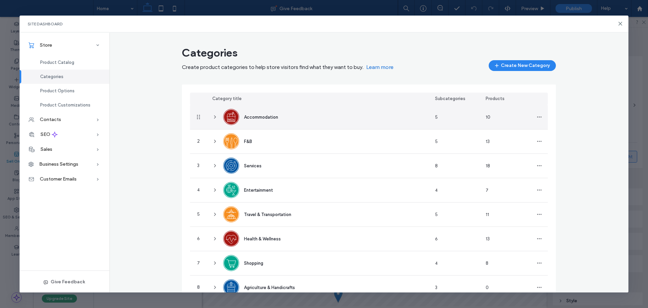
click at [212, 115] on icon at bounding box center [214, 116] width 5 height 5
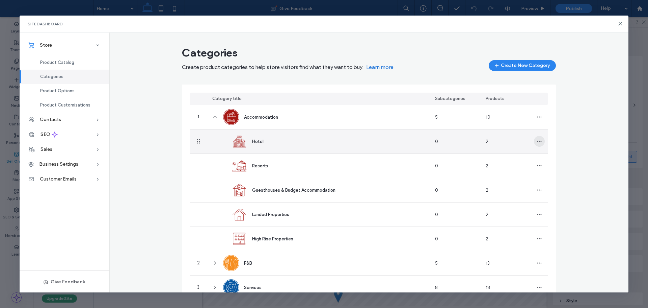
click at [539, 143] on icon "button" at bounding box center [539, 140] width 5 height 5
click at [551, 173] on span "Delete Category" at bounding box center [562, 171] width 34 height 7
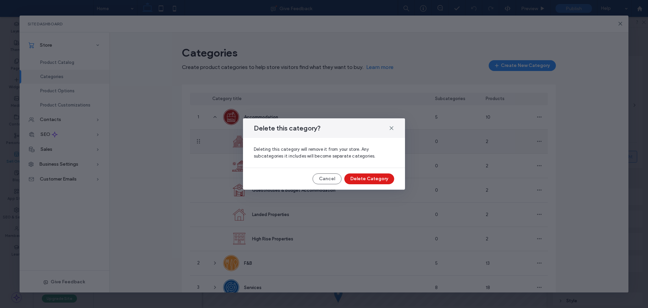
click at [375, 178] on button "Delete Category" at bounding box center [369, 178] width 50 height 11
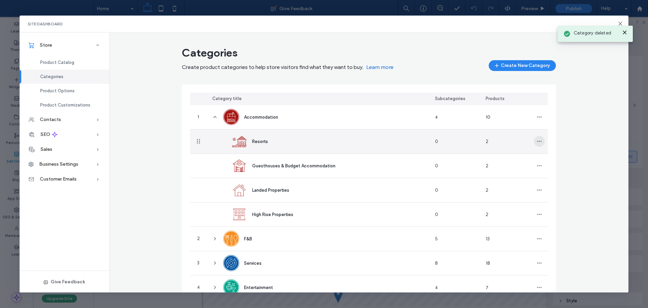
click at [539, 142] on icon "button" at bounding box center [539, 140] width 5 height 5
click at [552, 171] on span "Delete Category" at bounding box center [562, 171] width 34 height 7
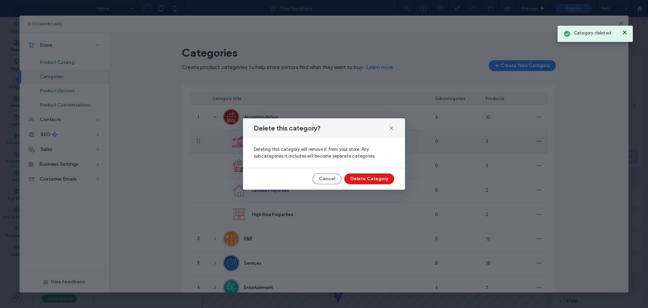
click at [389, 177] on button "Delete Category" at bounding box center [369, 178] width 50 height 11
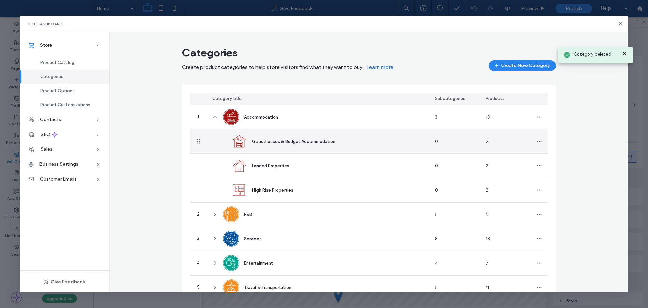
drag, startPoint x: 536, startPoint y: 141, endPoint x: 542, endPoint y: 149, distance: 9.6
click at [537, 141] on icon "button" at bounding box center [539, 140] width 5 height 5
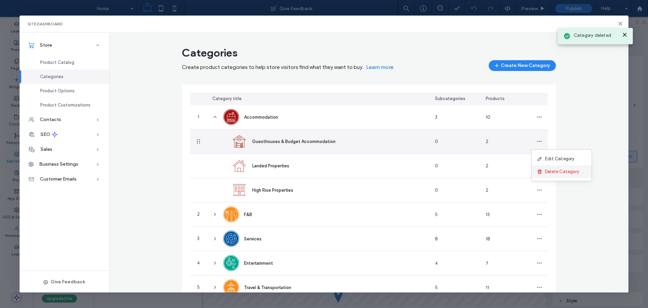
click at [556, 176] on div "Delete Category" at bounding box center [562, 171] width 60 height 13
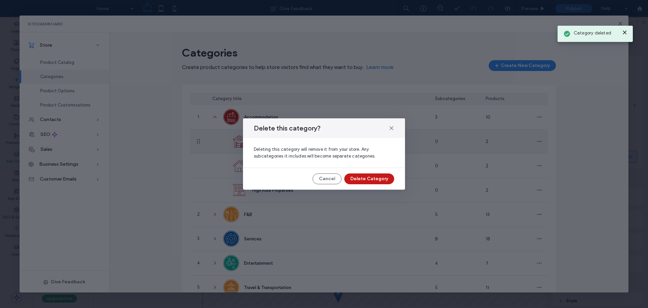
click at [374, 177] on button "Delete Category" at bounding box center [369, 178] width 50 height 11
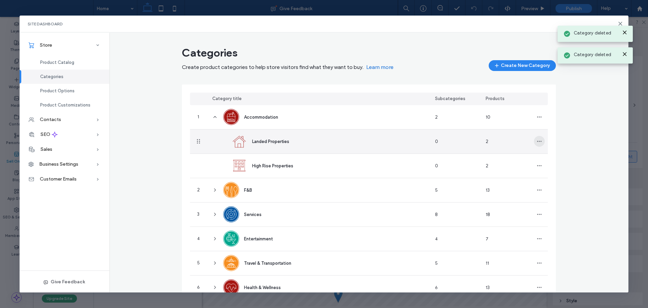
click at [538, 141] on use "button" at bounding box center [539, 141] width 4 height 1
click at [555, 175] on span "Delete Category" at bounding box center [562, 171] width 34 height 7
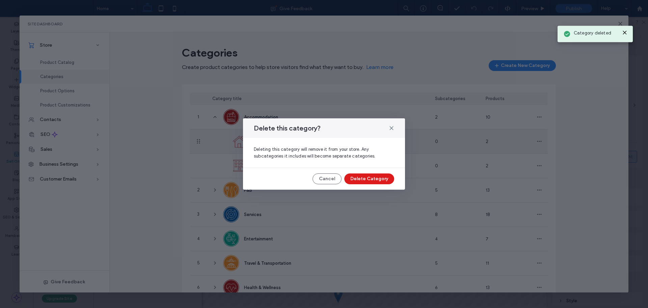
drag, startPoint x: 389, startPoint y: 175, endPoint x: 385, endPoint y: 177, distance: 4.7
click at [389, 176] on button "Delete Category" at bounding box center [369, 178] width 50 height 11
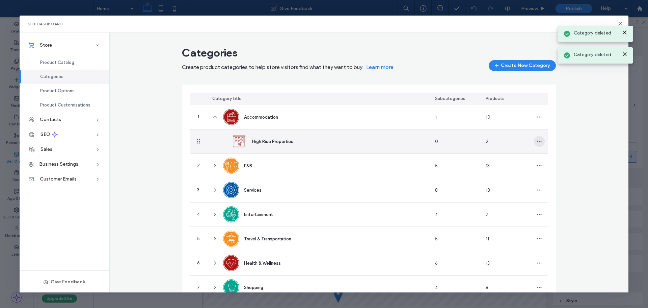
click at [537, 141] on use "button" at bounding box center [539, 141] width 4 height 1
click at [552, 172] on span "Delete Category" at bounding box center [562, 171] width 34 height 7
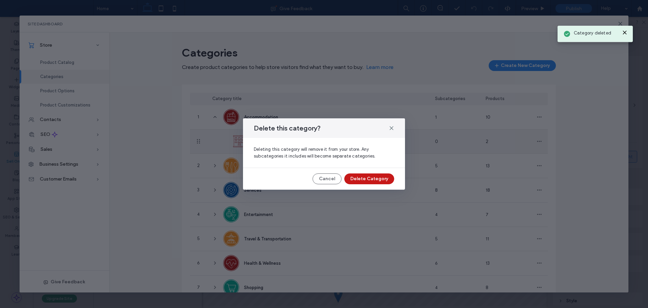
click at [383, 179] on button "Delete Category" at bounding box center [369, 178] width 50 height 11
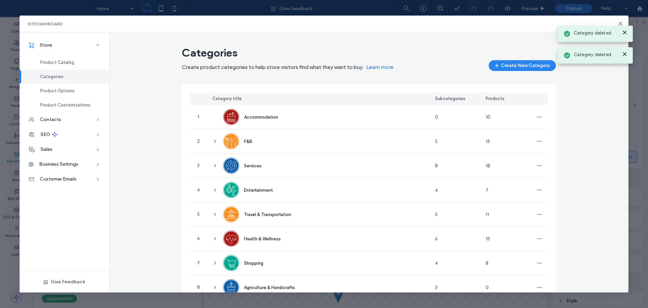
click at [579, 127] on div "Categories Create product categories to help store visitors find what they want…" at bounding box center [369, 188] width 520 height 291
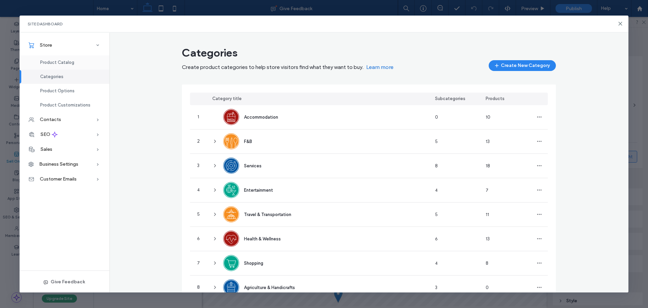
click at [74, 64] on div "Product Catalog" at bounding box center [65, 62] width 90 height 14
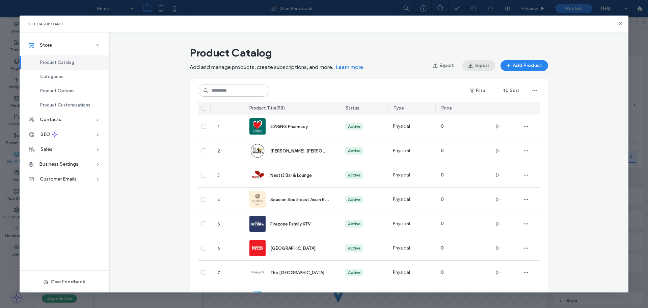
click at [480, 67] on button "Import" at bounding box center [479, 65] width 33 height 11
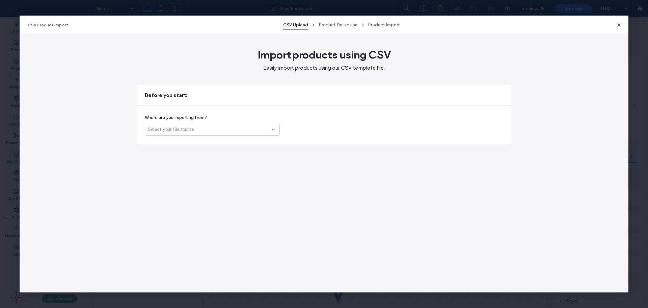
click at [219, 130] on div "Select your file source" at bounding box center [210, 129] width 124 height 7
click at [203, 143] on div "Another platform" at bounding box center [212, 141] width 134 height 12
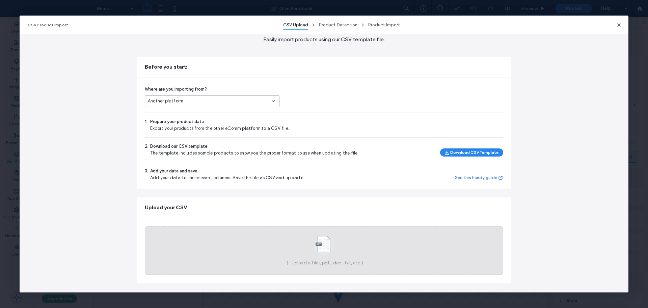
scroll to position [32, 0]
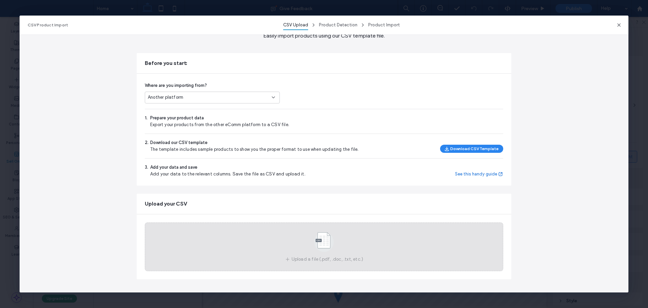
click at [335, 238] on icon at bounding box center [324, 242] width 34 height 22
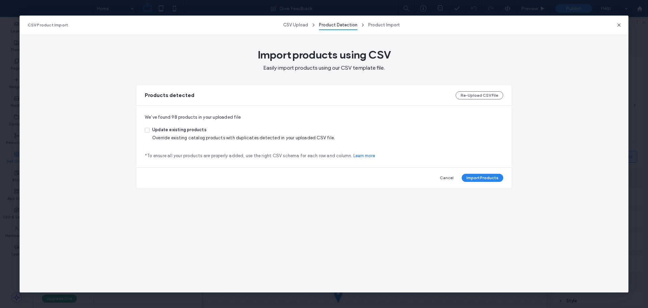
scroll to position [0, 0]
click at [147, 128] on span at bounding box center [147, 130] width 5 height 5
click at [477, 179] on button "Import Products" at bounding box center [483, 178] width 42 height 8
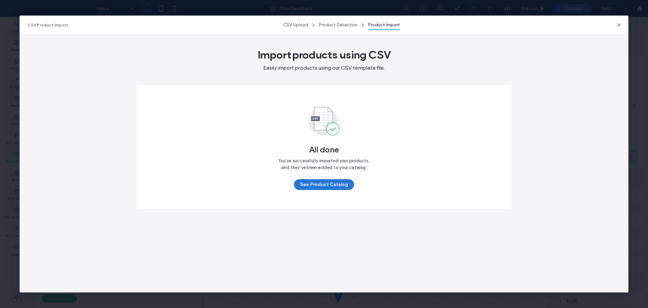
click at [312, 185] on button "See Product Catalog" at bounding box center [324, 184] width 60 height 11
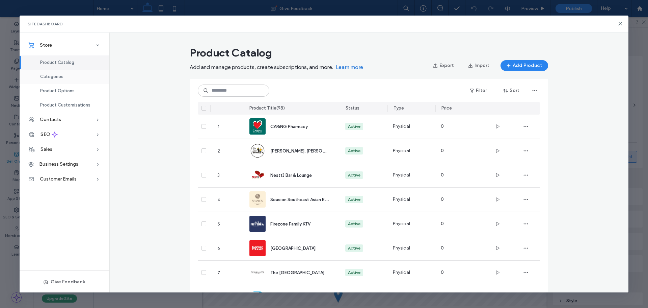
click at [68, 78] on div "Categories" at bounding box center [65, 77] width 90 height 14
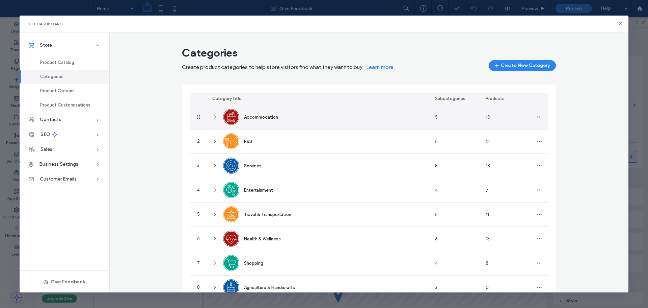
click at [213, 115] on icon at bounding box center [214, 116] width 5 height 5
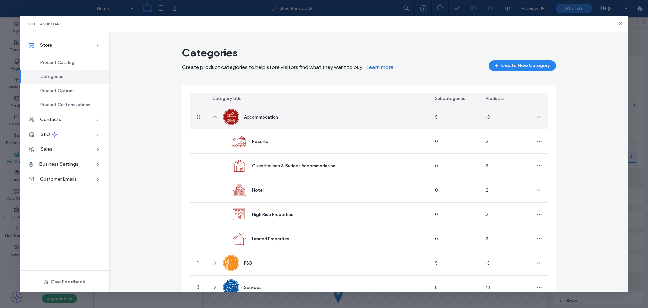
click at [212, 115] on icon at bounding box center [214, 116] width 5 height 5
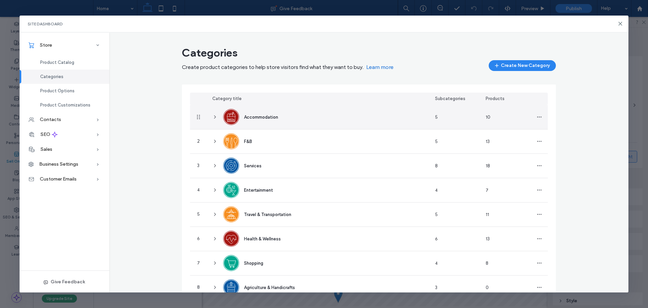
click at [214, 119] on icon at bounding box center [214, 116] width 5 height 5
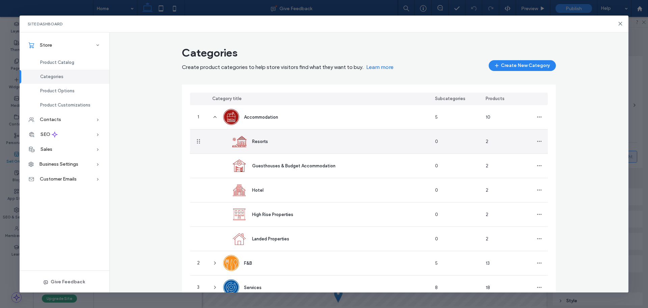
click at [314, 141] on div "Resorts" at bounding box center [326, 141] width 223 height 24
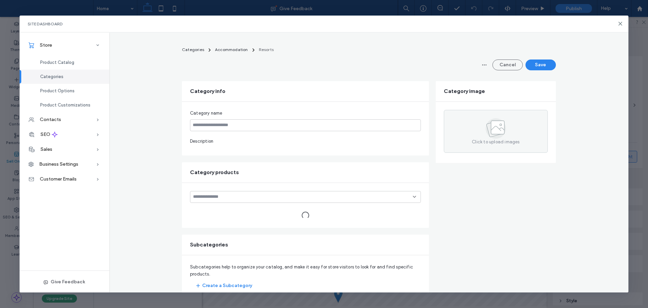
type input "*******"
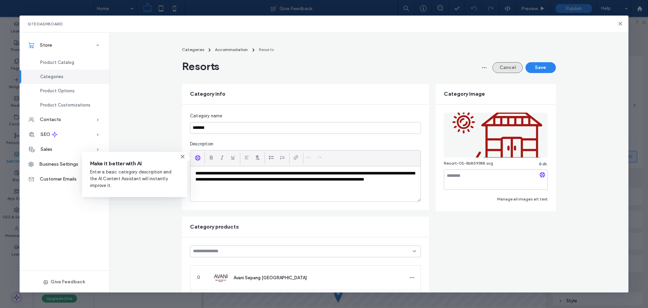
click at [500, 72] on button "Cancel" at bounding box center [508, 67] width 30 height 11
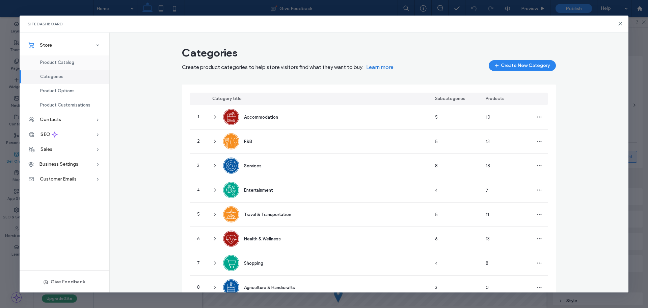
click at [60, 64] on span "Product Catalog" at bounding box center [57, 62] width 34 height 5
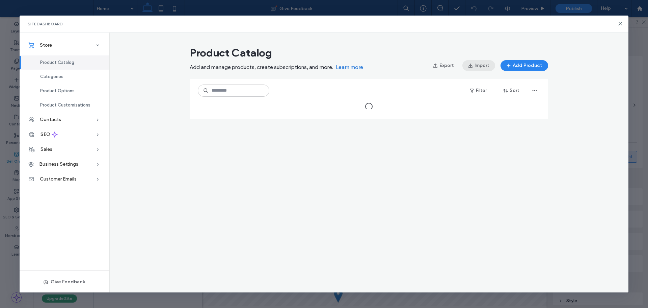
click at [481, 66] on button "Import" at bounding box center [479, 65] width 33 height 11
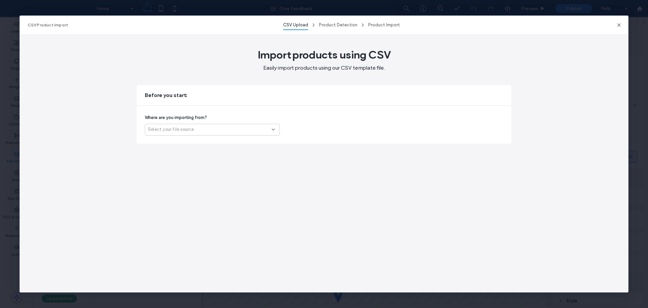
click at [219, 128] on div "Select your file source" at bounding box center [210, 129] width 124 height 7
click at [194, 139] on div "Another platform" at bounding box center [212, 141] width 134 height 12
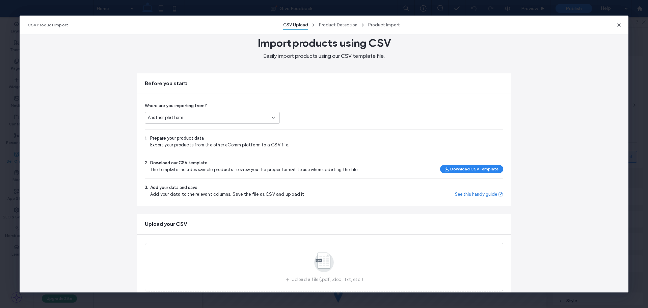
scroll to position [32, 0]
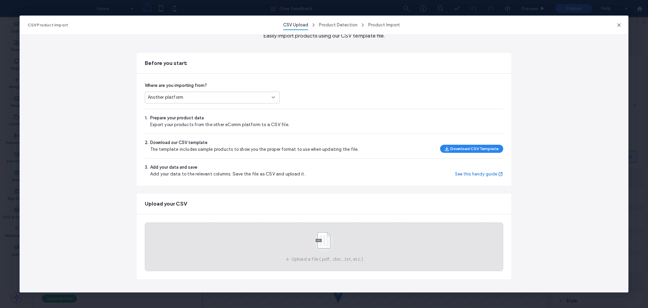
click at [341, 238] on div "Upload a file (.pdf, .doc, .txt, etc.)" at bounding box center [324, 246] width 359 height 49
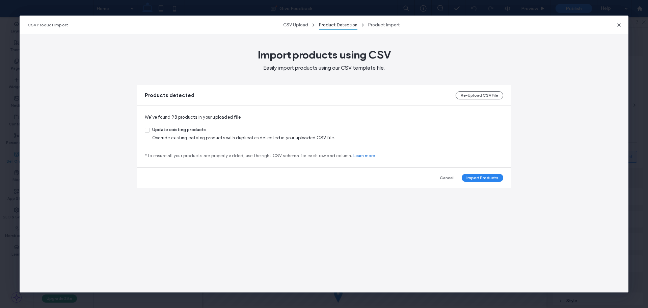
scroll to position [0, 0]
click at [147, 129] on span at bounding box center [147, 130] width 5 height 5
click at [535, 203] on div "Import products using CSV Easily import products using our CSV template file. P…" at bounding box center [324, 163] width 609 height 258
click at [532, 202] on div "Import products using CSV Easily import products using our CSV template file. P…" at bounding box center [324, 163] width 609 height 258
click at [483, 90] on div "Products detected Re-Upload CSV File" at bounding box center [324, 95] width 375 height 20
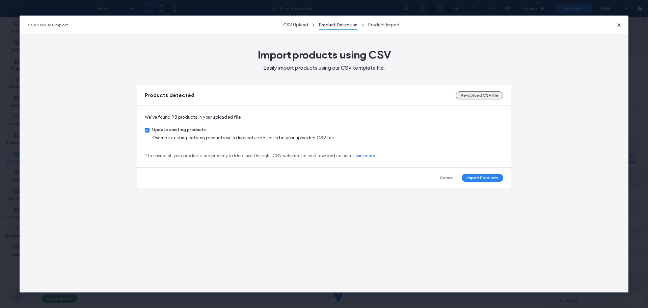
click at [480, 95] on button "Re-Upload CSV File" at bounding box center [480, 95] width 48 height 8
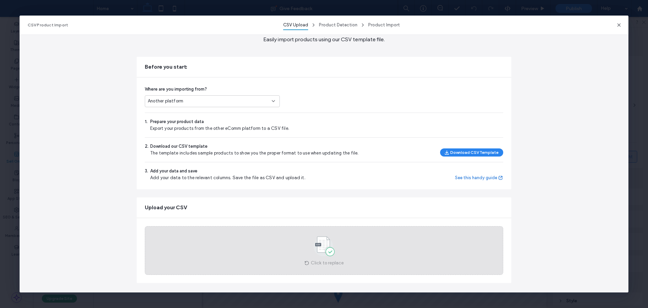
scroll to position [32, 0]
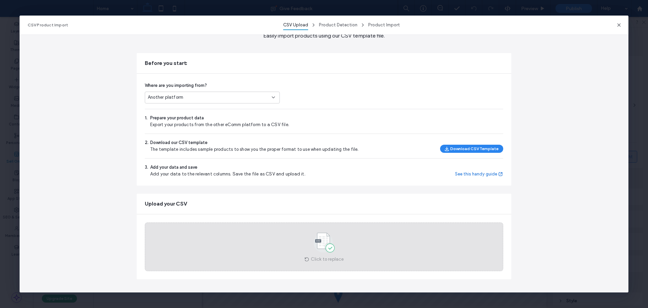
click at [329, 234] on icon at bounding box center [324, 242] width 34 height 22
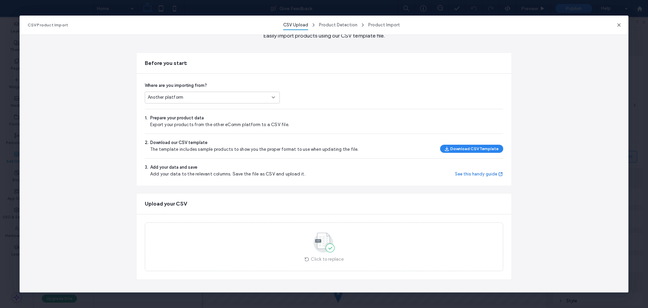
click at [545, 193] on div "Import products using CSV Easily import products using our CSV template file. B…" at bounding box center [324, 163] width 609 height 258
click at [620, 26] on icon "button" at bounding box center [618, 24] width 5 height 5
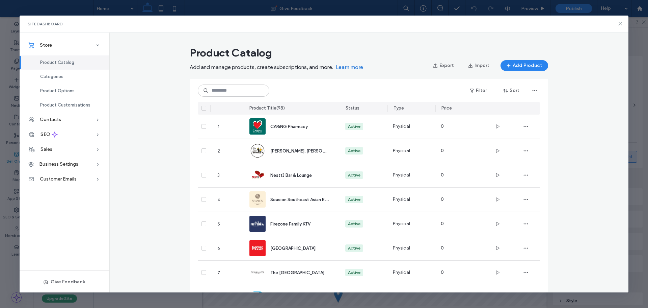
click at [621, 24] on use at bounding box center [620, 23] width 3 height 3
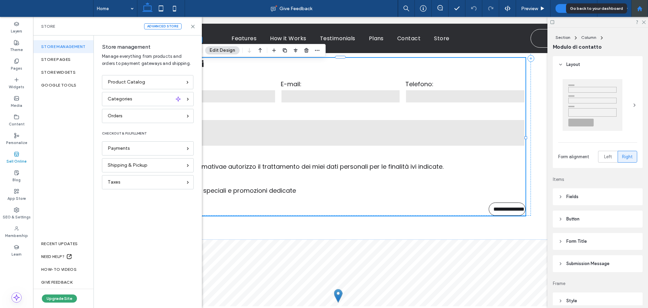
click at [637, 10] on div at bounding box center [640, 9] width 16 height 6
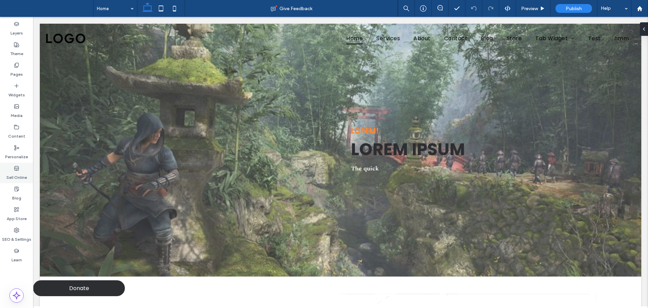
click at [23, 172] on label "Sell Online" at bounding box center [16, 175] width 21 height 9
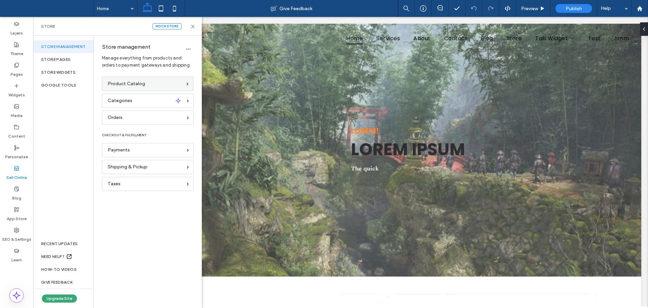
click at [151, 83] on div "Product Catalog" at bounding box center [145, 83] width 74 height 7
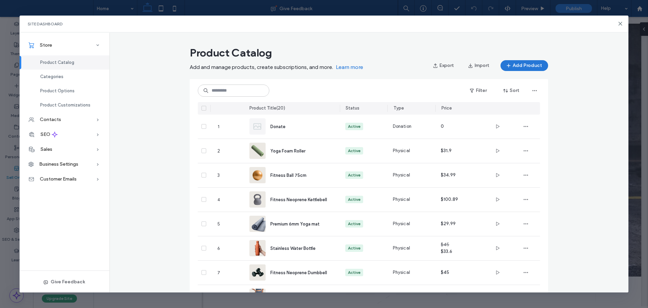
click at [520, 65] on button "Add Product" at bounding box center [525, 65] width 48 height 11
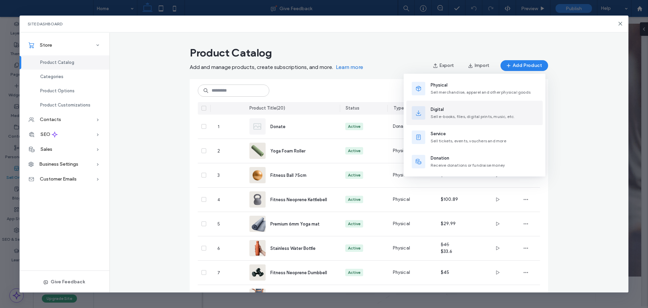
click at [459, 117] on span "Sell e-books, files, digital prints, music, etc." at bounding box center [473, 116] width 84 height 5
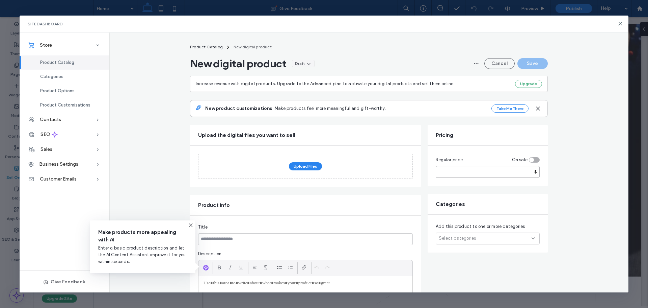
click at [452, 173] on input "number" at bounding box center [488, 172] width 104 height 12
type input "*"
click at [532, 62] on button "Save" at bounding box center [533, 63] width 30 height 11
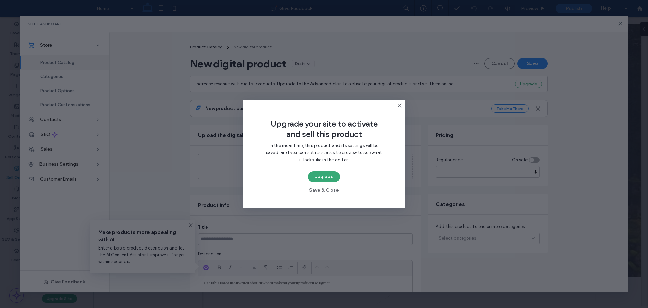
click at [399, 105] on use at bounding box center [399, 105] width 3 height 3
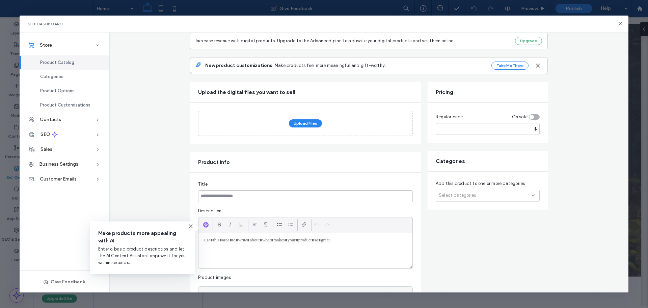
scroll to position [68, 0]
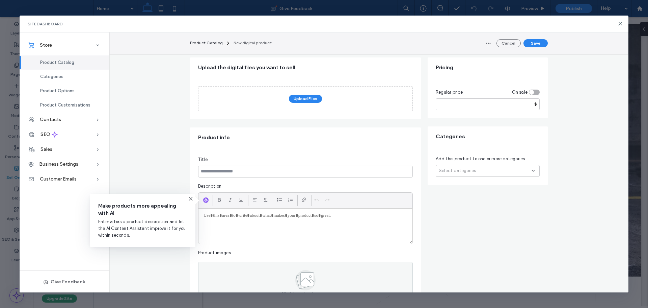
click at [191, 196] on icon at bounding box center [190, 198] width 5 height 5
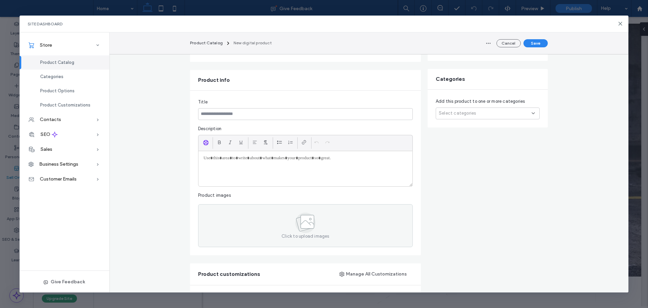
scroll to position [0, 0]
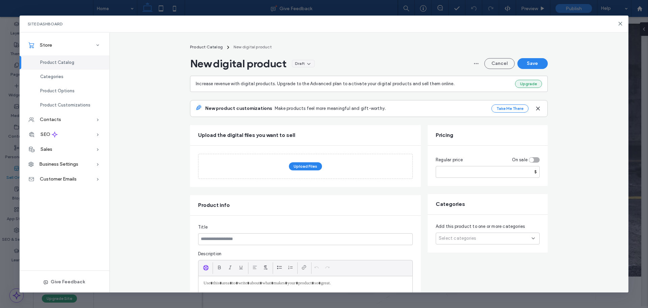
click at [524, 82] on button "Upgrade" at bounding box center [528, 84] width 27 height 8
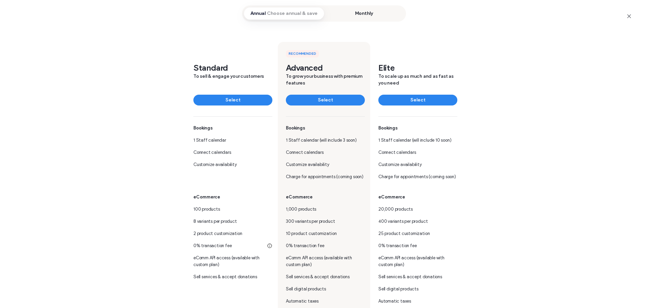
scroll to position [68, 0]
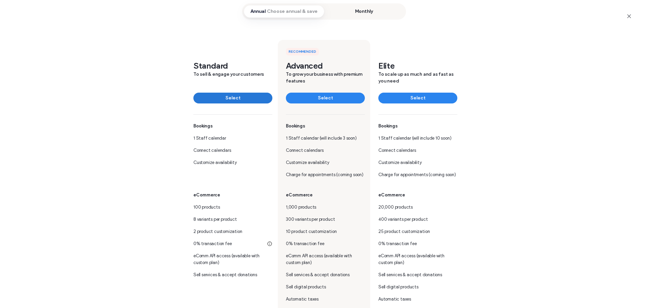
click at [228, 97] on button "Select" at bounding box center [232, 98] width 79 height 11
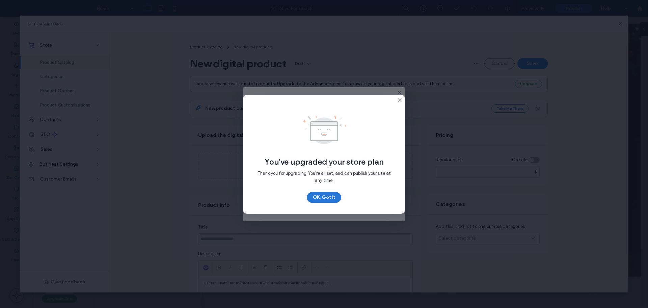
click at [332, 195] on button "OK, Got It" at bounding box center [324, 197] width 34 height 11
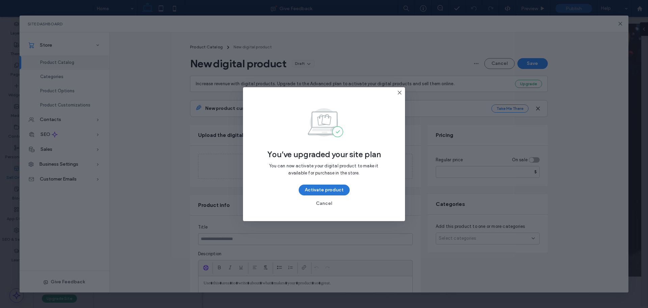
click at [334, 189] on button "Activate product" at bounding box center [324, 189] width 51 height 11
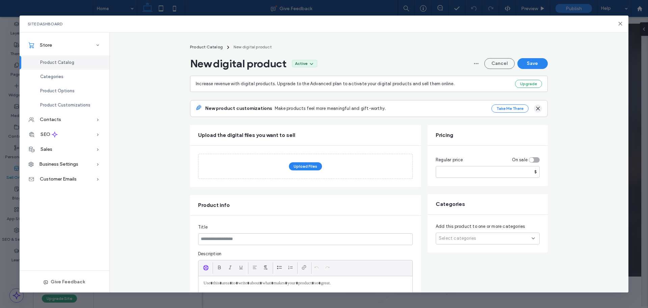
click at [535, 106] on icon "button" at bounding box center [537, 108] width 5 height 5
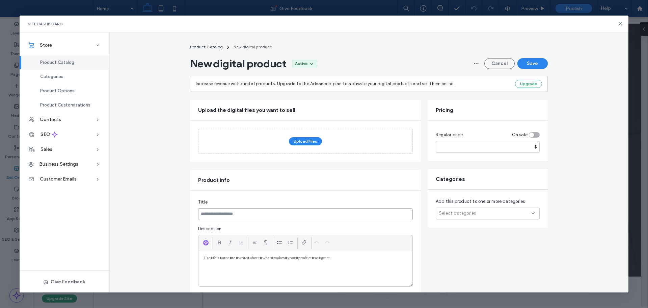
click at [244, 213] on input at bounding box center [305, 214] width 215 height 12
type input "****"
drag, startPoint x: 568, startPoint y: 134, endPoint x: 538, endPoint y: 77, distance: 63.7
click at [537, 65] on button "Save" at bounding box center [533, 63] width 30 height 11
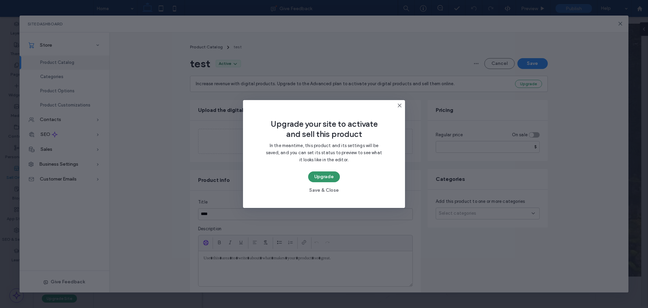
click at [324, 178] on button "Upgrade" at bounding box center [324, 176] width 32 height 11
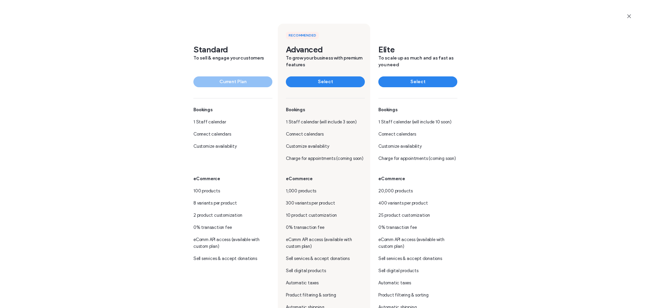
click at [513, 183] on div "Standard To sell & engage your customers Current Plan Bookings 1 Staff calendar…" at bounding box center [324, 180] width 565 height 355
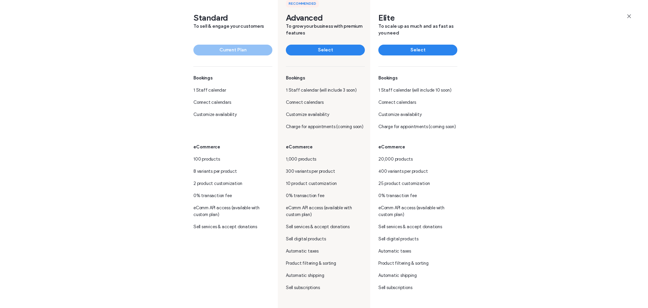
scroll to position [95, 0]
